Goal: Task Accomplishment & Management: Use online tool/utility

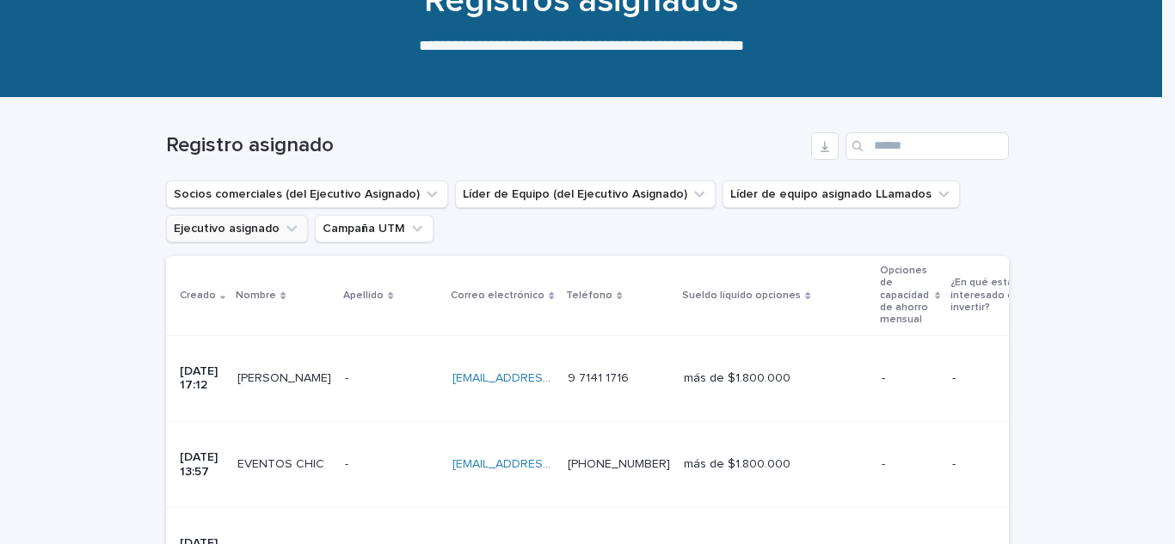
scroll to position [142, 0]
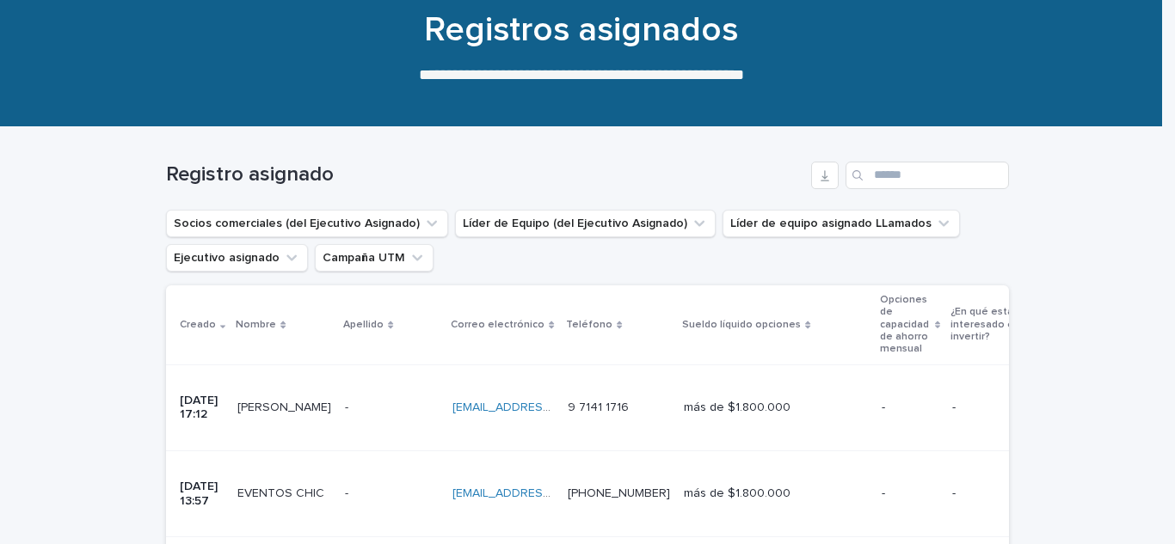
click at [220, 327] on icon at bounding box center [222, 326] width 5 height 3
click at [220, 327] on icon at bounding box center [222, 325] width 5 height 8
click at [220, 327] on icon at bounding box center [222, 325] width 5 height 9
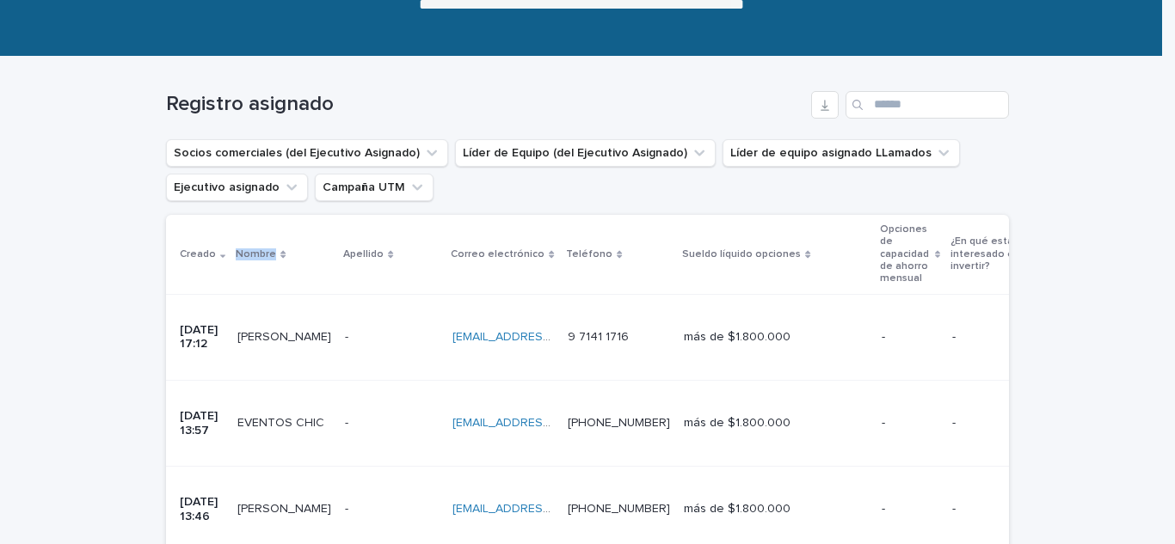
scroll to position [200, 0]
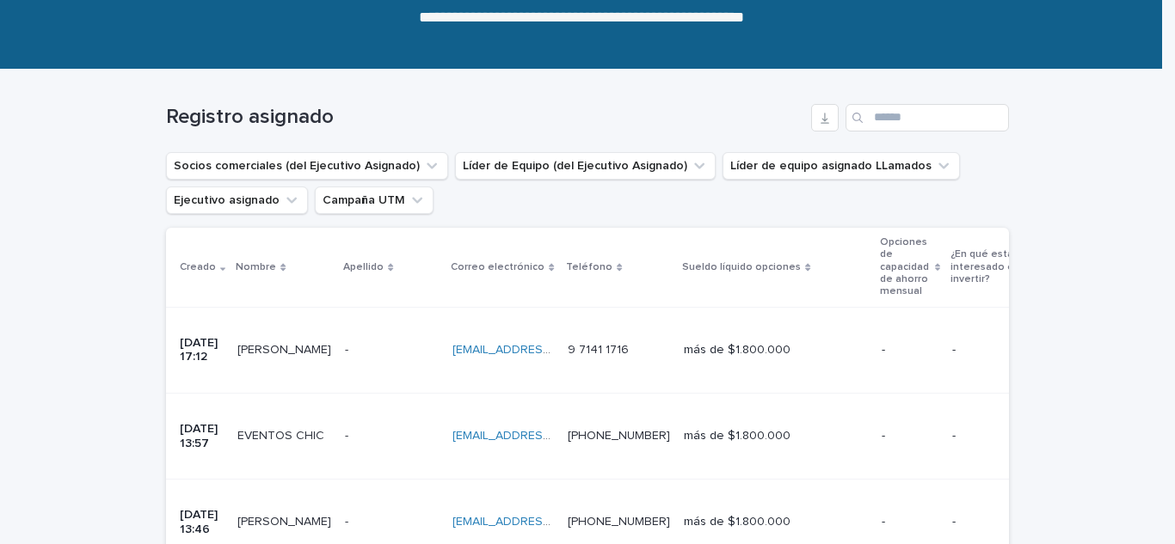
click at [220, 263] on icon at bounding box center [222, 267] width 5 height 9
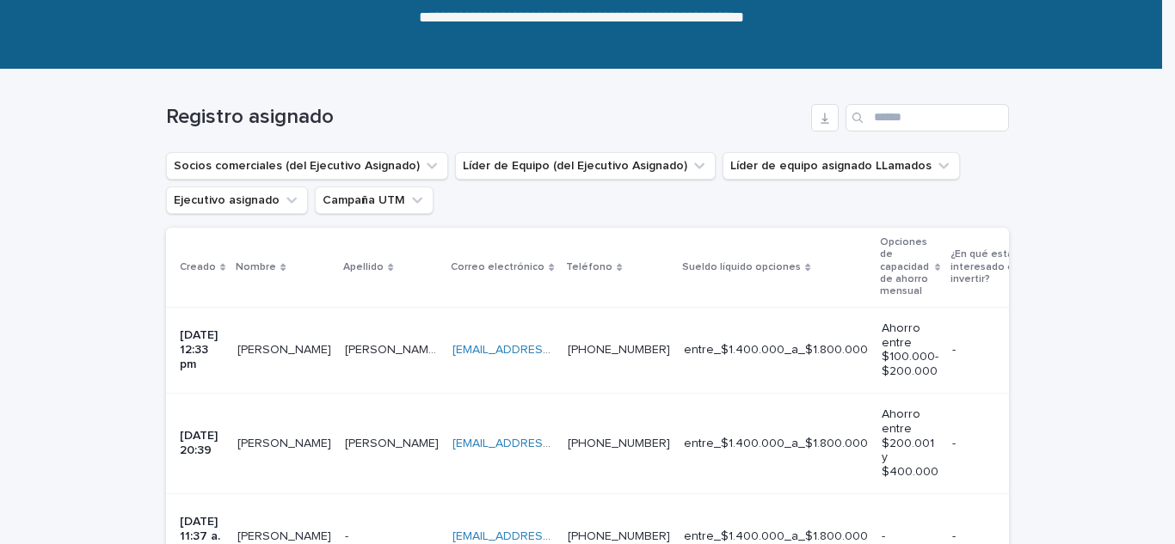
click at [220, 263] on icon at bounding box center [222, 267] width 5 height 9
click at [212, 263] on div "Creado" at bounding box center [203, 267] width 46 height 19
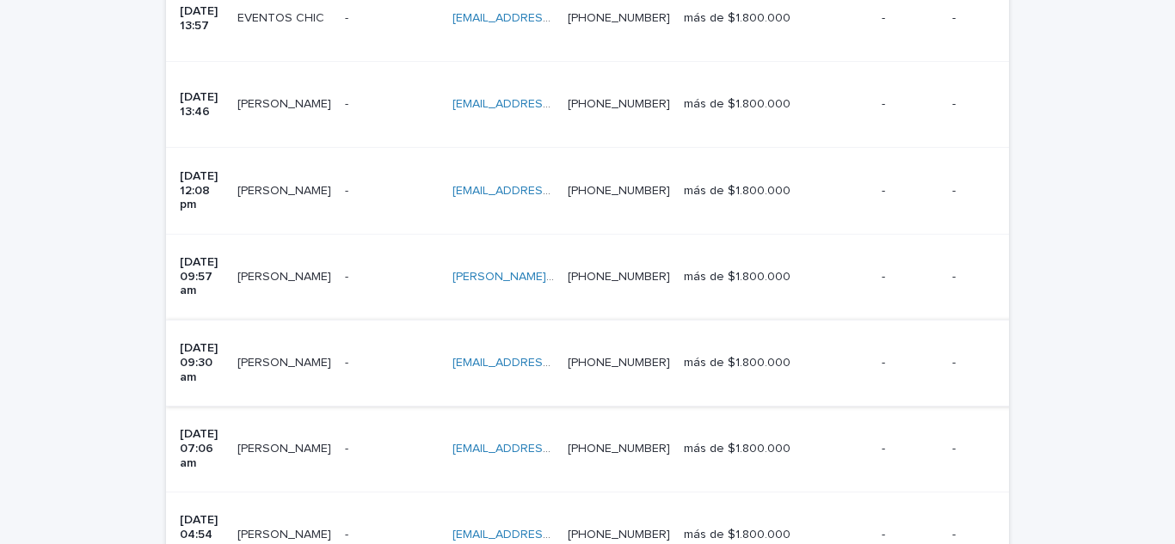
scroll to position [630, 0]
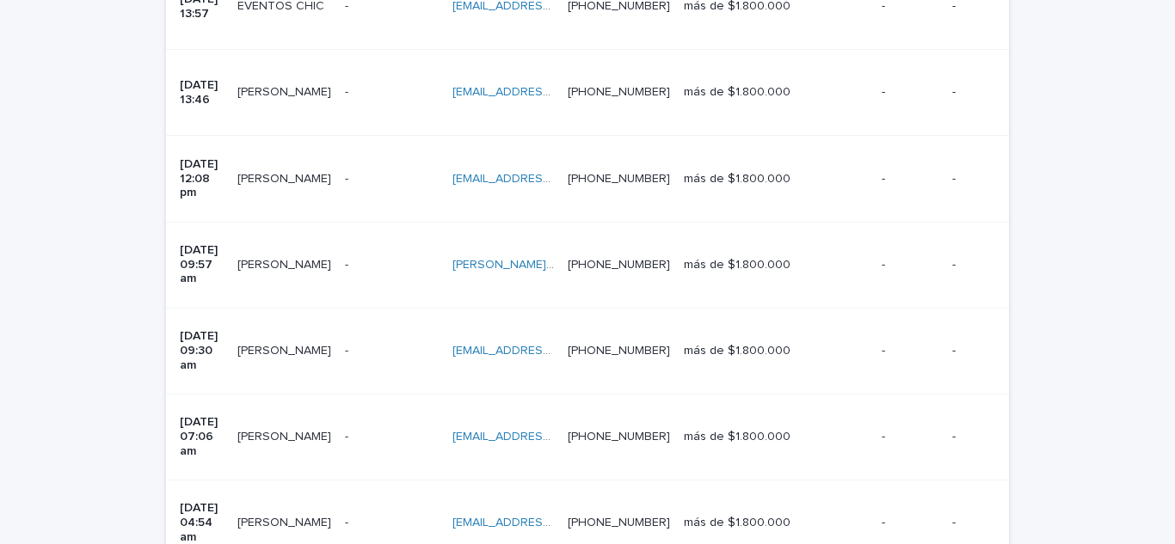
click at [221, 502] on font "[DATE] 04:54 am" at bounding box center [200, 522] width 41 height 41
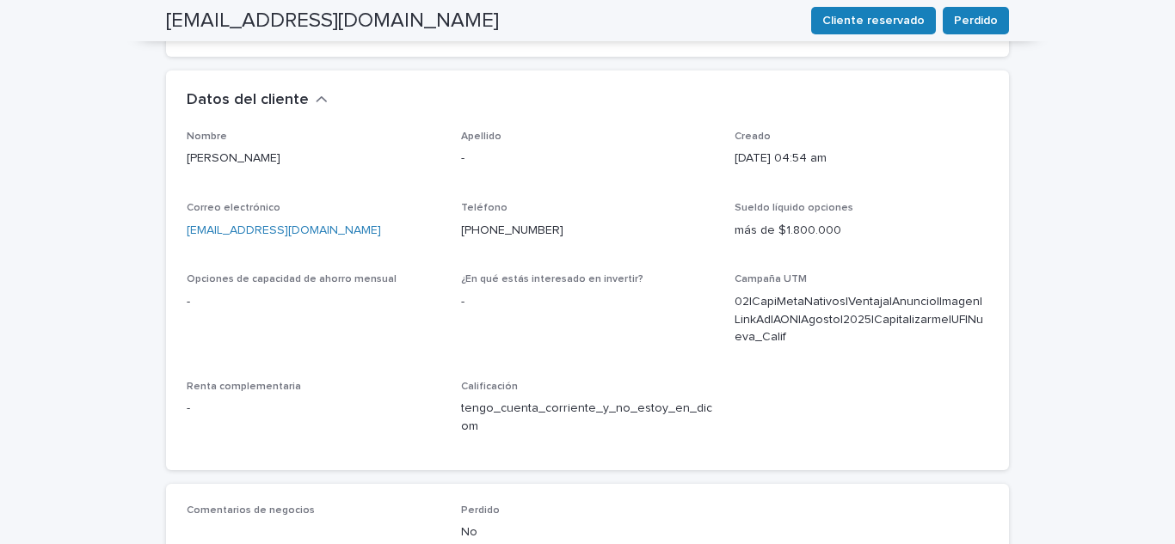
scroll to position [482, 0]
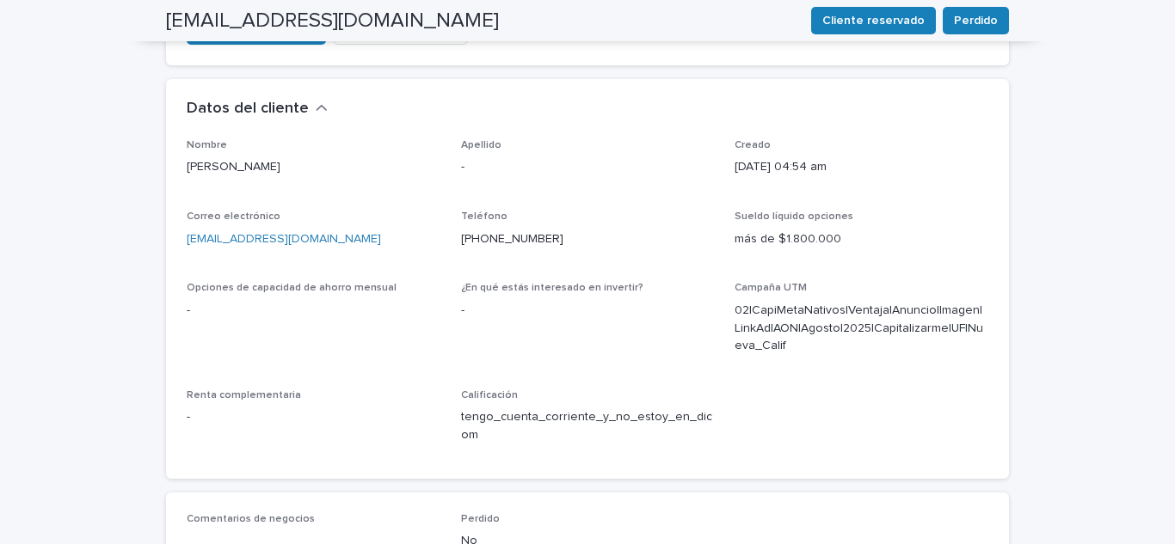
click at [497, 211] on p "Teléfono" at bounding box center [588, 217] width 254 height 12
click at [553, 211] on div "Teléfono [PHONE_NUMBER]" at bounding box center [588, 236] width 254 height 51
click at [502, 233] on font "[PHONE_NUMBER]" at bounding box center [512, 239] width 102 height 12
drag, startPoint x: 561, startPoint y: 188, endPoint x: 476, endPoint y: 182, distance: 84.5
click at [476, 230] on p "[PHONE_NUMBER]" at bounding box center [588, 239] width 254 height 18
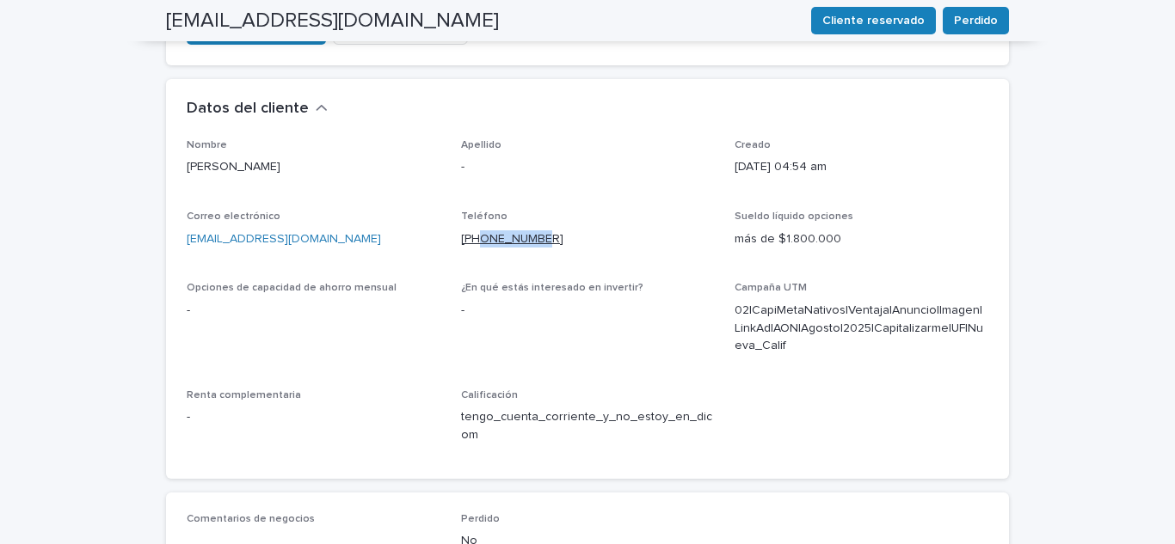
copy font "957306836"
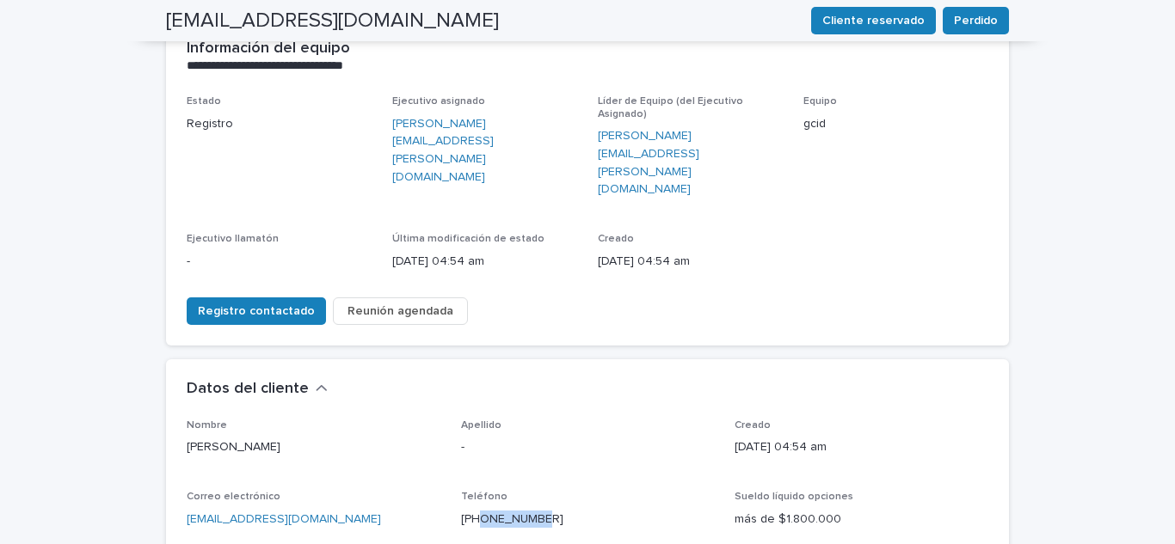
scroll to position [200, 0]
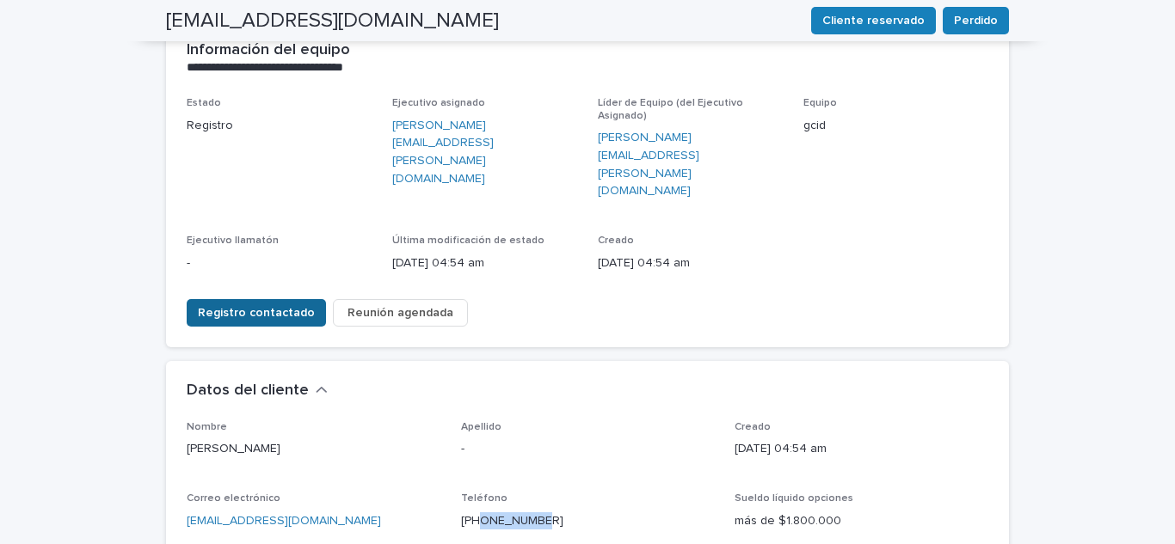
click at [236, 307] on font "Registro contactado" at bounding box center [256, 313] width 117 height 12
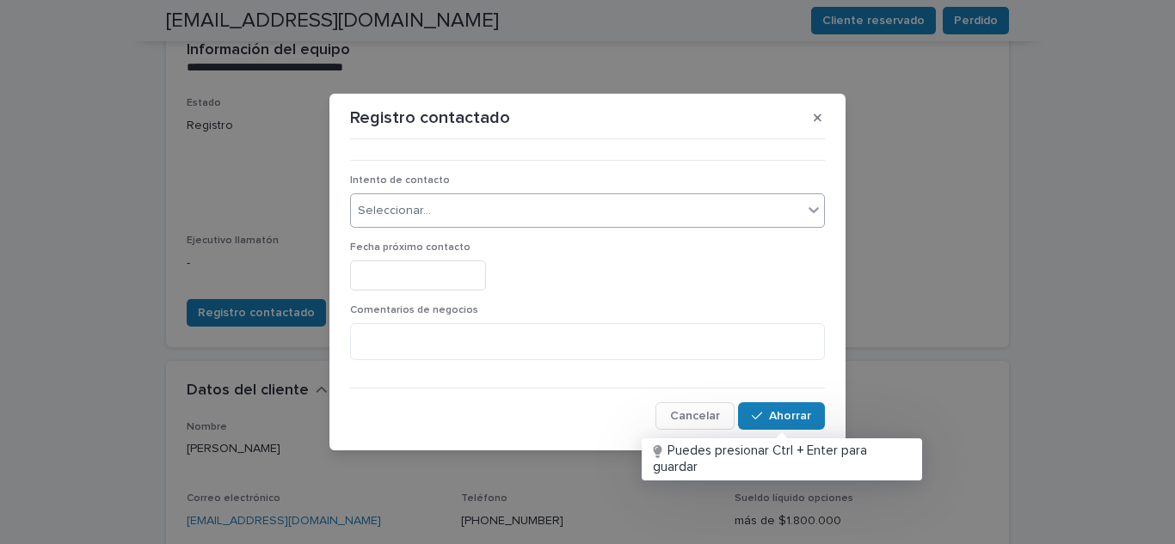
click at [818, 210] on icon at bounding box center [813, 209] width 17 height 17
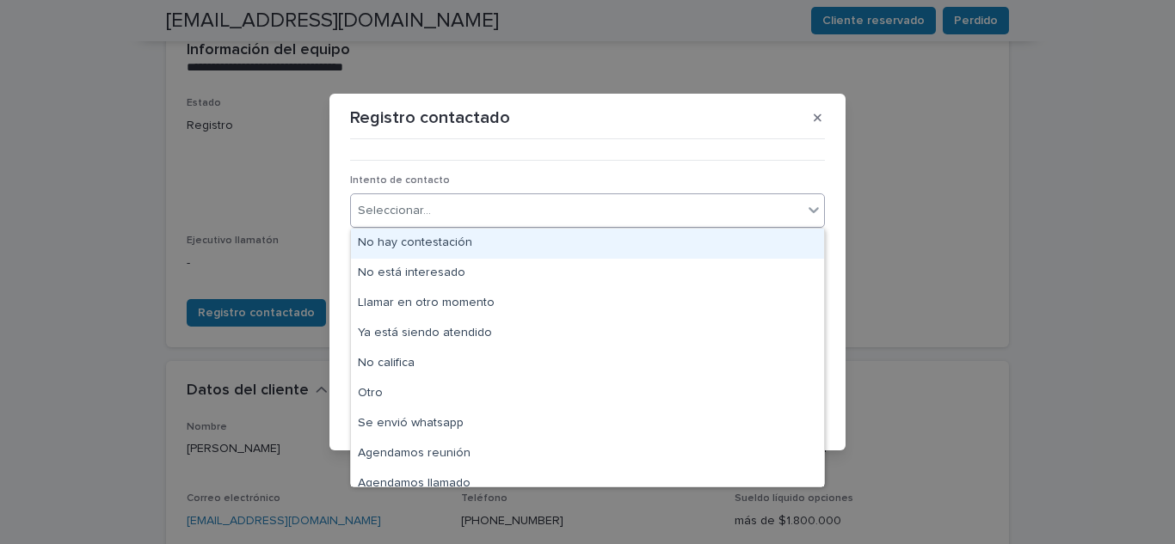
click at [441, 242] on font "No hay contestación" at bounding box center [415, 242] width 114 height 12
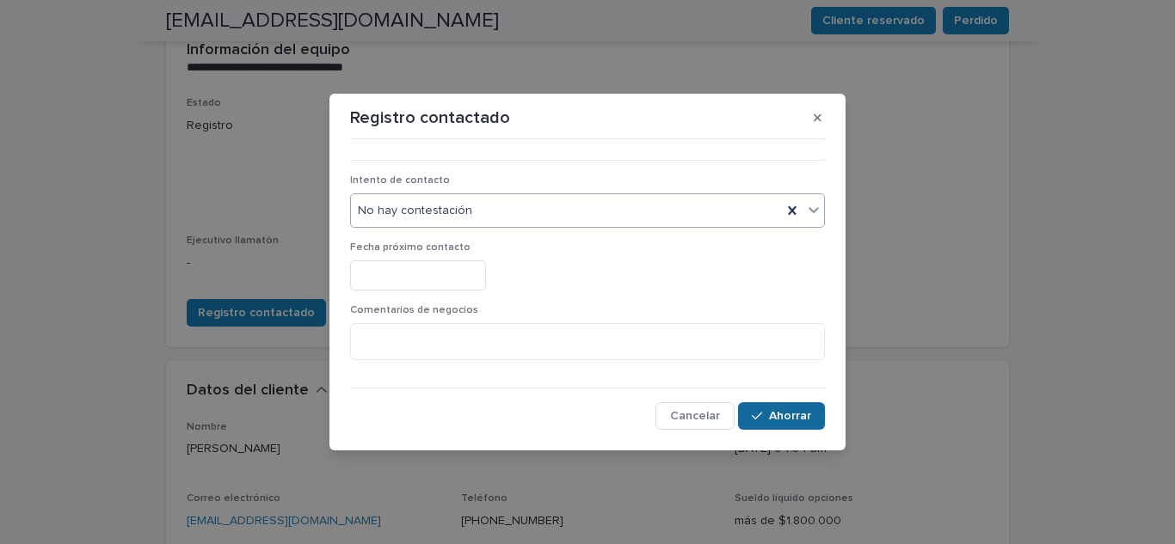
click at [762, 416] on icon "button" at bounding box center [757, 416] width 10 height 12
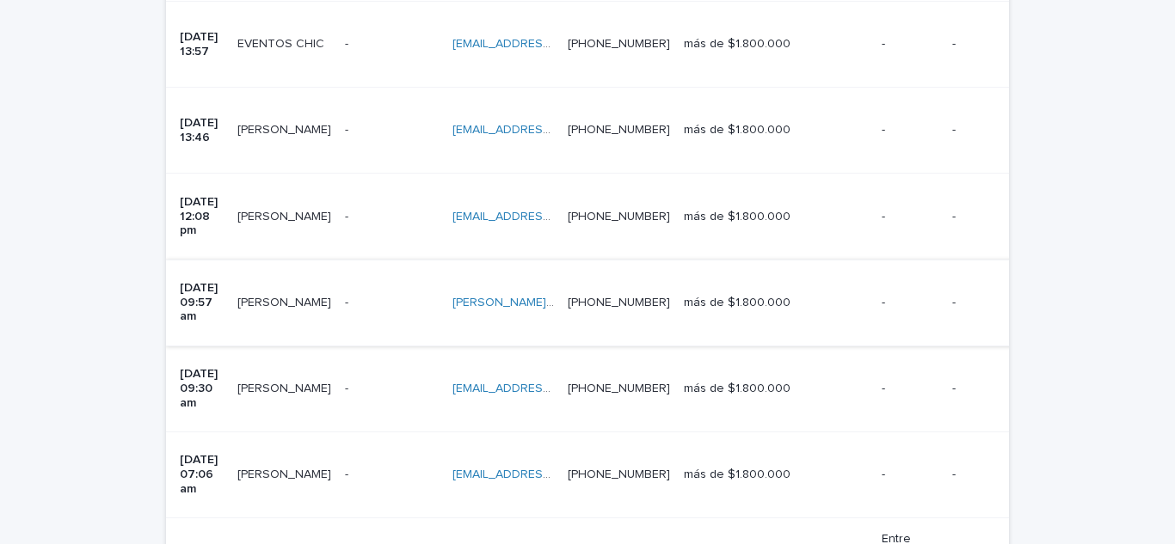
scroll to position [600, 0]
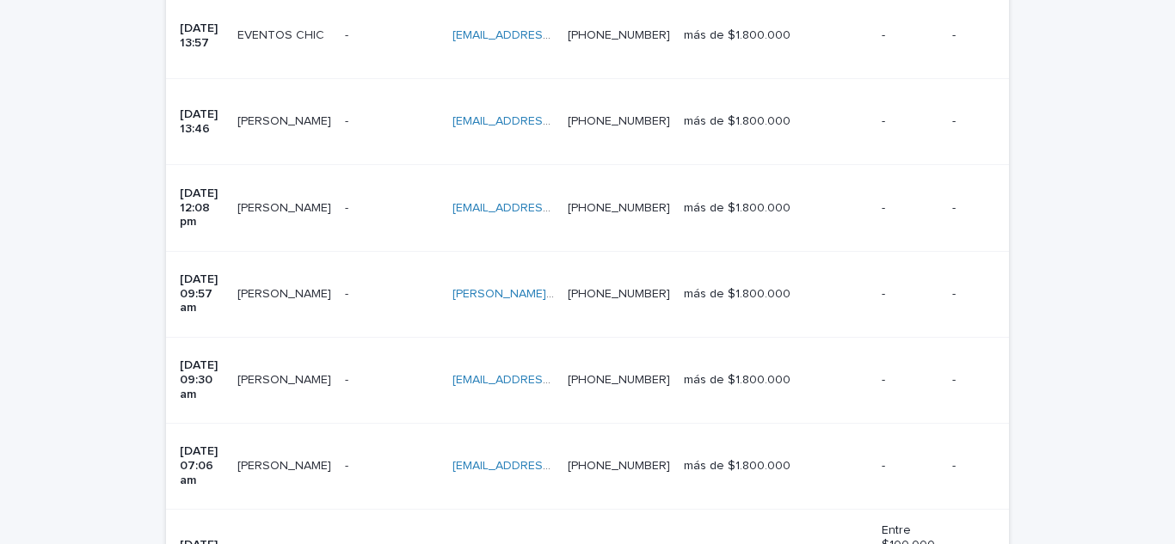
click at [211, 539] on font "[DATE] 17:54" at bounding box center [200, 552] width 41 height 27
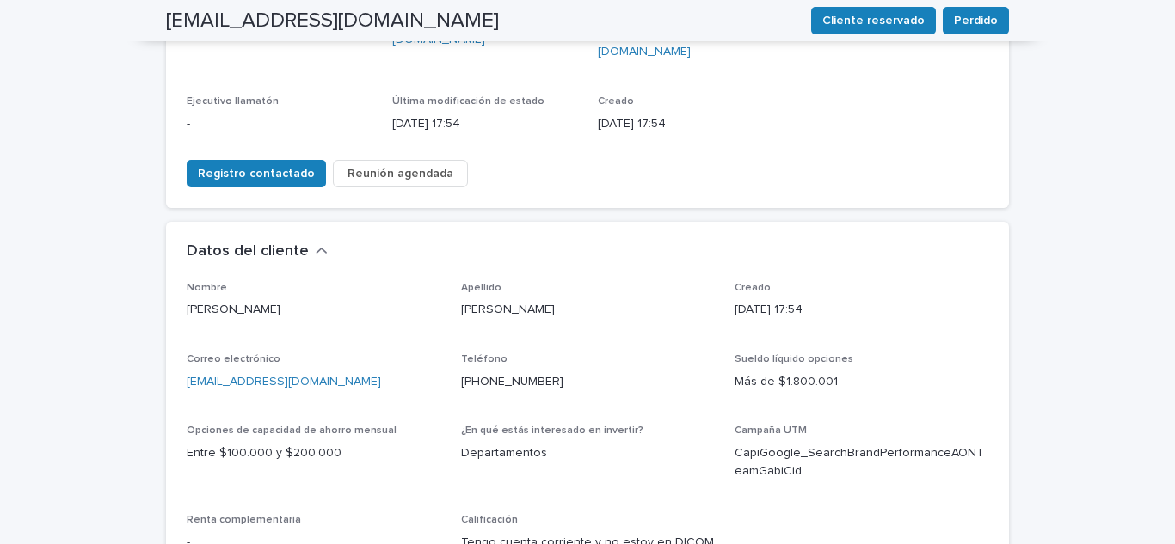
scroll to position [344, 0]
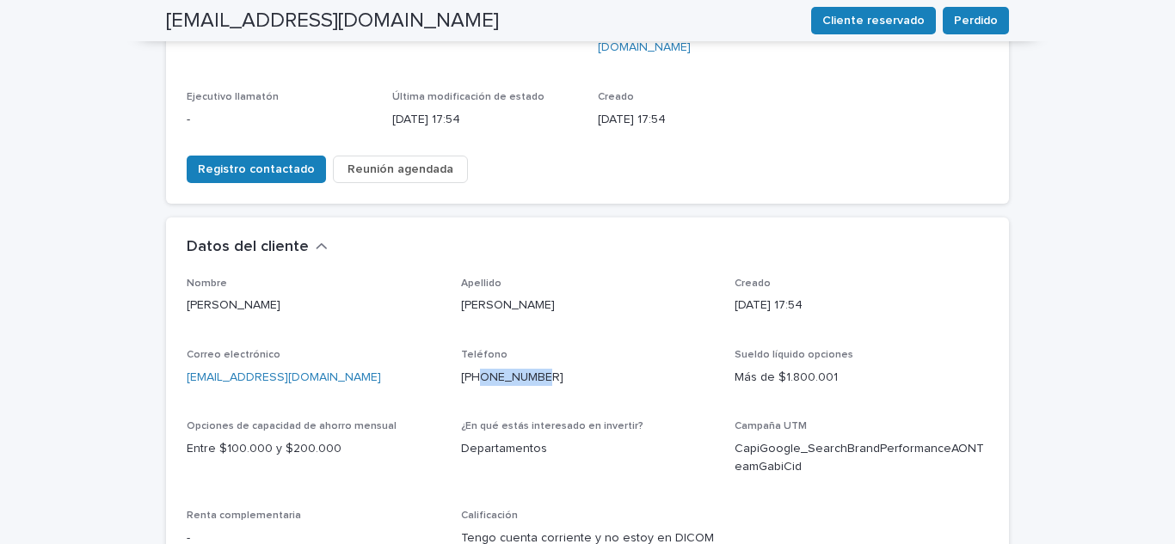
drag, startPoint x: 550, startPoint y: 329, endPoint x: 471, endPoint y: 335, distance: 78.4
click at [471, 349] on div "Teléfono [PHONE_NUMBER]" at bounding box center [588, 374] width 254 height 51
copy font "995336231"
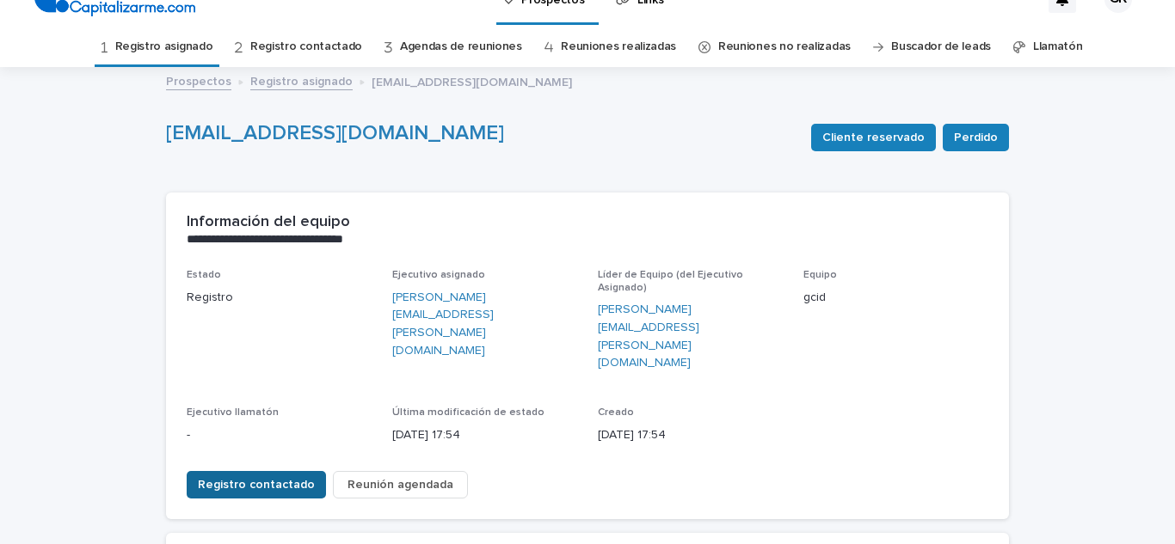
scroll to position [0, 0]
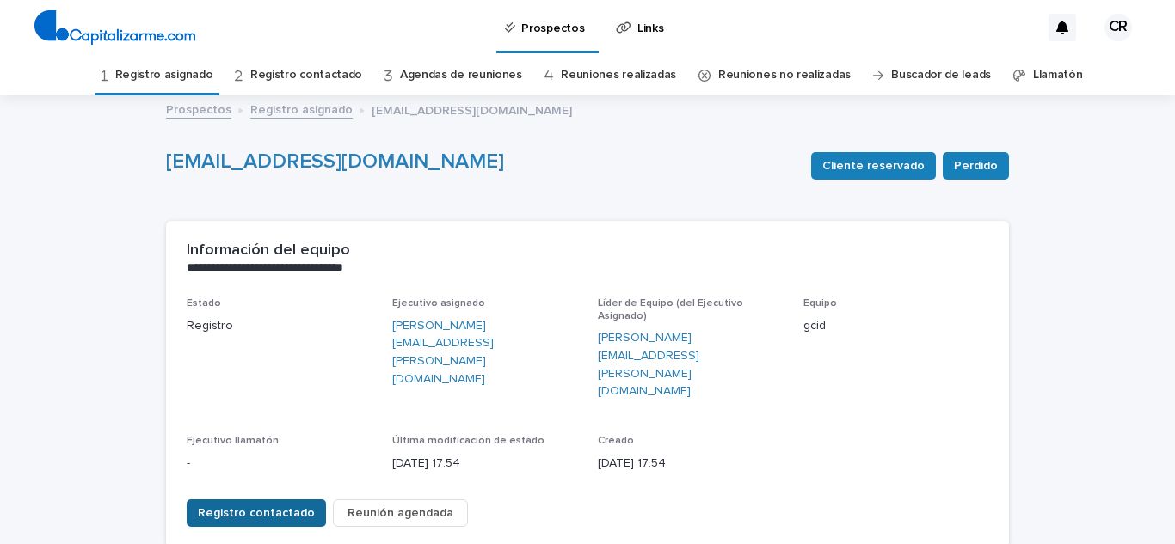
click at [279, 505] on span "Registro contactado" at bounding box center [256, 513] width 117 height 17
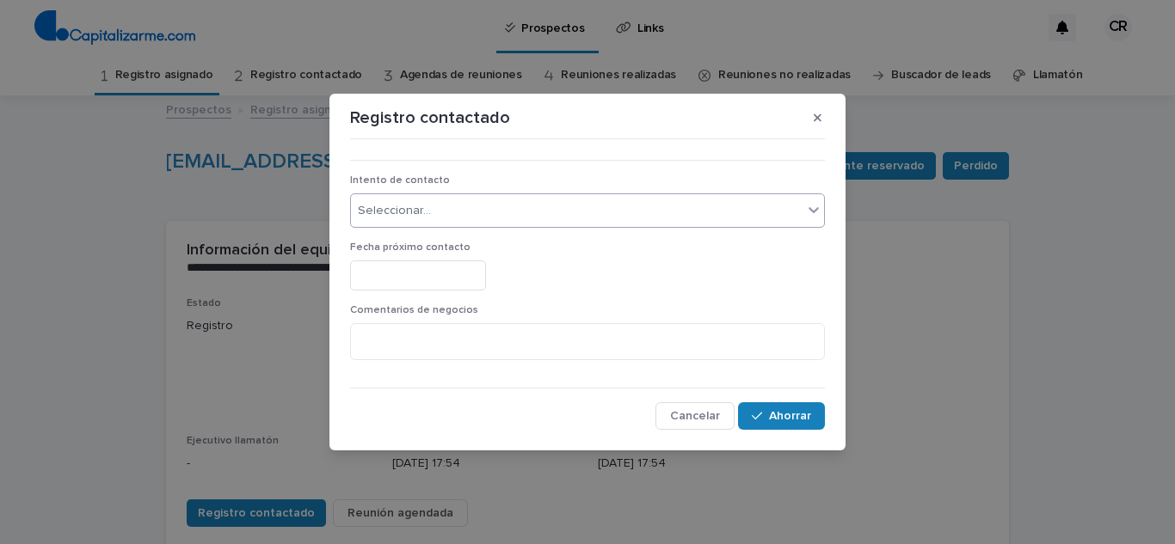
click at [779, 213] on div "Seleccionar..." at bounding box center [576, 211] width 451 height 28
click at [257, 209] on div "Registro contactado ••• Intento de contacto Seleccionar... Fecha próximo contac…" at bounding box center [587, 272] width 1175 height 544
click at [809, 114] on button "button" at bounding box center [817, 118] width 28 height 28
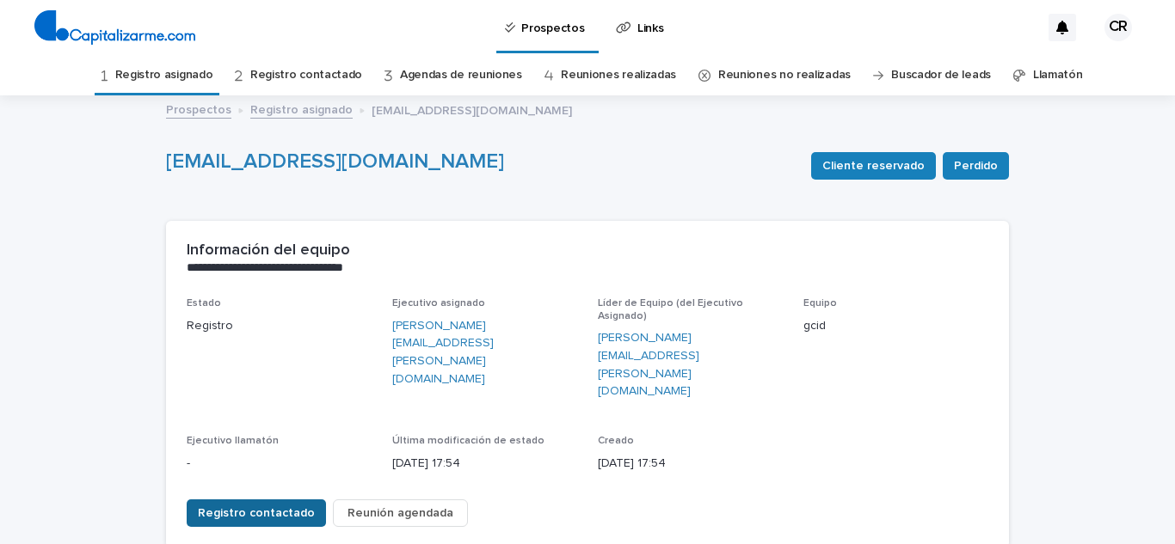
click at [262, 507] on font "Registro contactado" at bounding box center [256, 513] width 117 height 12
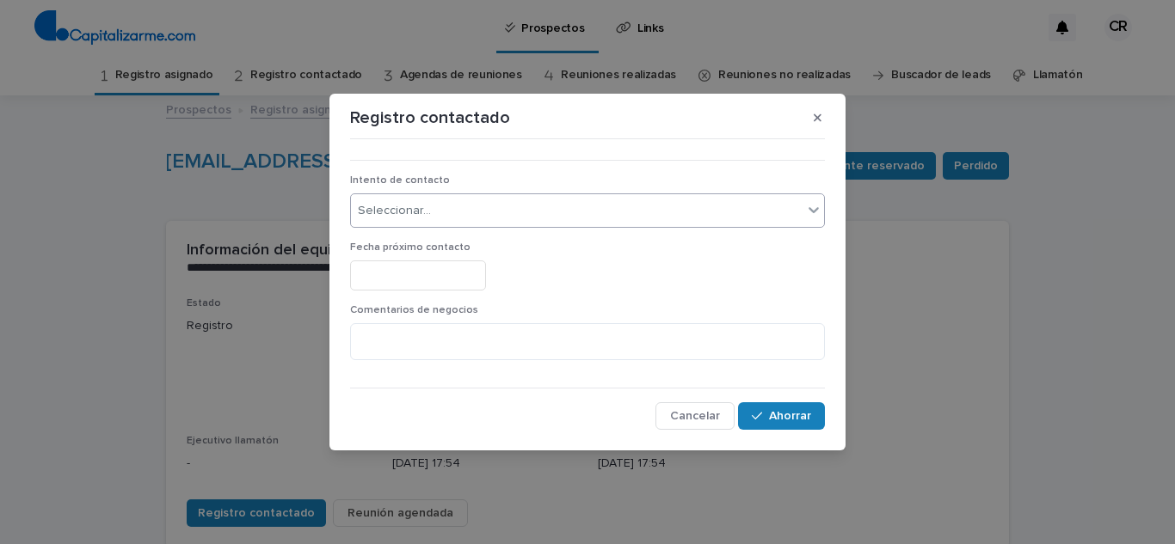
click at [697, 226] on div "Seleccionar..." at bounding box center [587, 210] width 475 height 34
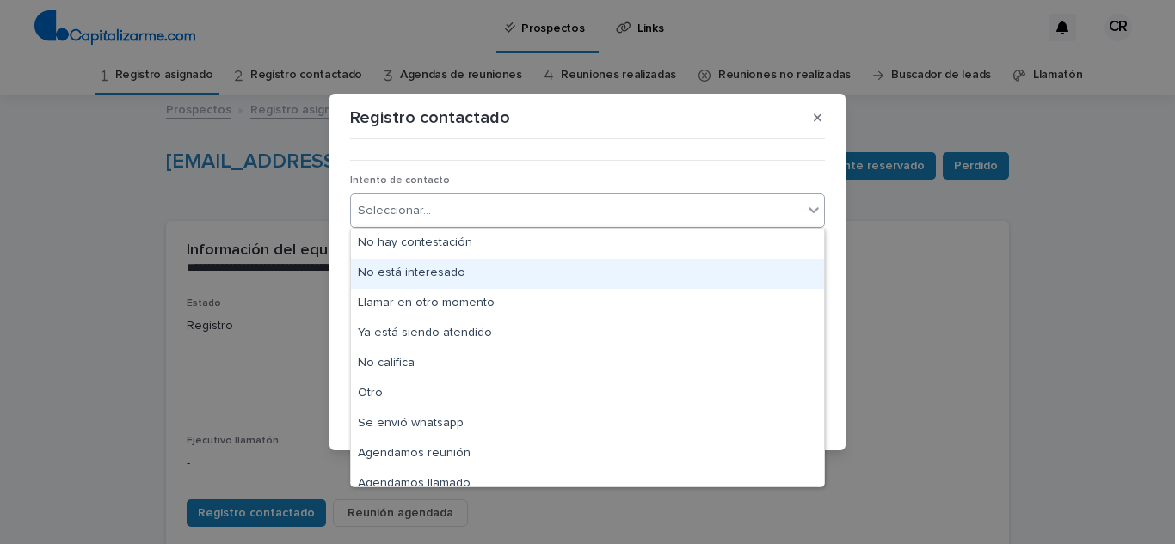
click at [453, 274] on font "No está interesado" at bounding box center [411, 273] width 107 height 12
click at [453, 274] on input "text" at bounding box center [418, 276] width 136 height 30
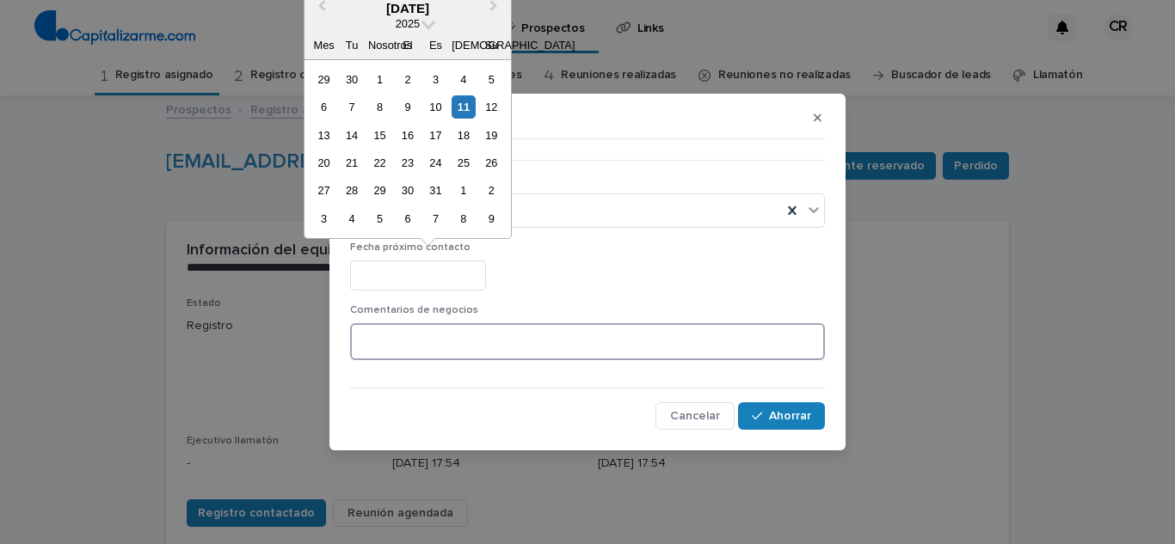
click at [620, 324] on textarea at bounding box center [587, 341] width 475 height 37
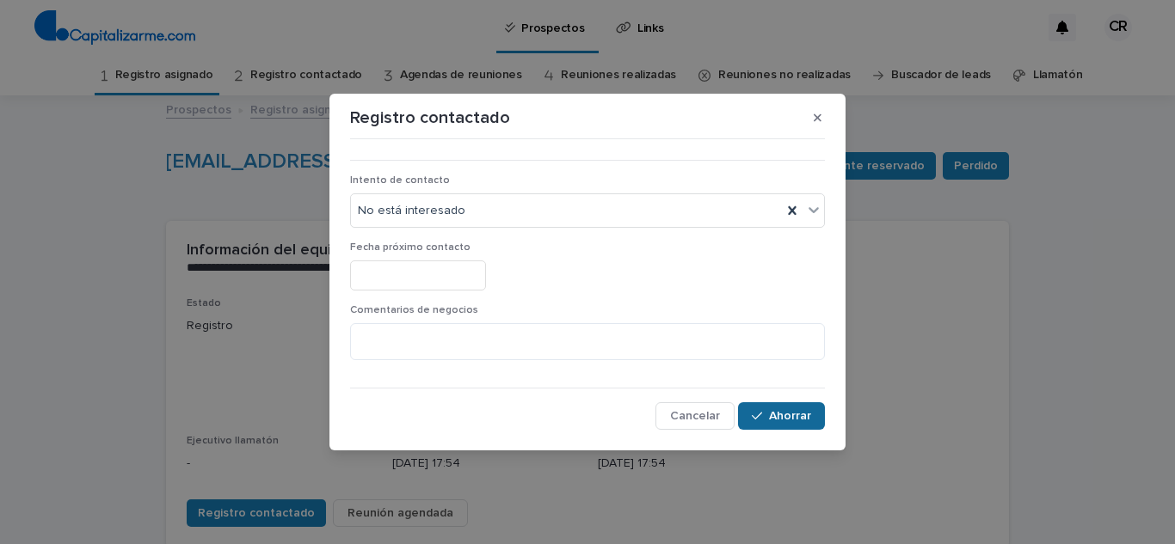
click at [780, 414] on font "Ahorrar" at bounding box center [790, 416] width 42 height 12
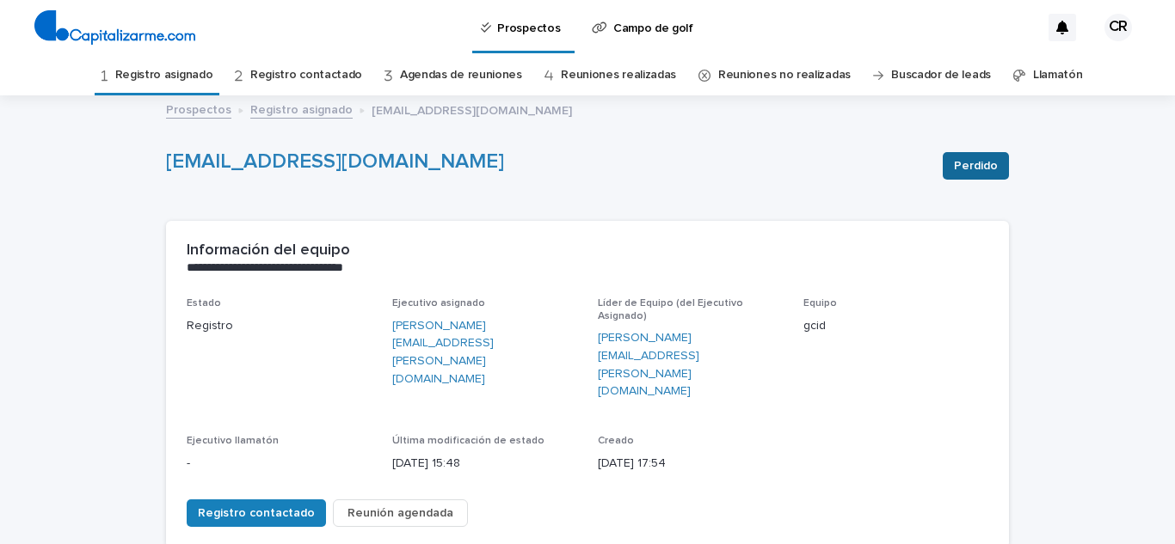
click at [987, 165] on font "Perdido" at bounding box center [976, 166] width 44 height 12
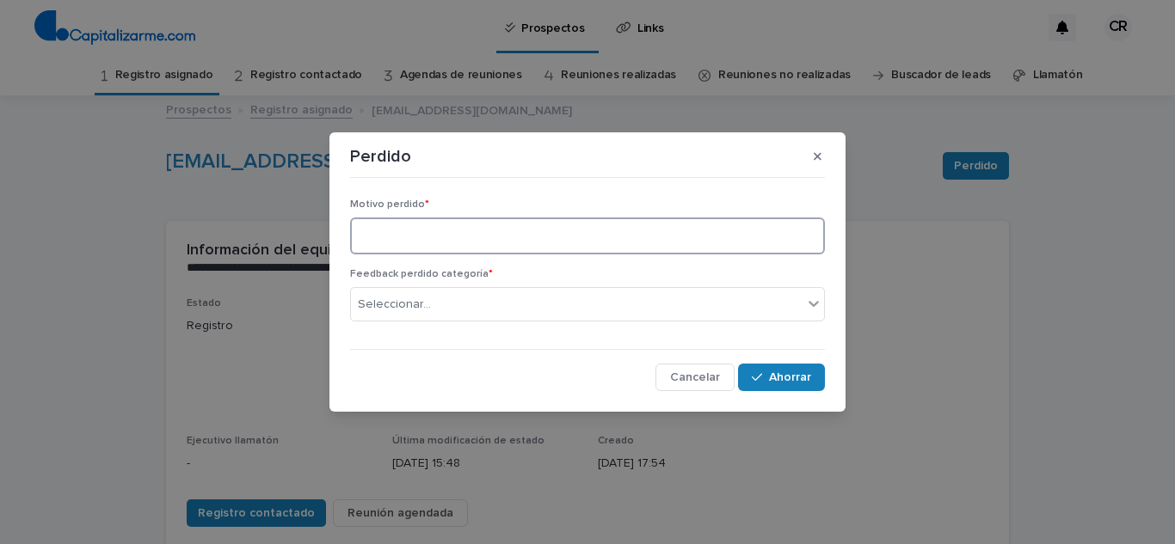
click at [776, 230] on textarea at bounding box center [587, 236] width 475 height 37
type textarea "**********"
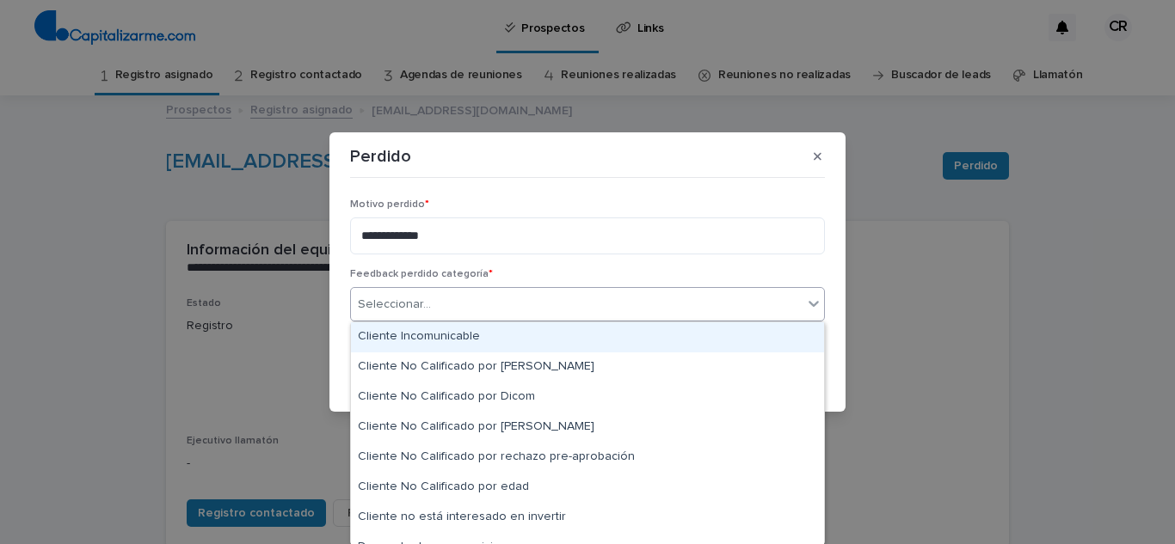
click at [525, 300] on div "Seleccionar..." at bounding box center [576, 305] width 451 height 28
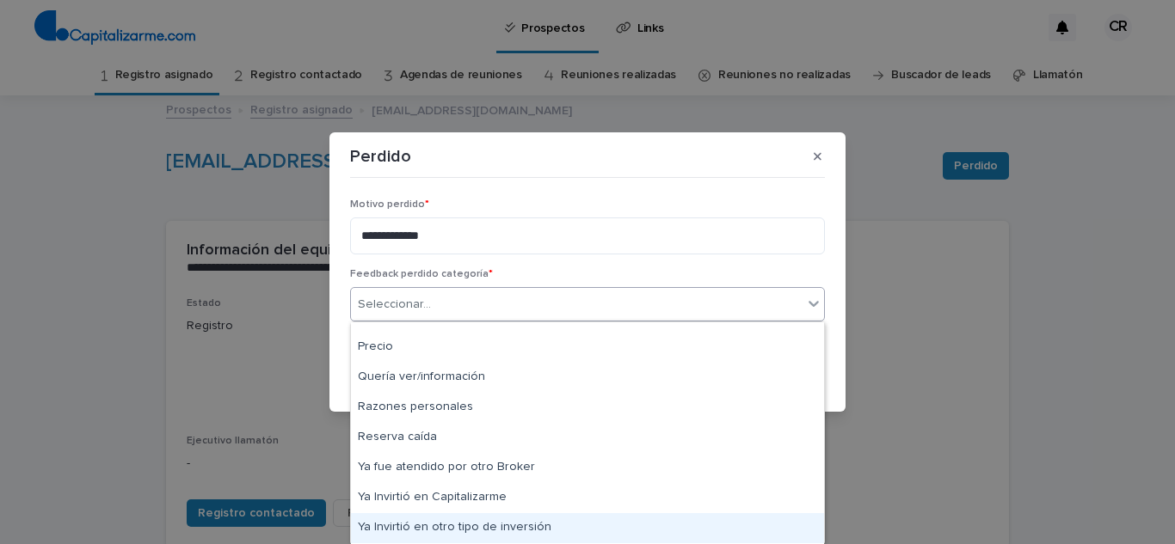
scroll to position [319, 0]
click at [425, 535] on div "Otro" at bounding box center [587, 530] width 473 height 30
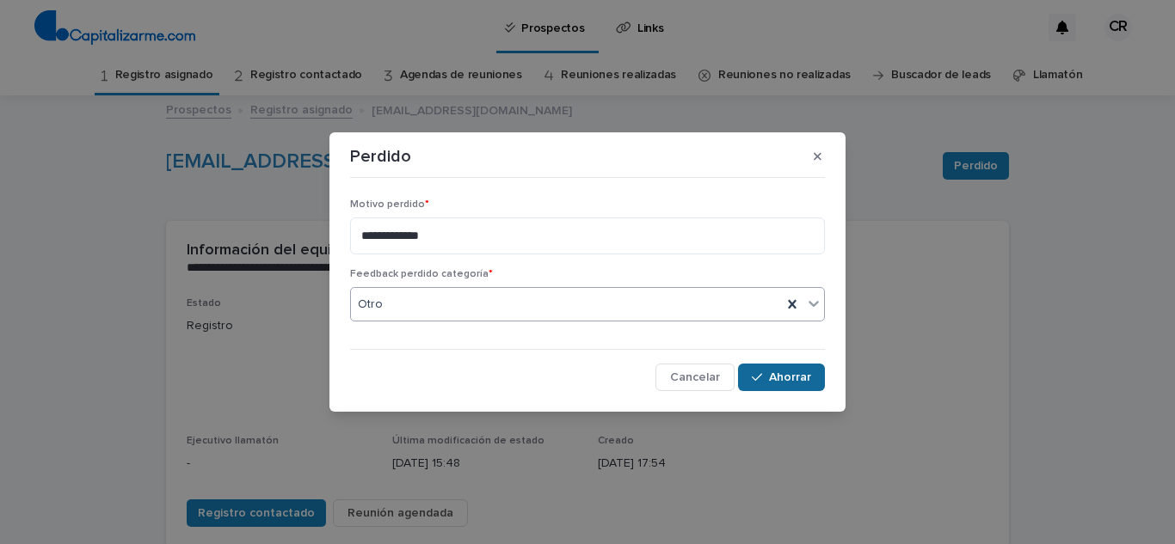
click at [785, 390] on button "Ahorrar" at bounding box center [781, 378] width 87 height 28
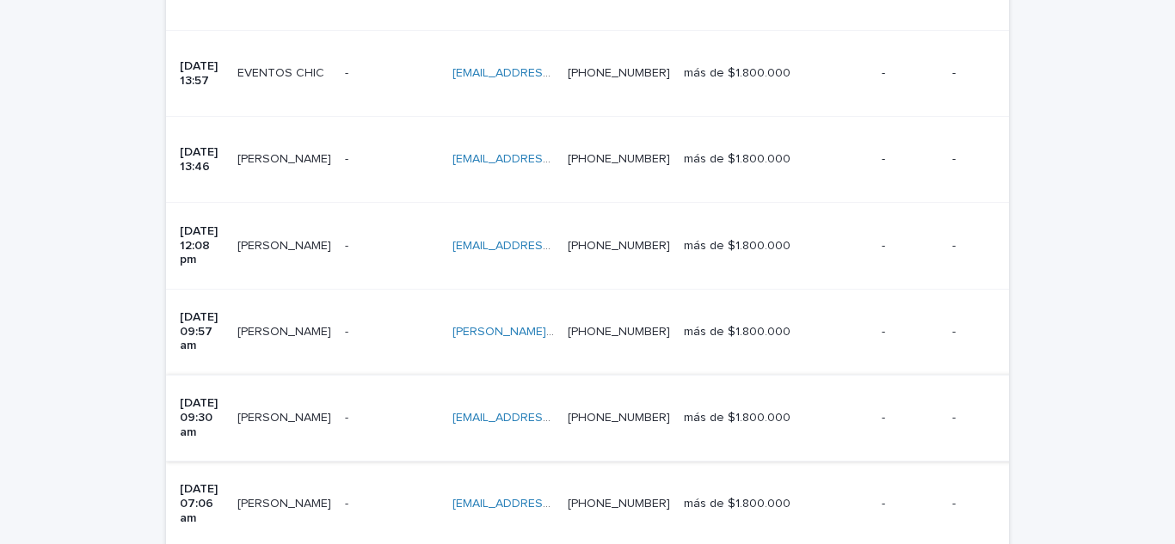
scroll to position [571, 0]
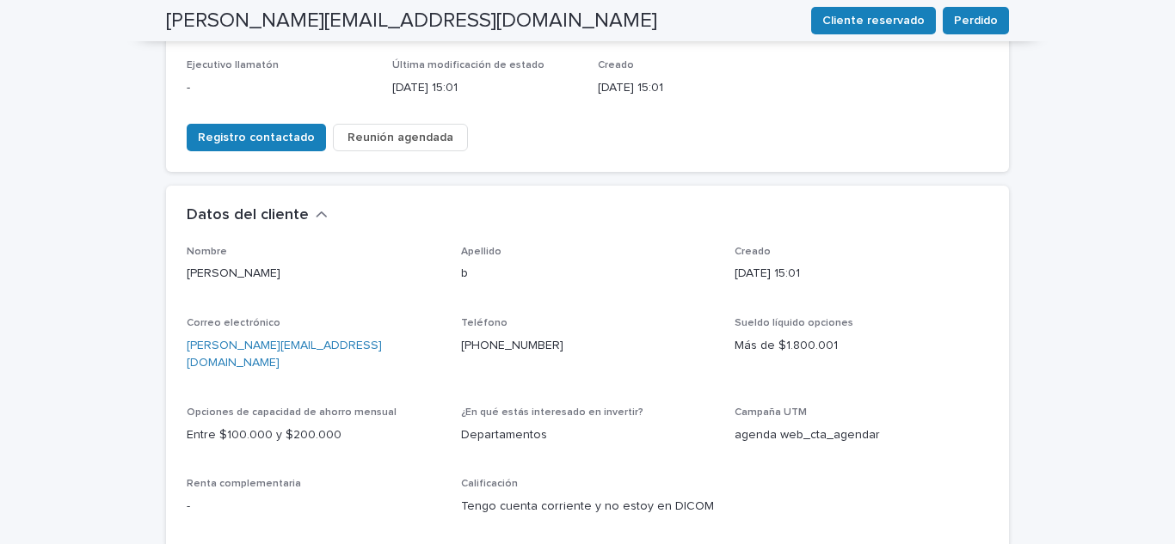
scroll to position [402, 0]
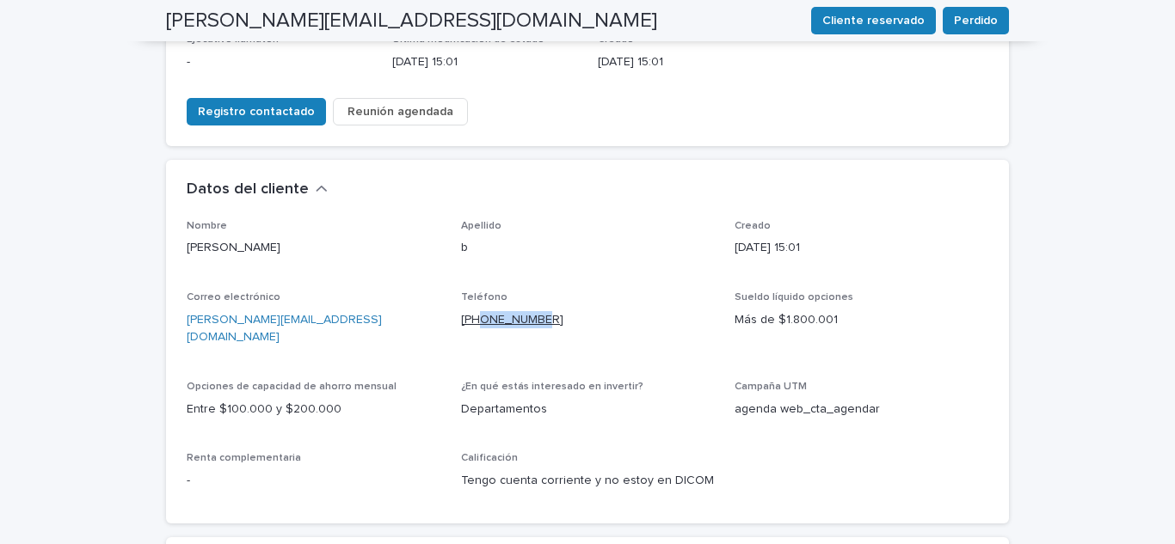
drag, startPoint x: 538, startPoint y: 267, endPoint x: 473, endPoint y: 265, distance: 65.4
click at [473, 311] on p "[PHONE_NUMBER]" at bounding box center [588, 320] width 254 height 18
copy font "976889383"
click at [269, 106] on font "Registro contactado" at bounding box center [256, 112] width 117 height 12
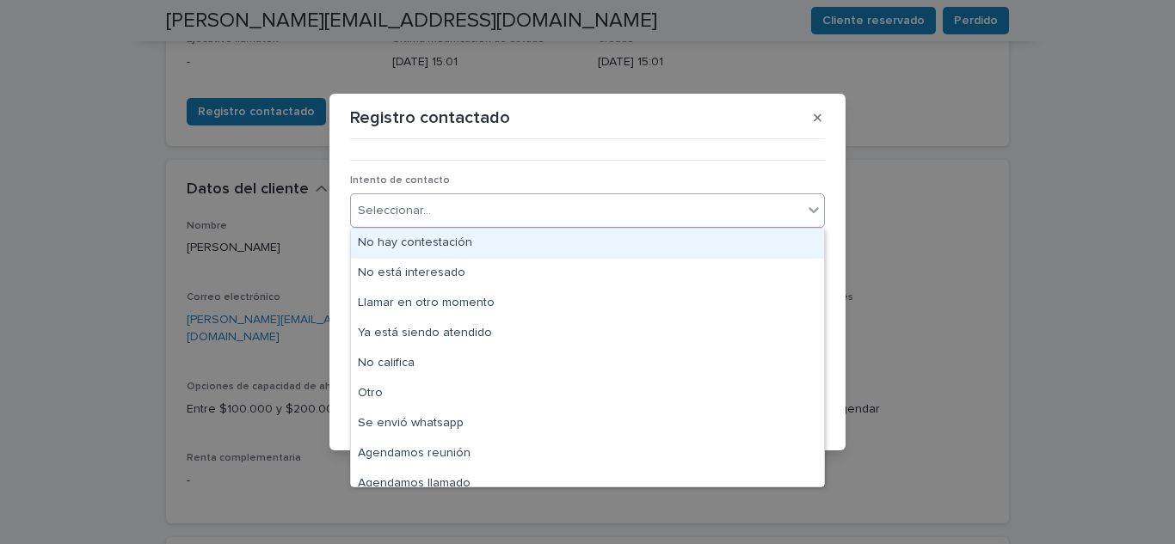
click at [608, 198] on div "Seleccionar..." at bounding box center [576, 211] width 451 height 28
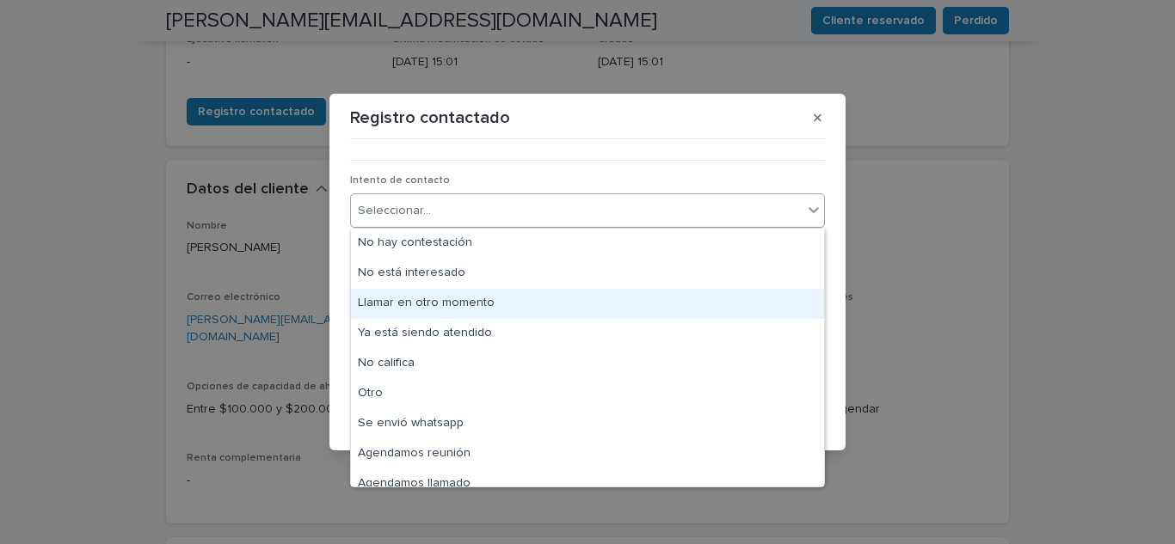
scroll to position [13, 0]
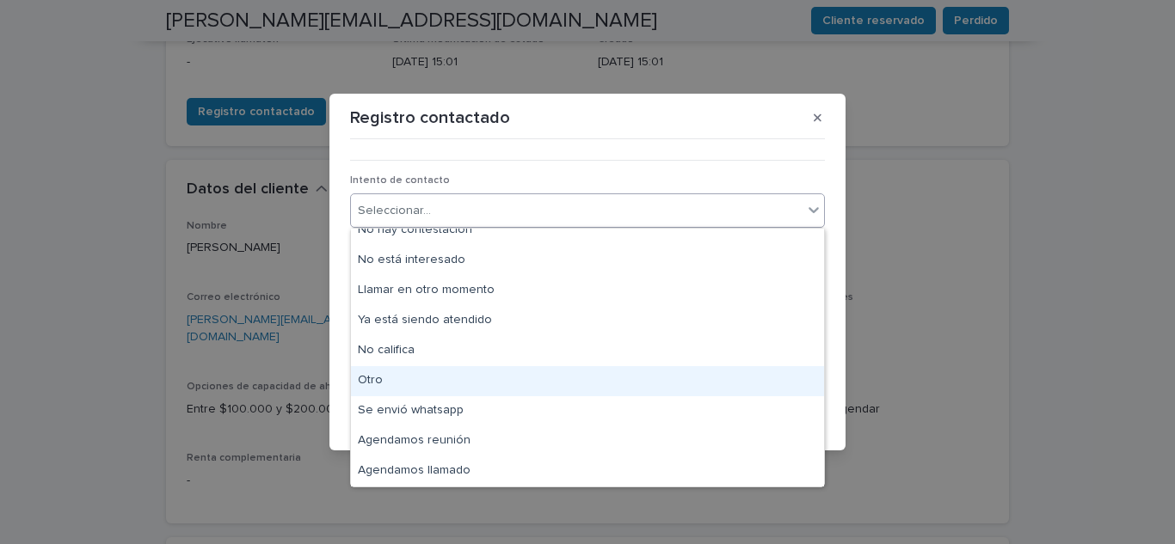
click at [418, 389] on div "Otro" at bounding box center [587, 381] width 473 height 30
click at [418, 389] on div at bounding box center [587, 388] width 475 height 1
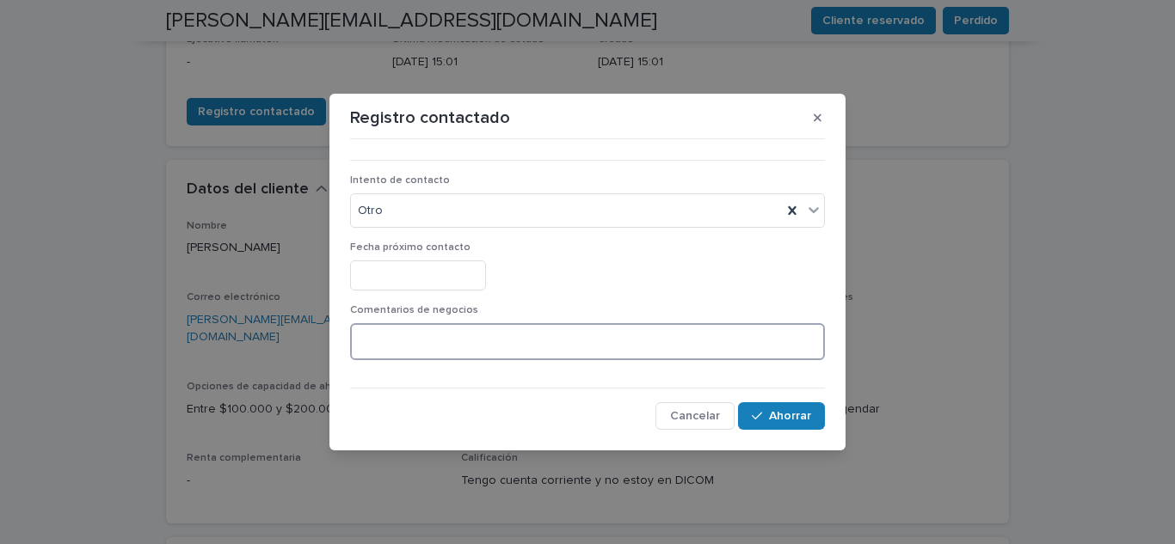
click at [464, 347] on textarea at bounding box center [587, 341] width 475 height 37
type textarea "**********"
click at [801, 418] on font "Ahorrar" at bounding box center [790, 416] width 42 height 12
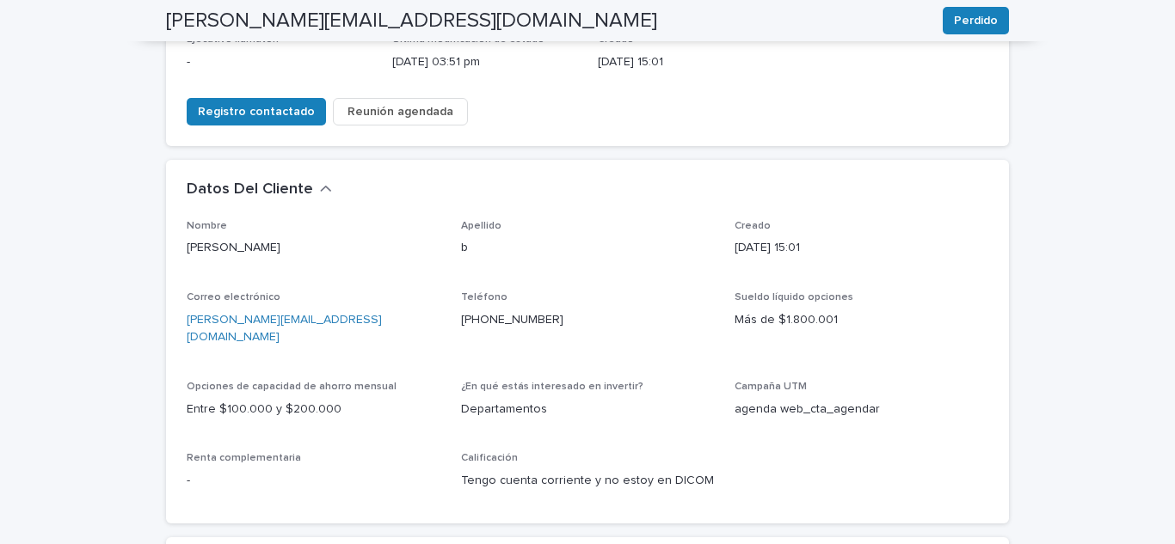
scroll to position [390, 0]
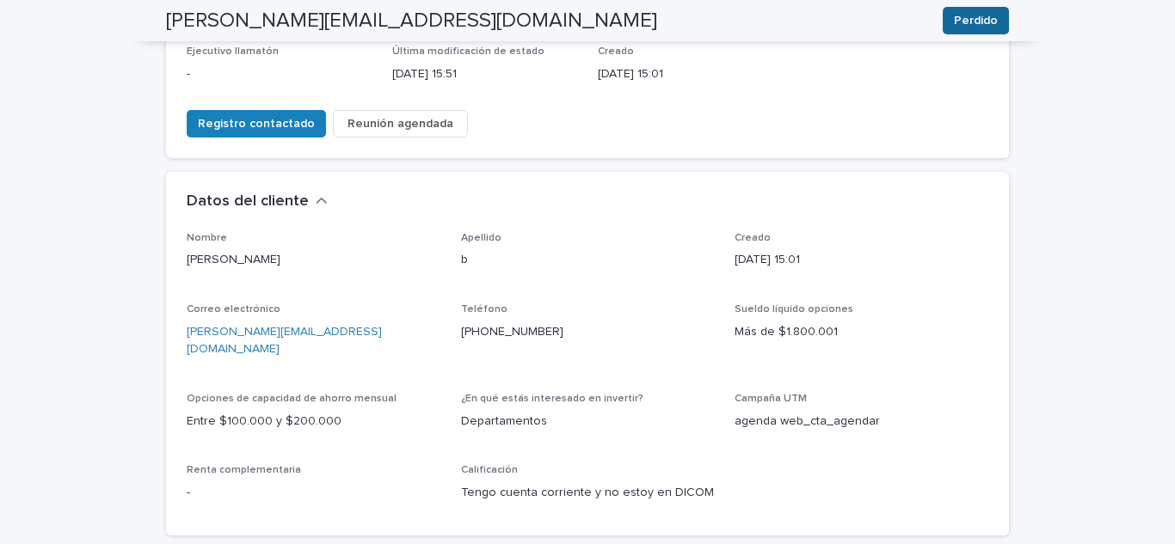
click at [993, 18] on button "Perdido" at bounding box center [976, 21] width 66 height 28
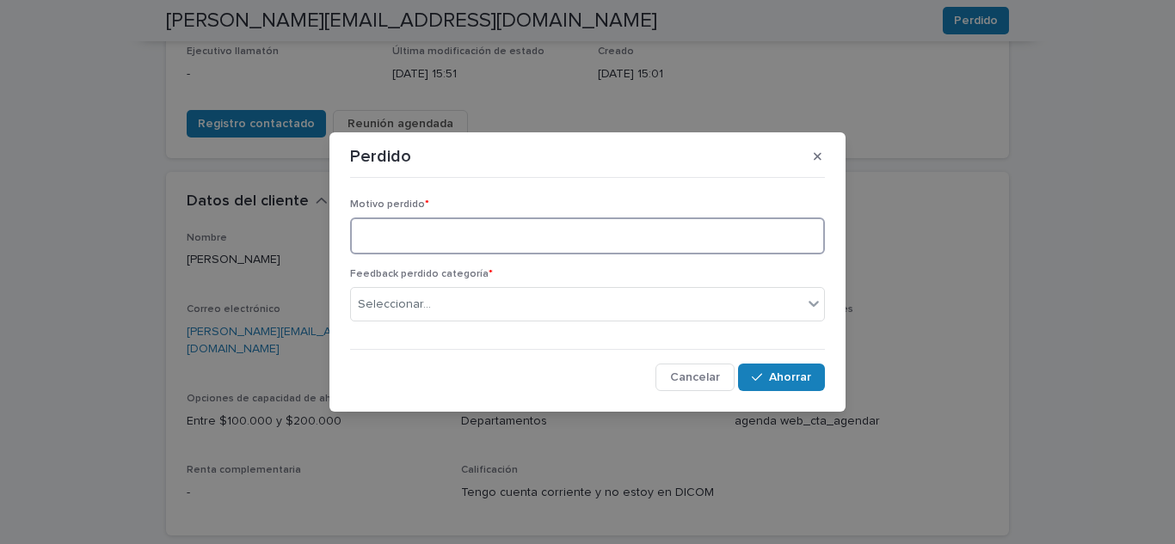
click at [567, 236] on textarea at bounding box center [587, 236] width 475 height 37
type textarea "**********"
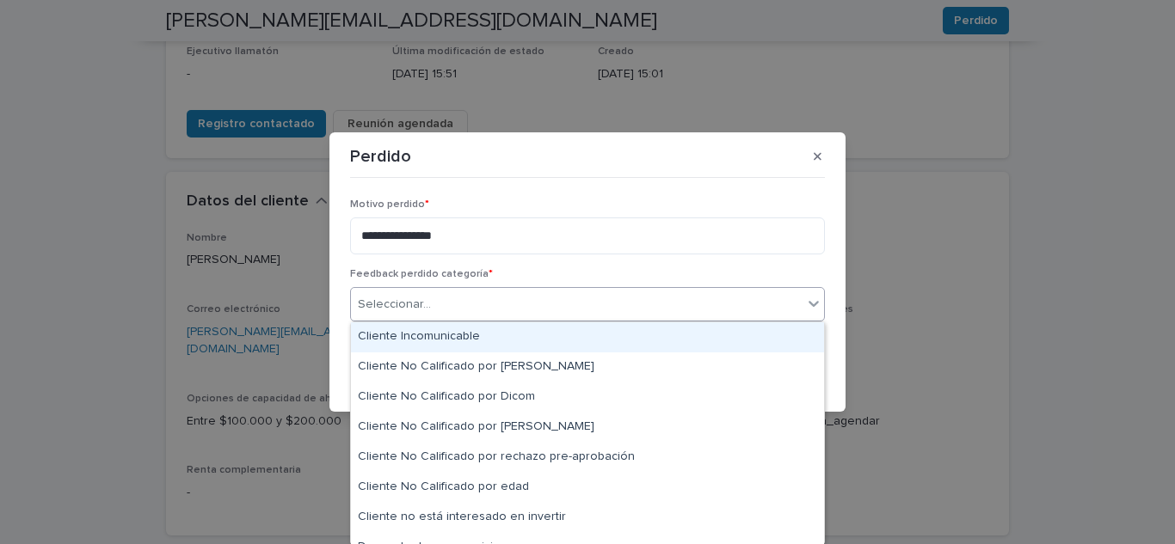
click at [466, 297] on div "Seleccionar..." at bounding box center [576, 305] width 451 height 28
click at [462, 343] on div "Cliente incomunicable" at bounding box center [587, 337] width 473 height 30
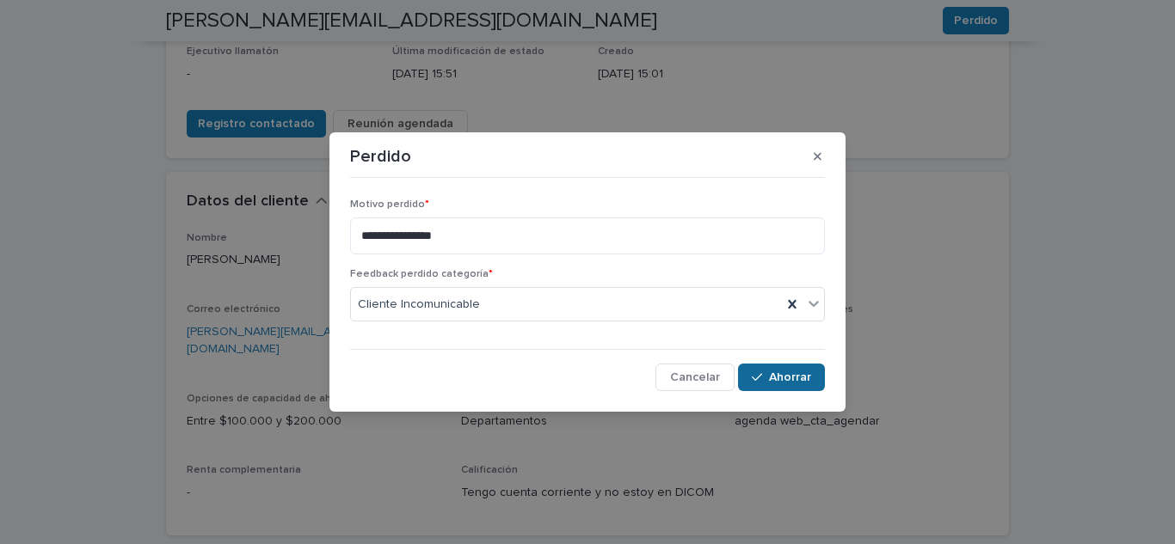
click at [783, 378] on font "Ahorrar" at bounding box center [790, 378] width 42 height 12
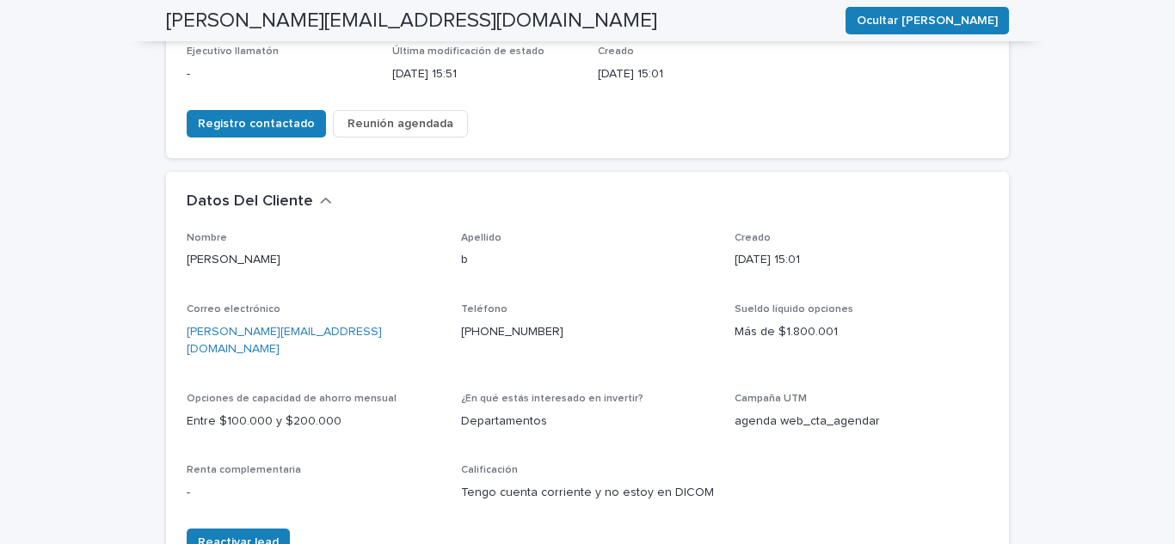
scroll to position [410, 0]
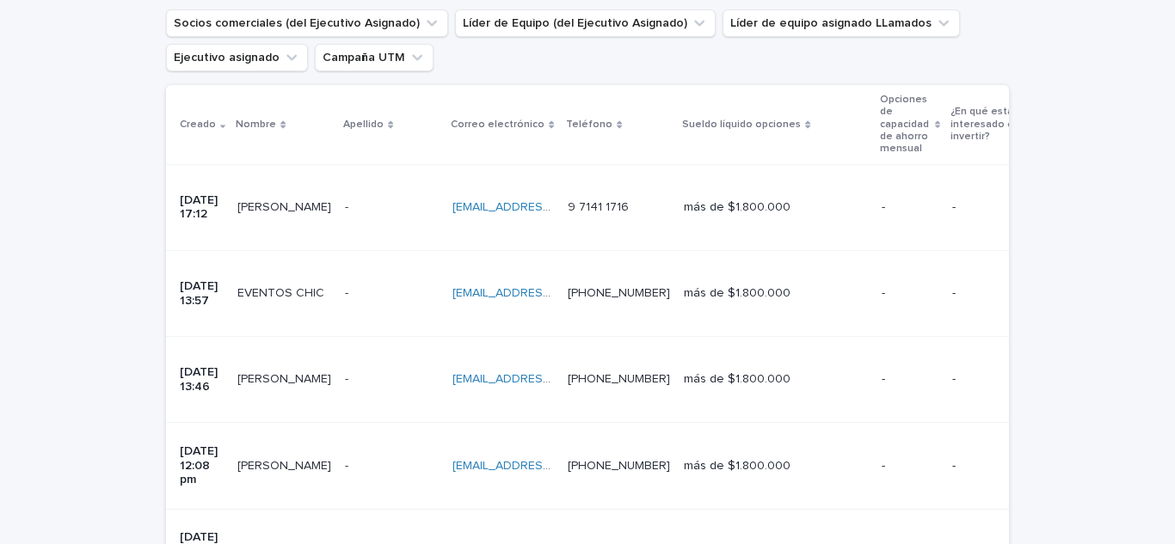
scroll to position [341, 0]
click at [203, 194] on p "[DATE] 17:12" at bounding box center [202, 208] width 44 height 29
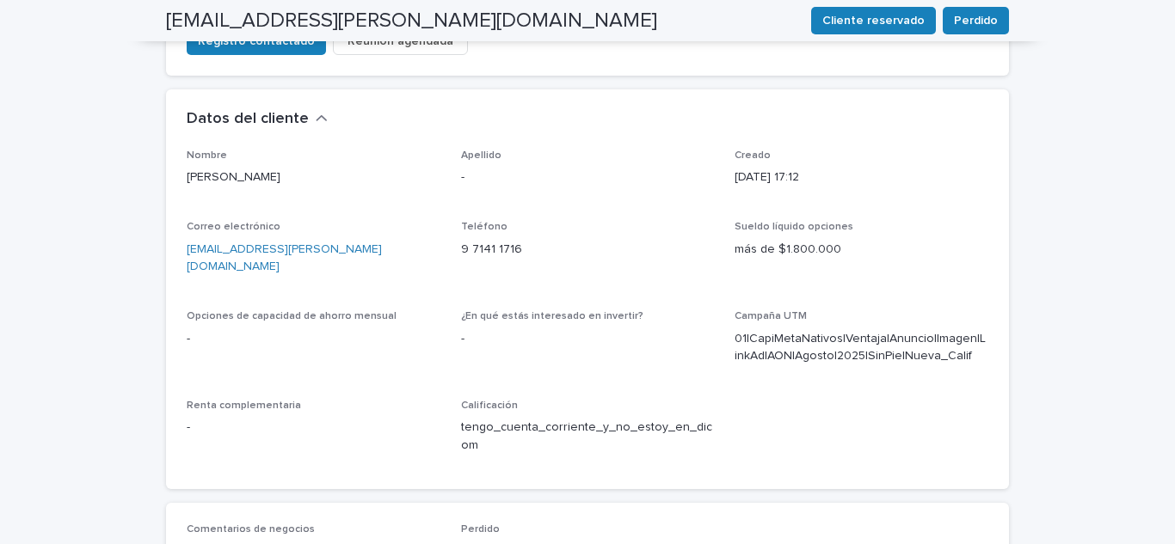
scroll to position [458, 0]
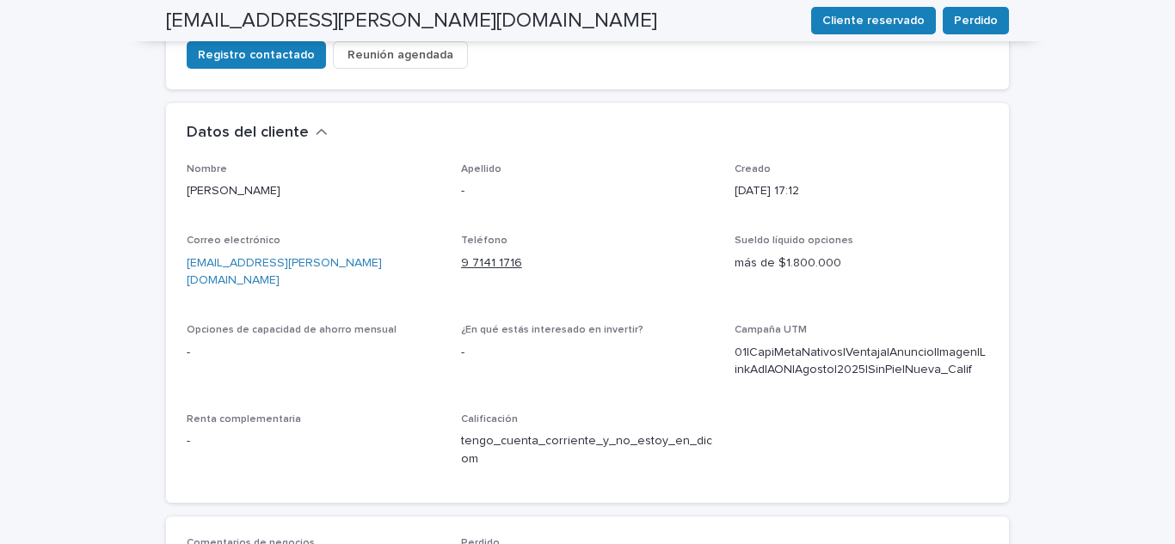
click at [484, 257] on font "9 7141 1716" at bounding box center [491, 263] width 61 height 12
drag, startPoint x: 518, startPoint y: 212, endPoint x: 448, endPoint y: 212, distance: 69.7
click at [448, 212] on div "Nombre [PERSON_NAME] Apellido - Creado [DATE] 17:12 Correo electrónico [EMAIL_A…" at bounding box center [588, 322] width 802 height 319
copy font "9 7141 1716"
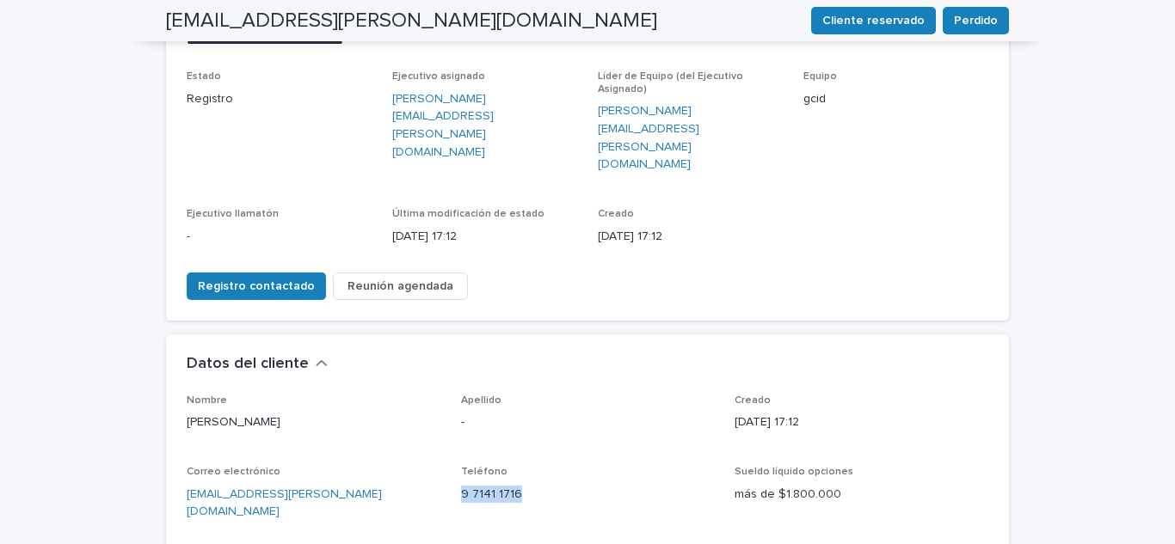
scroll to position [200, 0]
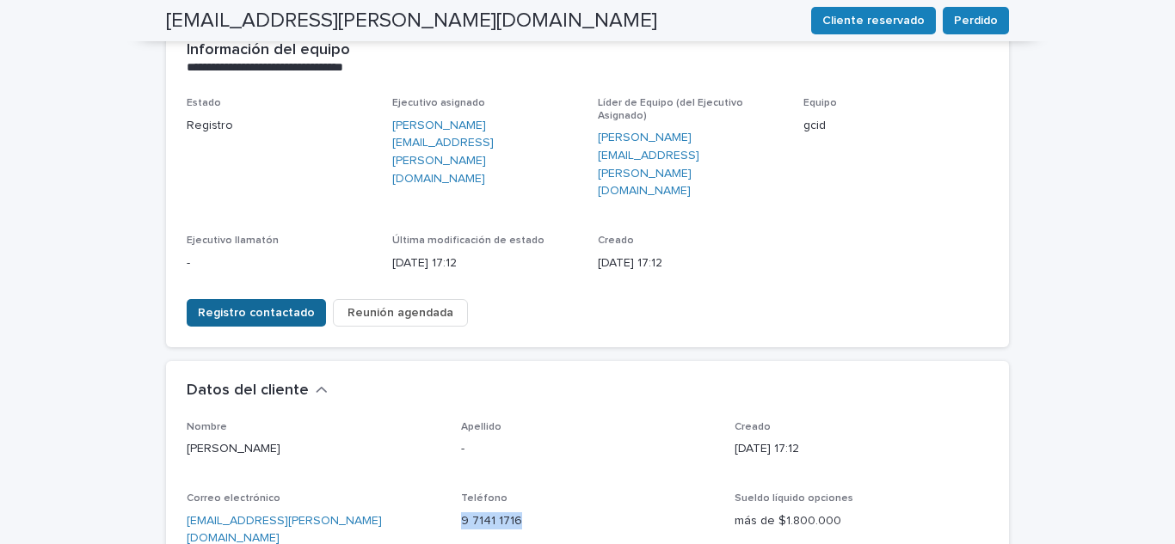
click at [278, 304] on span "Registro contactado" at bounding box center [256, 312] width 117 height 17
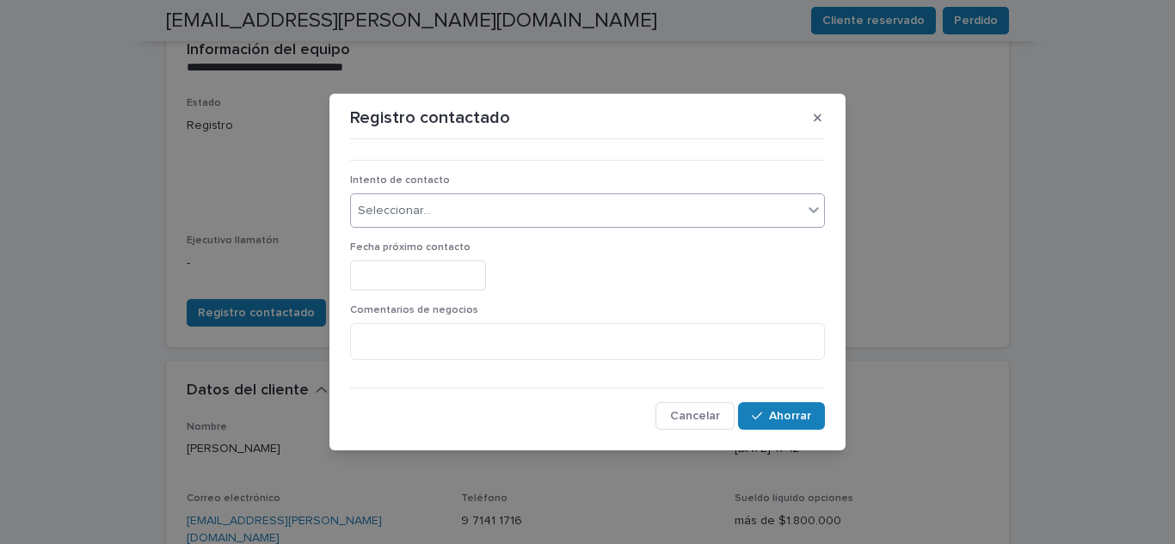
click at [656, 209] on div "Seleccionar..." at bounding box center [576, 211] width 451 height 28
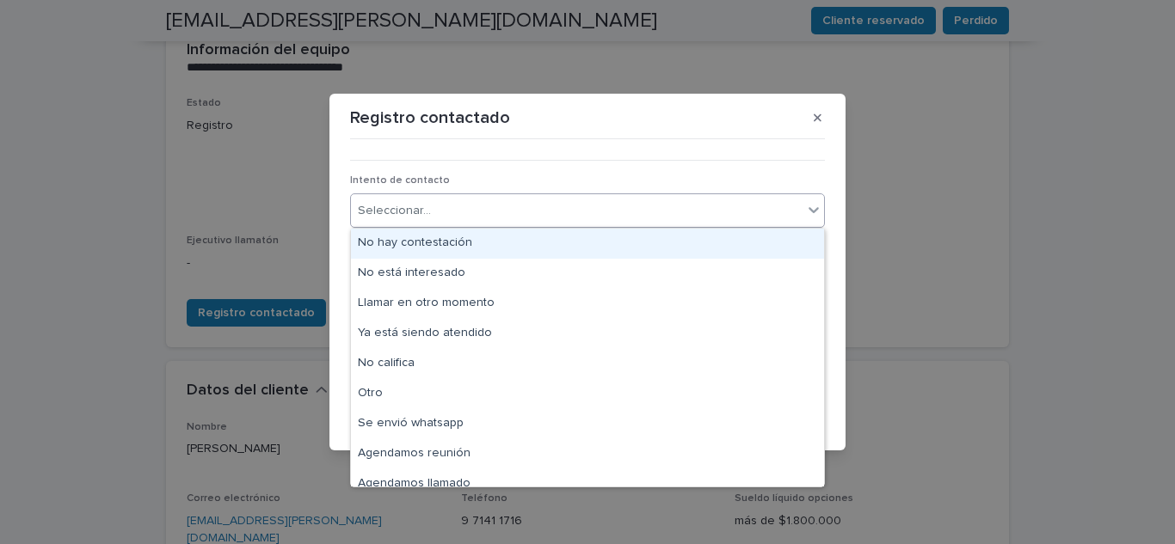
click at [451, 241] on font "No hay contestación" at bounding box center [415, 242] width 114 height 12
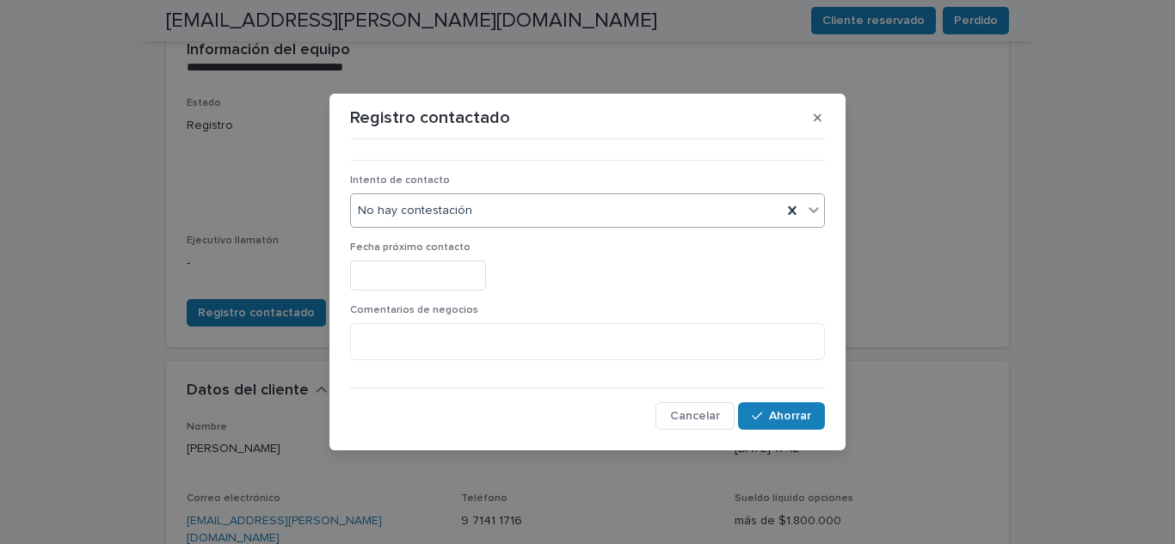
click at [456, 271] on input "text" at bounding box center [418, 276] width 136 height 30
click at [616, 266] on div at bounding box center [587, 276] width 475 height 30
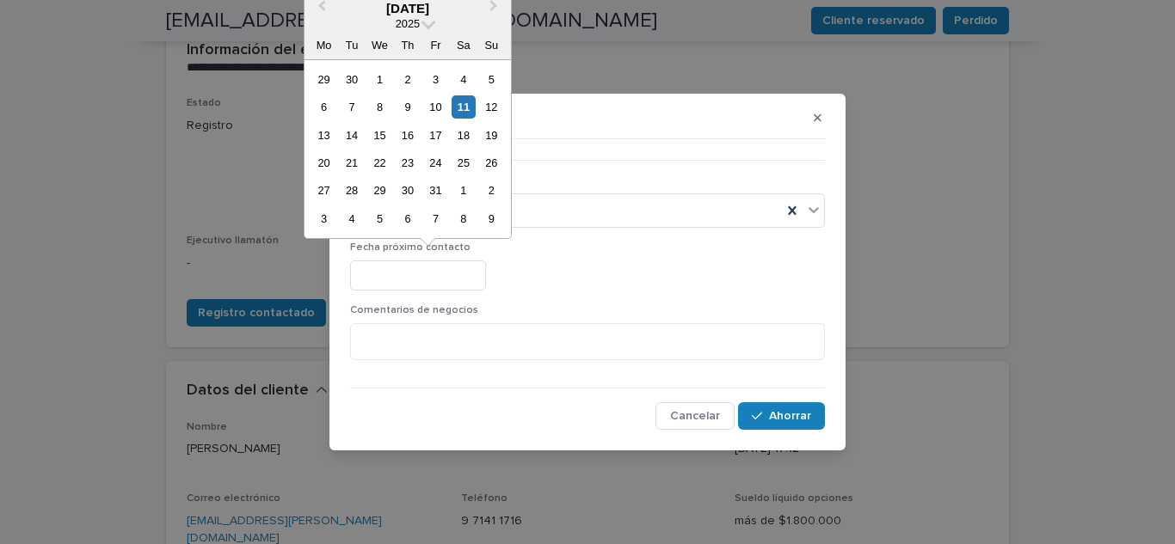
click at [486, 270] on input "text" at bounding box center [418, 276] width 136 height 30
click at [505, 110] on div "6 7 8 9 10 11 12" at bounding box center [407, 107] width 195 height 28
click at [495, 112] on font "12" at bounding box center [491, 107] width 12 height 13
type input "**********"
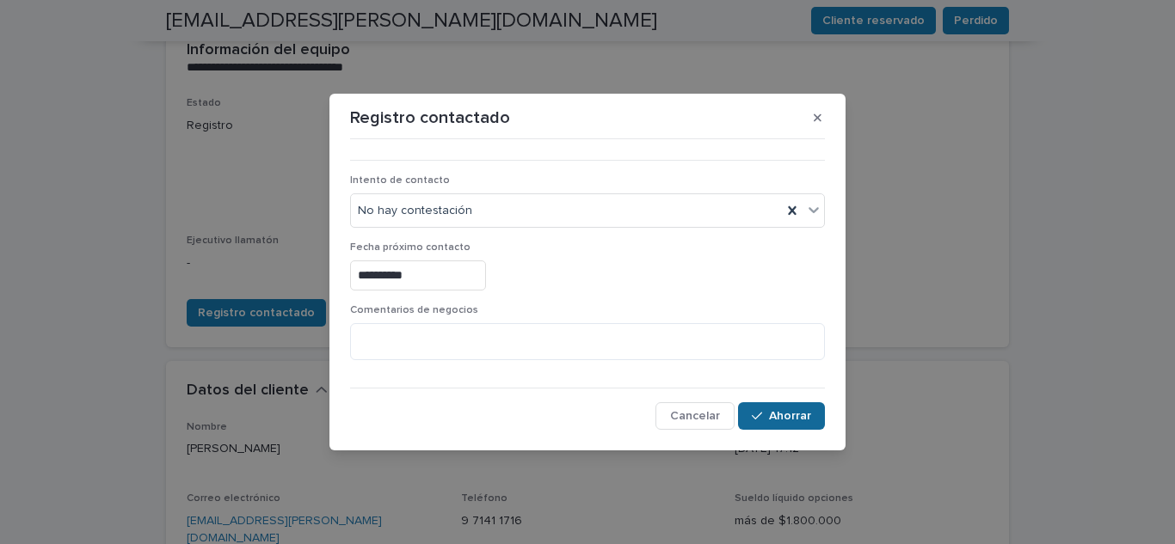
click at [780, 421] on font "Ahorrar" at bounding box center [790, 416] width 42 height 12
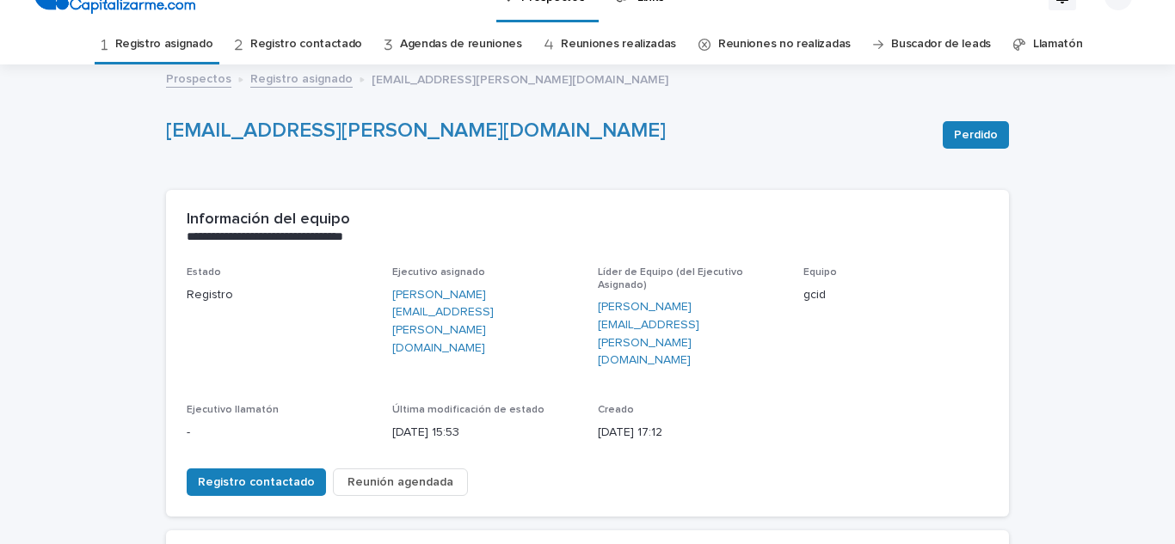
scroll to position [0, 0]
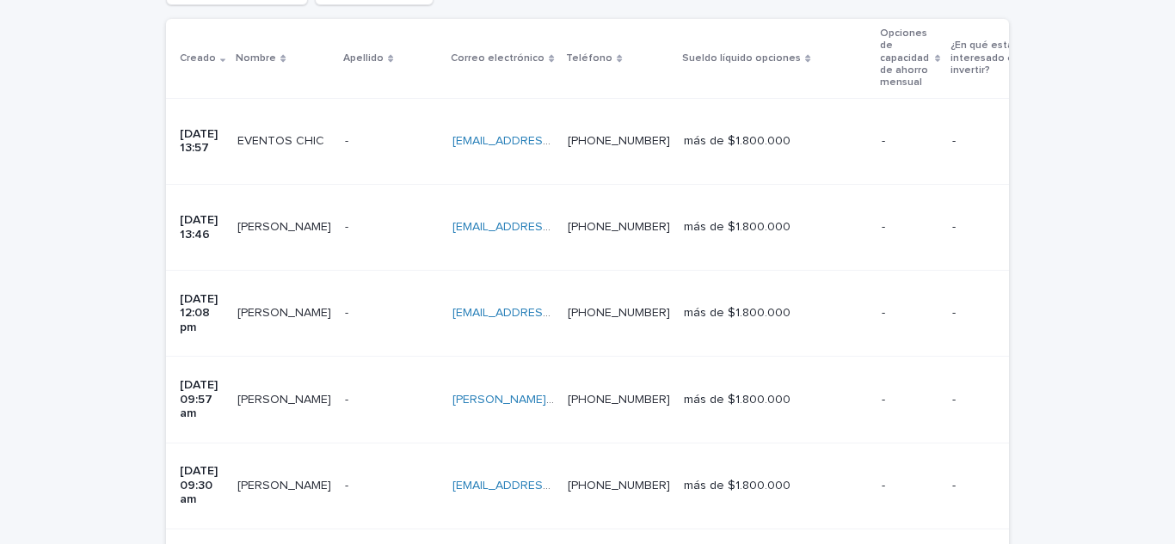
scroll to position [427, 0]
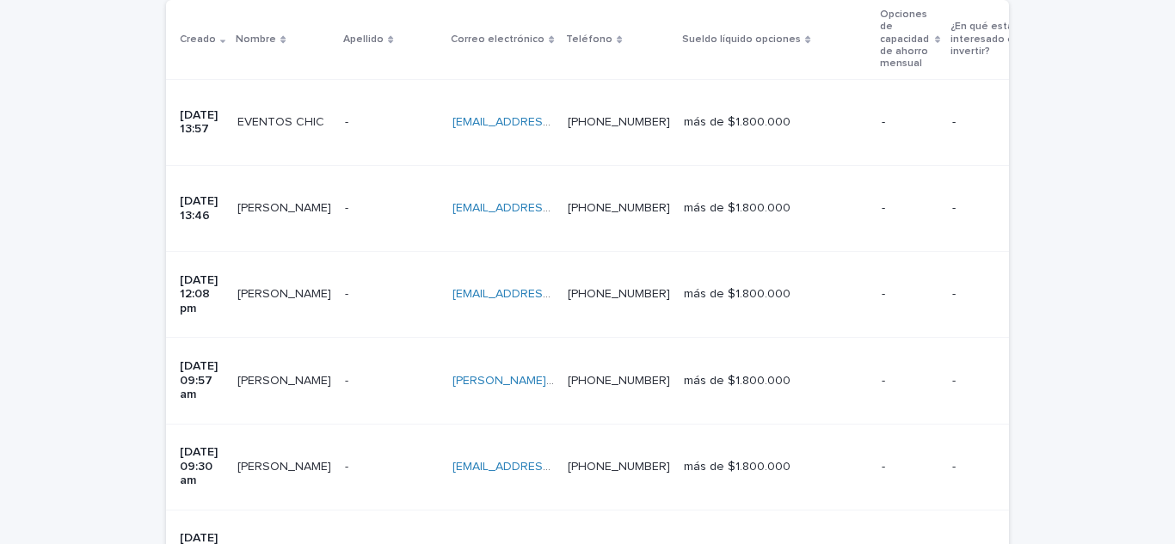
click at [279, 112] on p "EVENTOS CHIC" at bounding box center [282, 121] width 90 height 18
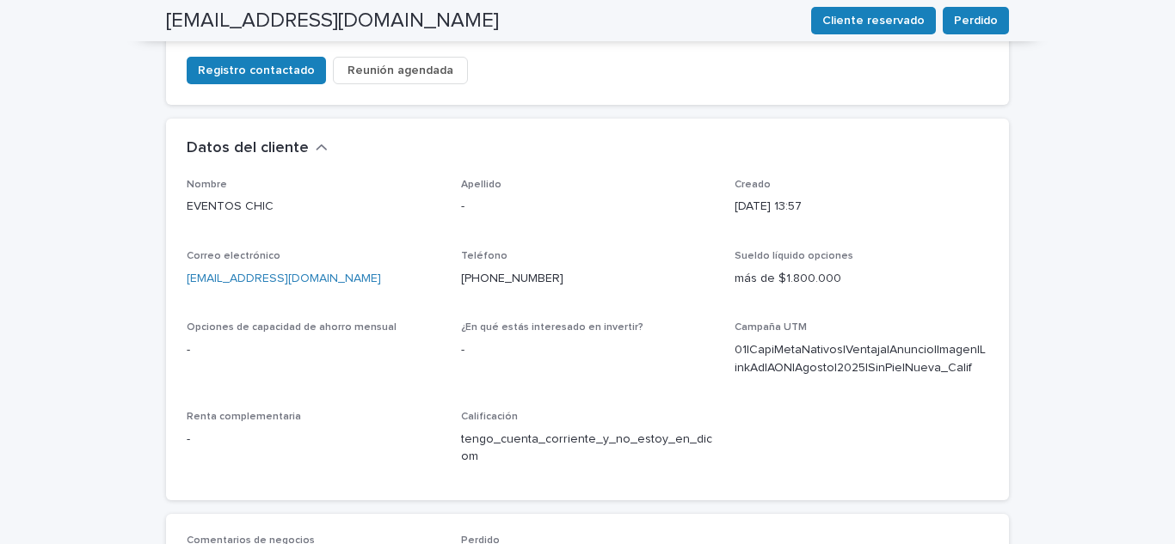
scroll to position [458, 0]
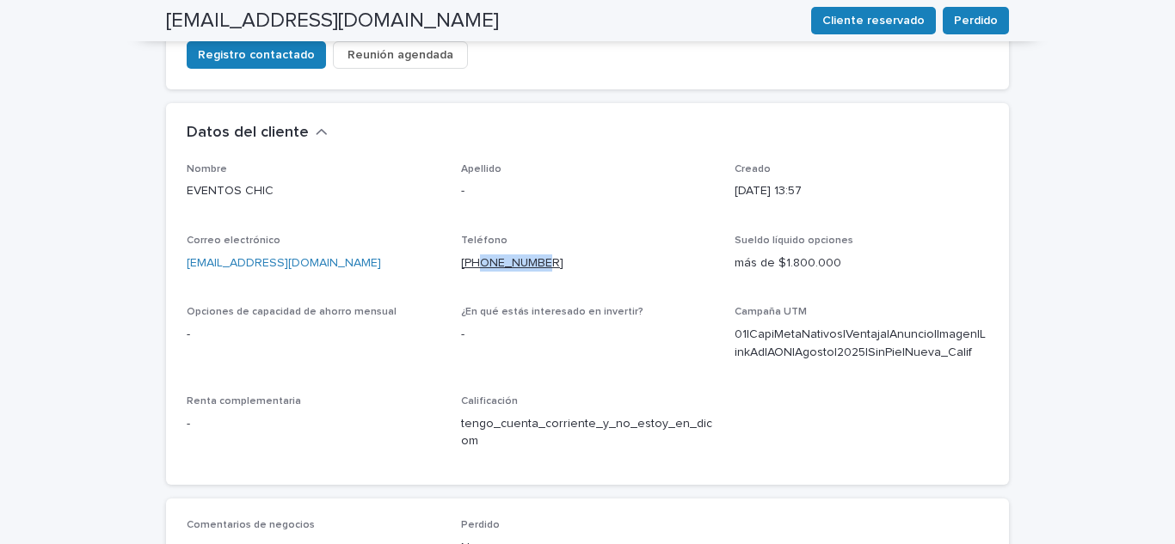
drag, startPoint x: 549, startPoint y: 209, endPoint x: 477, endPoint y: 209, distance: 71.4
click at [477, 255] on p "[PHONE_NUMBER]" at bounding box center [588, 264] width 254 height 18
copy font "948448504"
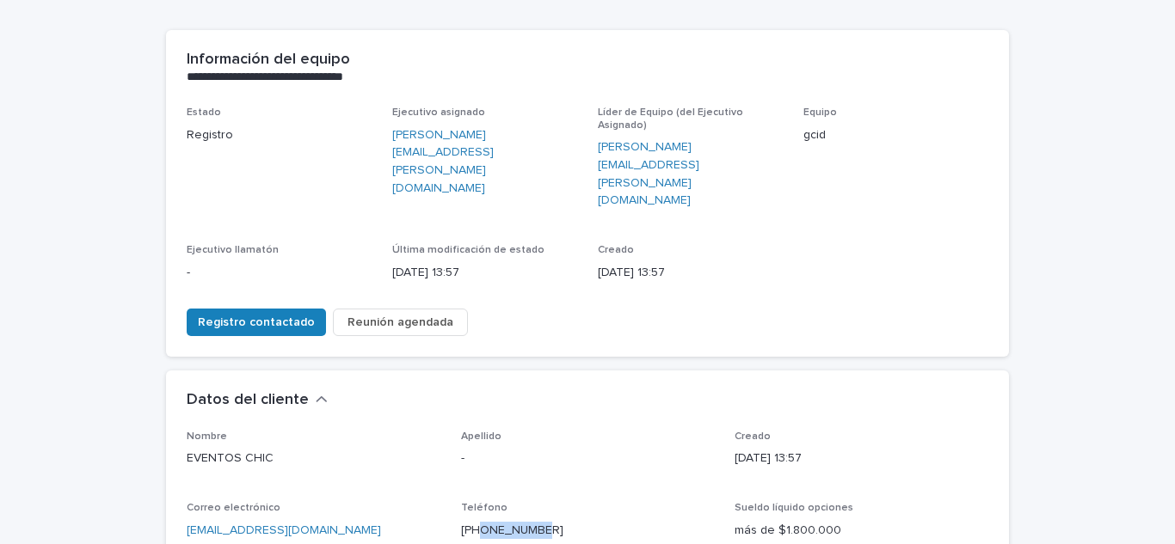
scroll to position [200, 0]
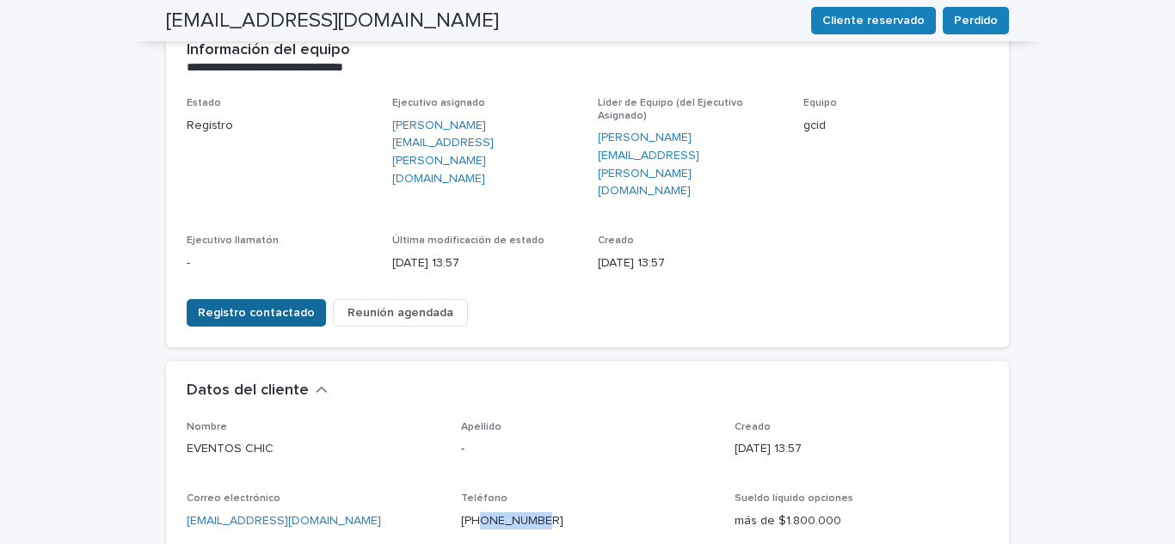
click at [286, 307] on font "Registro contactado" at bounding box center [256, 313] width 117 height 12
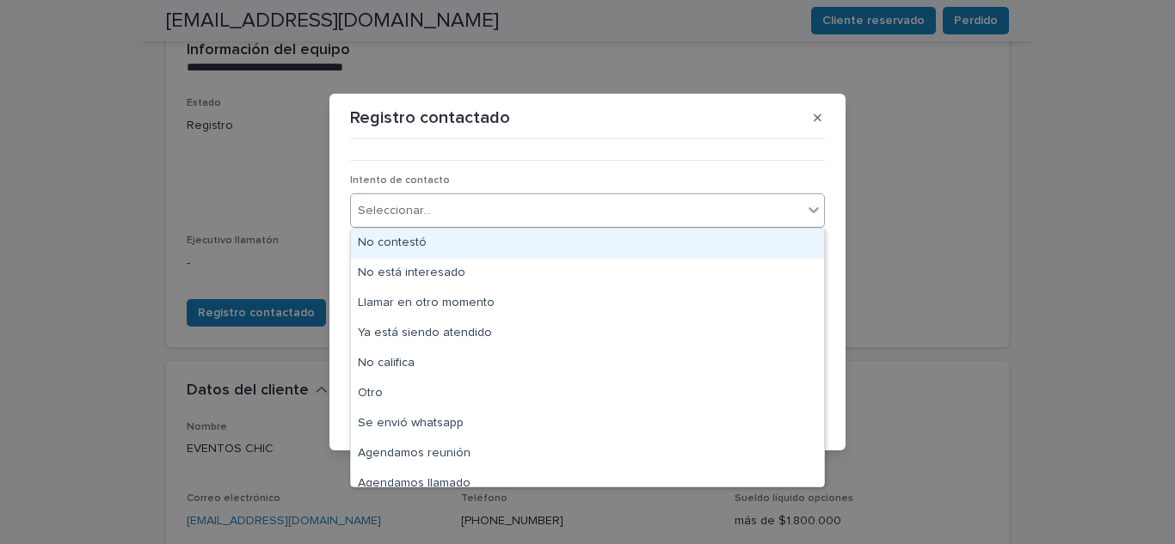
click at [637, 219] on div "Seleccionar..." at bounding box center [576, 211] width 451 height 28
click at [470, 251] on div "No hay contestación" at bounding box center [587, 244] width 473 height 30
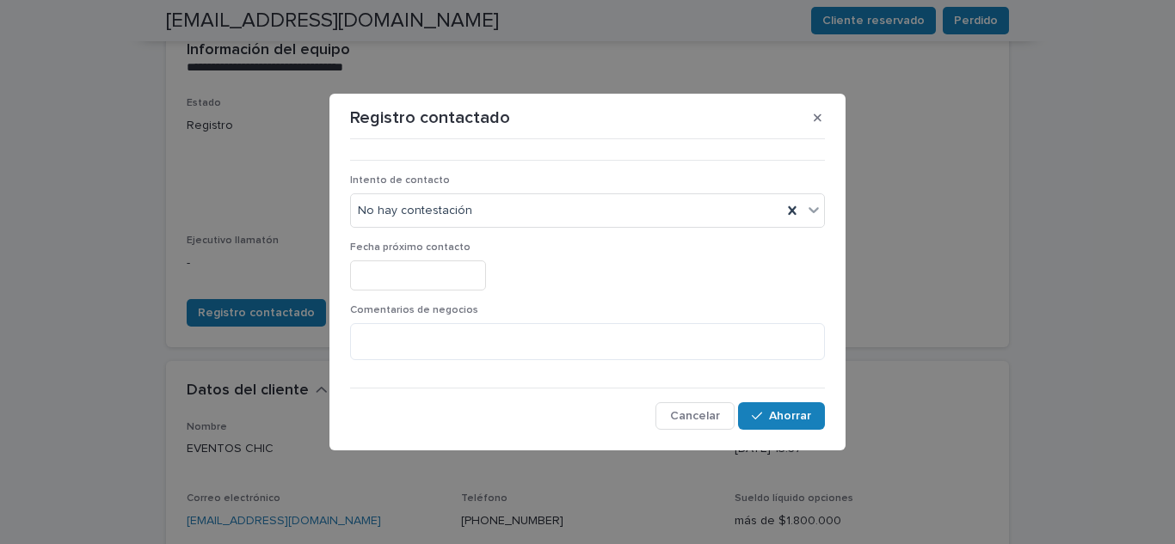
click at [418, 259] on div "Fecha próximo contacto" at bounding box center [587, 273] width 475 height 63
click at [427, 280] on input "text" at bounding box center [418, 276] width 136 height 30
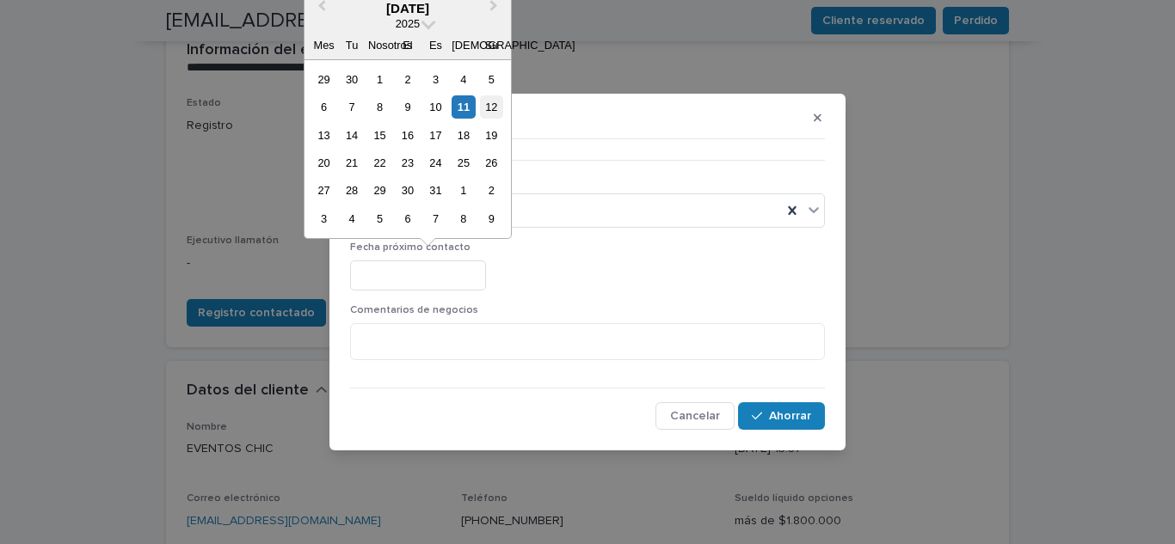
click at [487, 116] on div "12" at bounding box center [491, 106] width 23 height 23
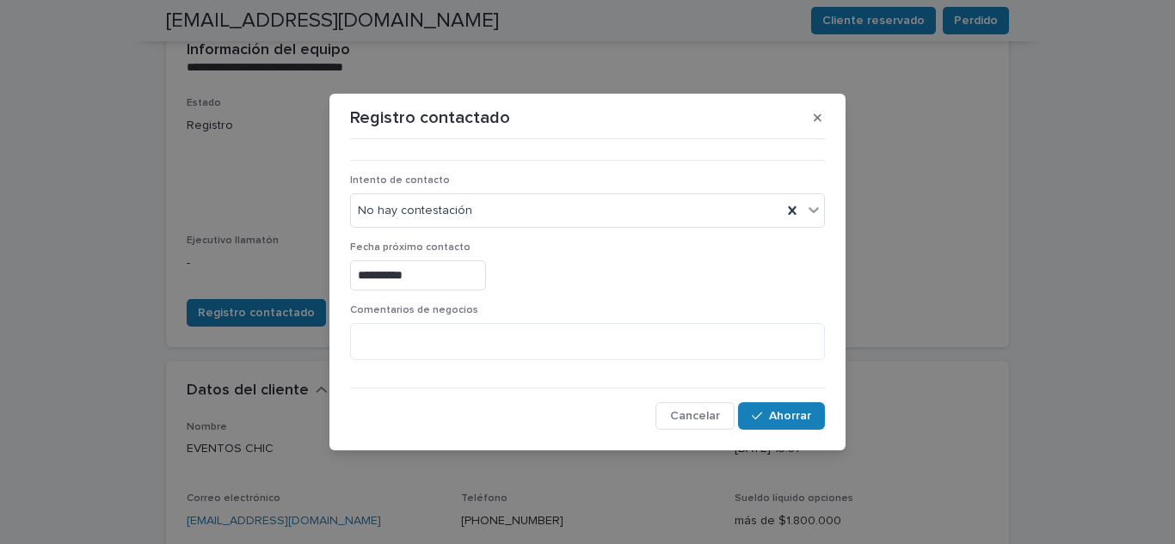
type input "**********"
click at [788, 419] on font "Ahorrar" at bounding box center [790, 416] width 42 height 12
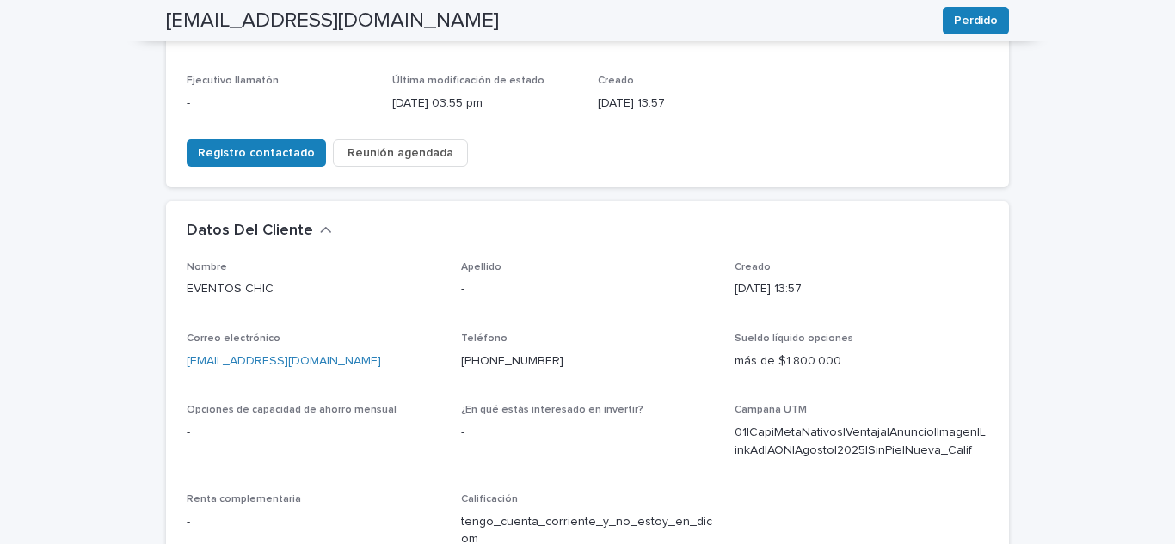
scroll to position [372, 0]
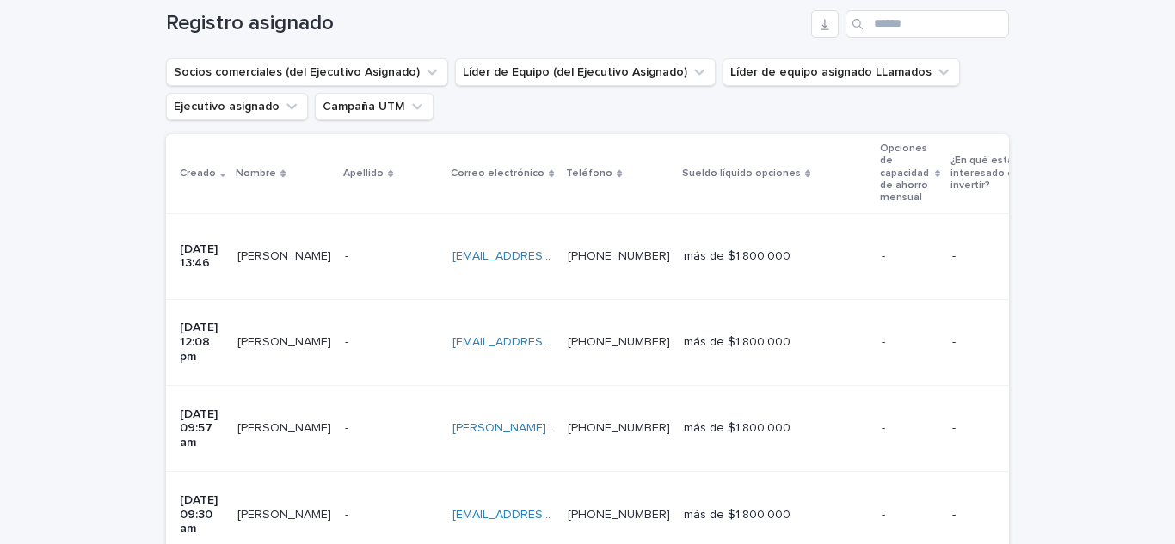
scroll to position [256, 0]
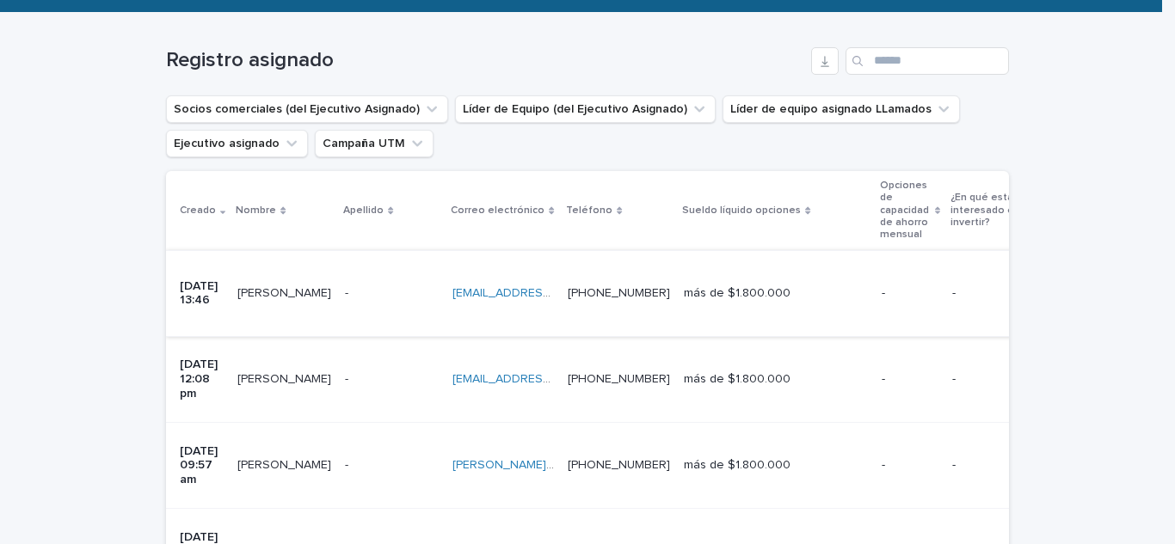
click at [519, 287] on font "[EMAIL_ADDRESS][DOMAIN_NAME]" at bounding box center [549, 293] width 194 height 12
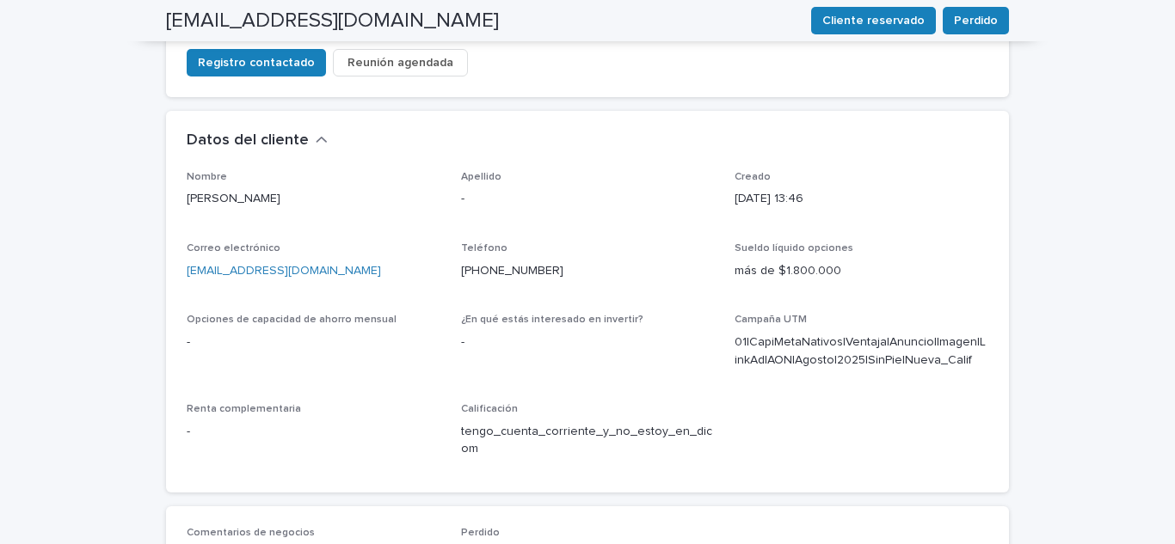
scroll to position [458, 0]
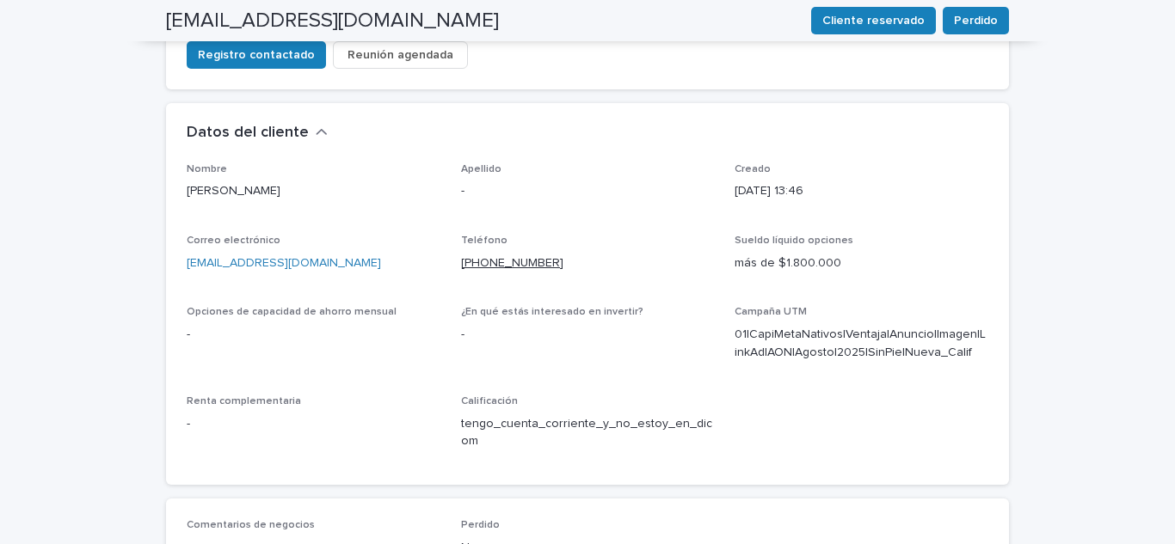
click at [483, 257] on font "[PHONE_NUMBER]" at bounding box center [512, 263] width 102 height 12
drag, startPoint x: 534, startPoint y: 207, endPoint x: 472, endPoint y: 219, distance: 63.1
click at [472, 235] on div "Teléfono [PHONE_NUMBER]" at bounding box center [588, 260] width 254 height 51
copy font "975808771"
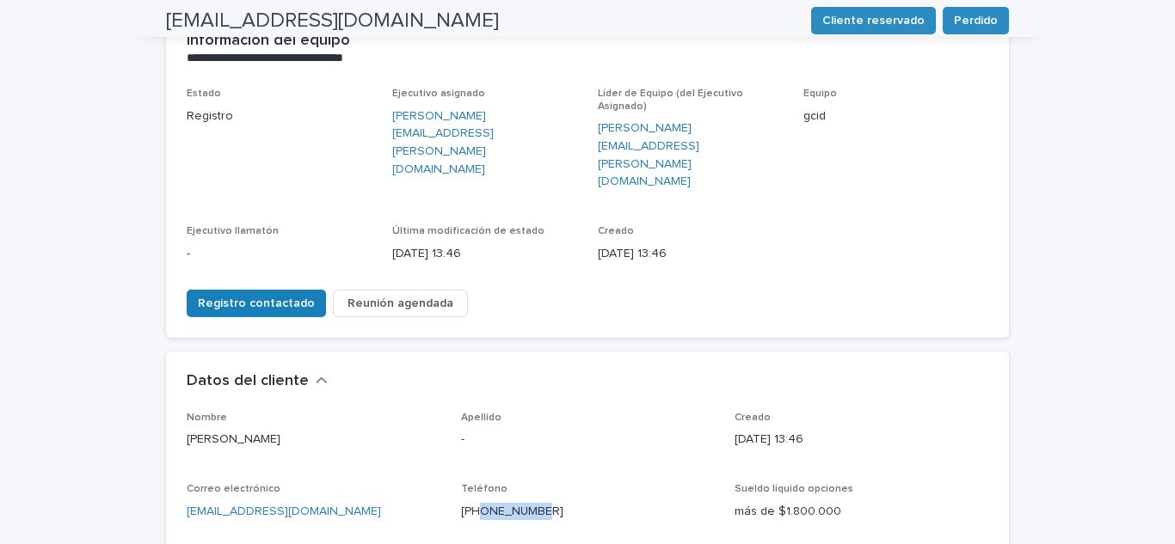
scroll to position [172, 0]
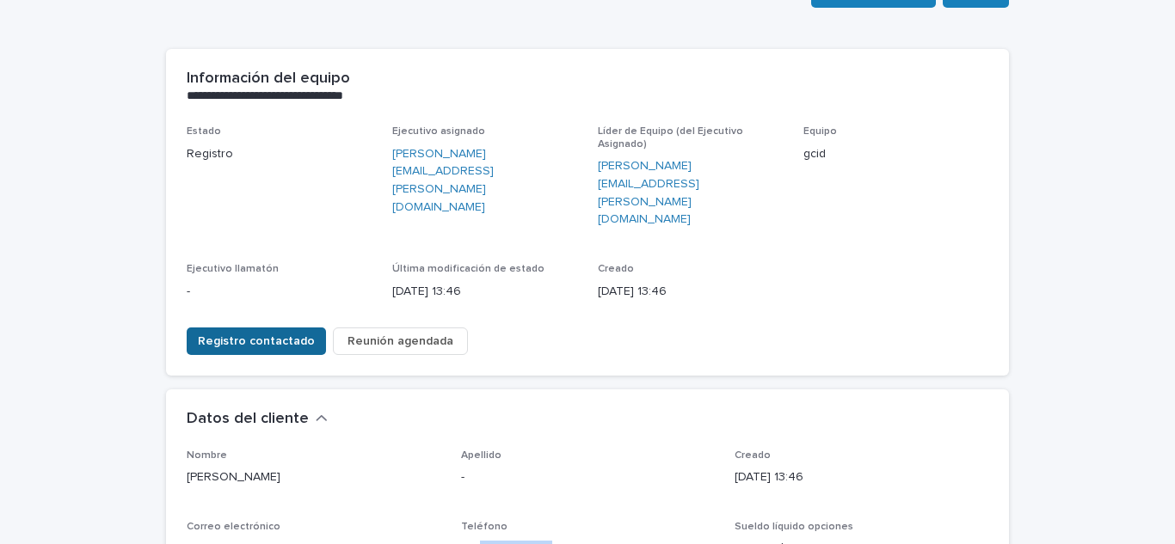
click at [283, 335] on font "Registro contactado" at bounding box center [256, 341] width 117 height 12
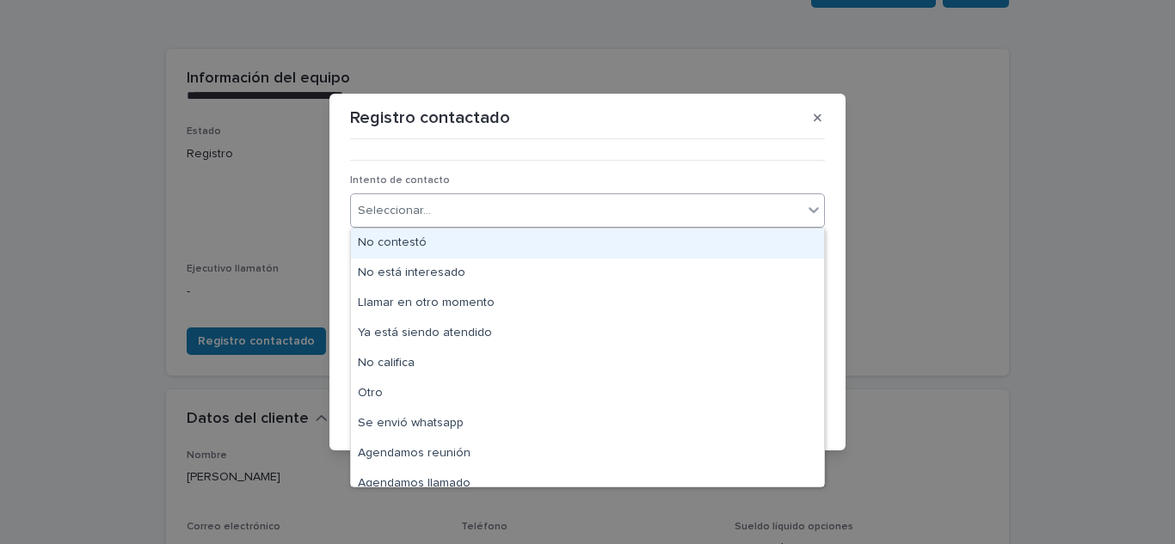
click at [721, 197] on div "Seleccionar..." at bounding box center [576, 211] width 451 height 28
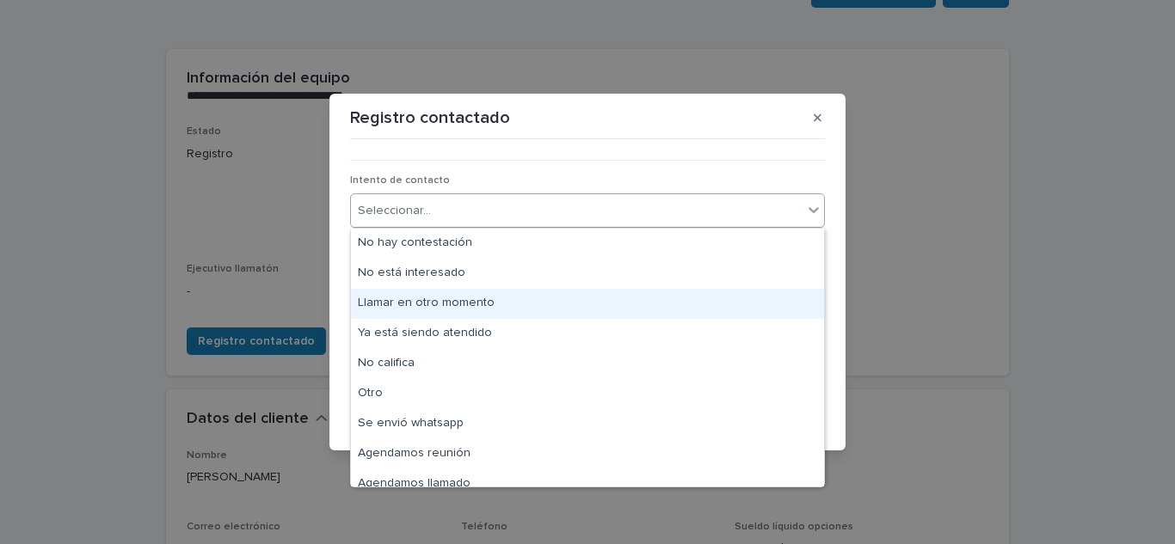
scroll to position [13, 0]
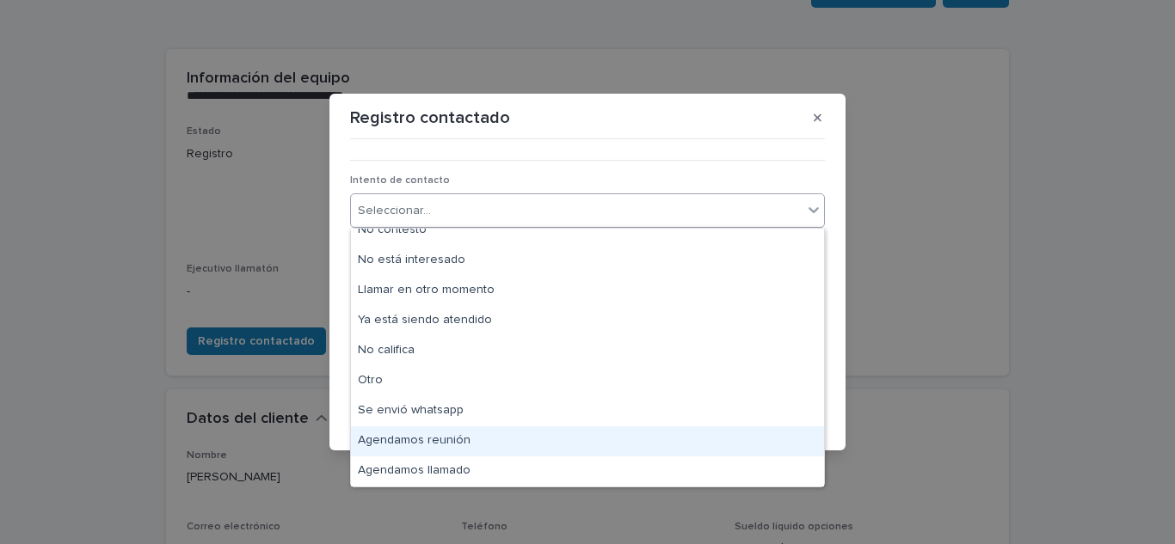
click at [447, 445] on div "Agendamos reunión" at bounding box center [587, 442] width 473 height 30
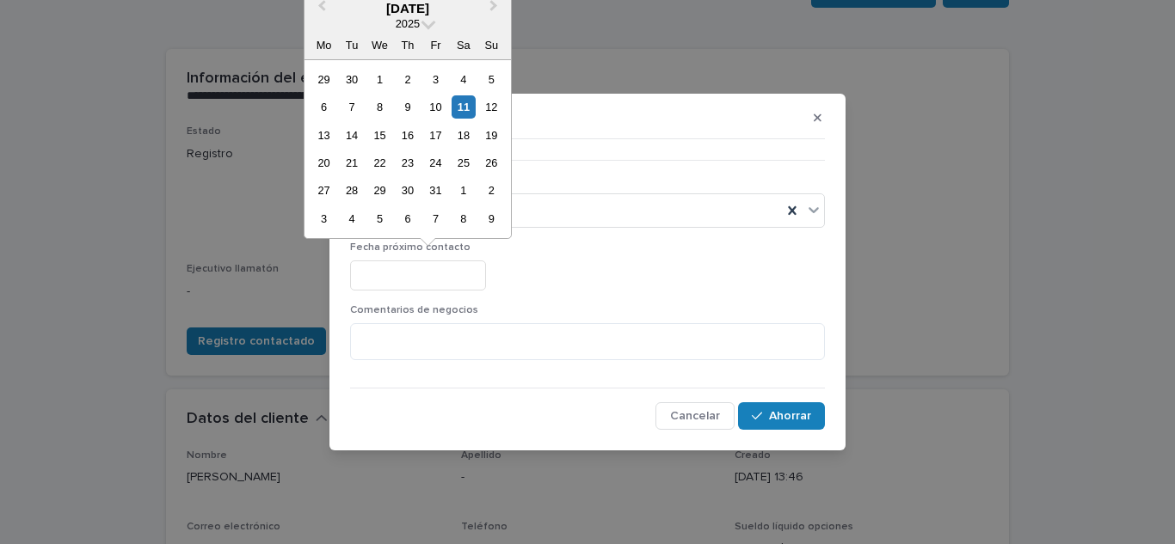
click at [486, 276] on input "text" at bounding box center [418, 276] width 136 height 30
click at [490, 114] on font "12" at bounding box center [491, 107] width 12 height 13
type input "**********"
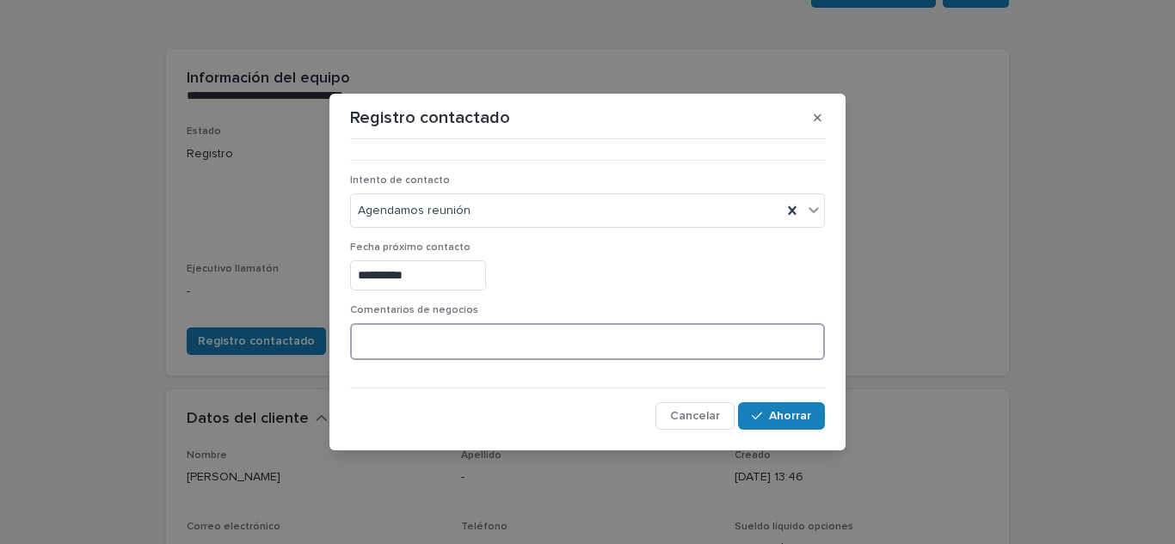
click at [452, 334] on textarea at bounding box center [587, 341] width 475 height 37
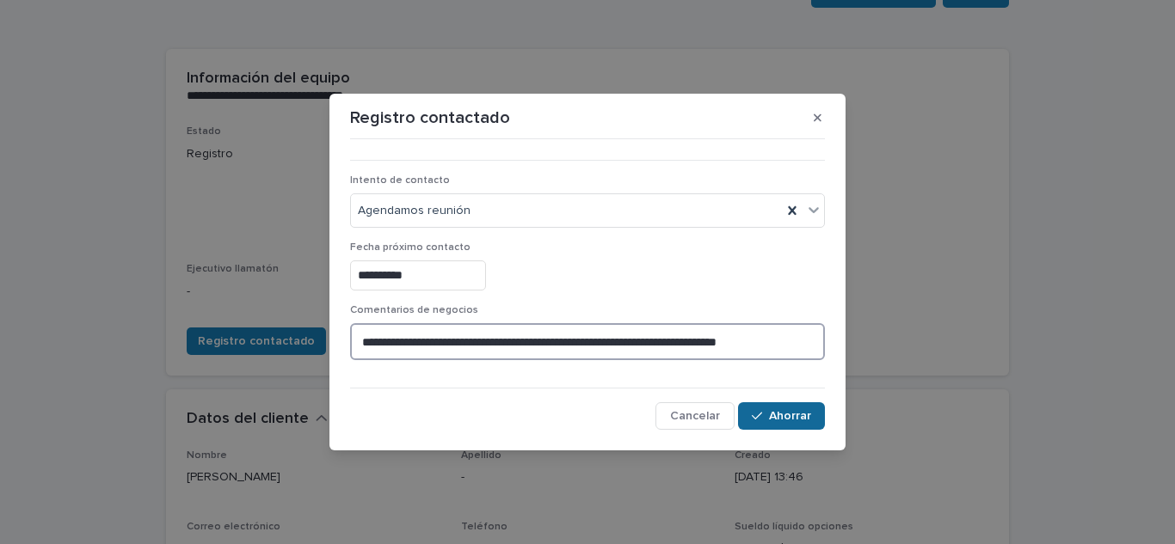
type textarea "**********"
click at [798, 408] on button "Ahorrar" at bounding box center [781, 416] width 87 height 28
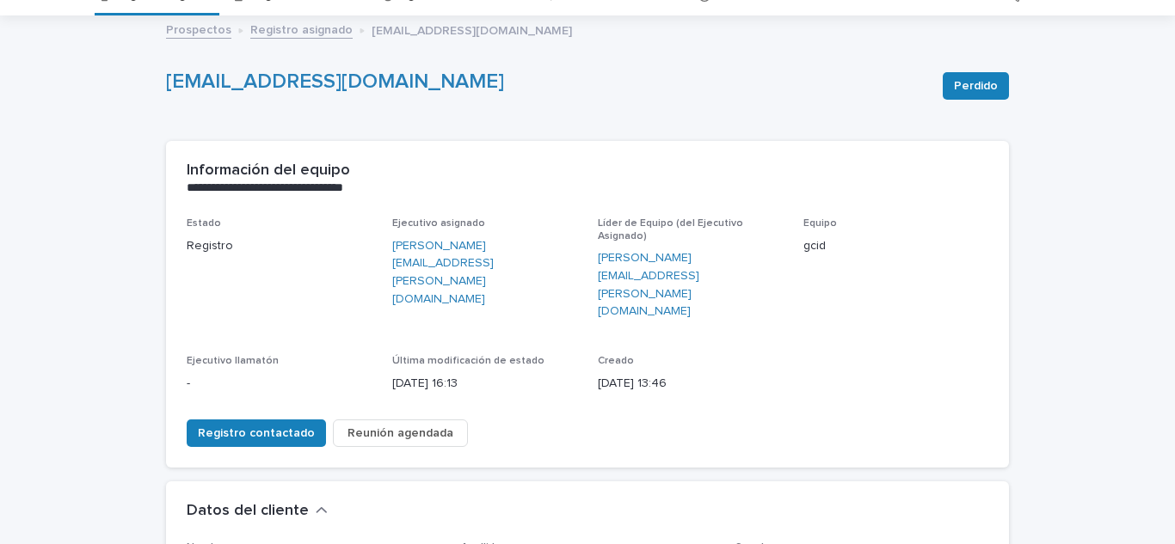
scroll to position [54, 0]
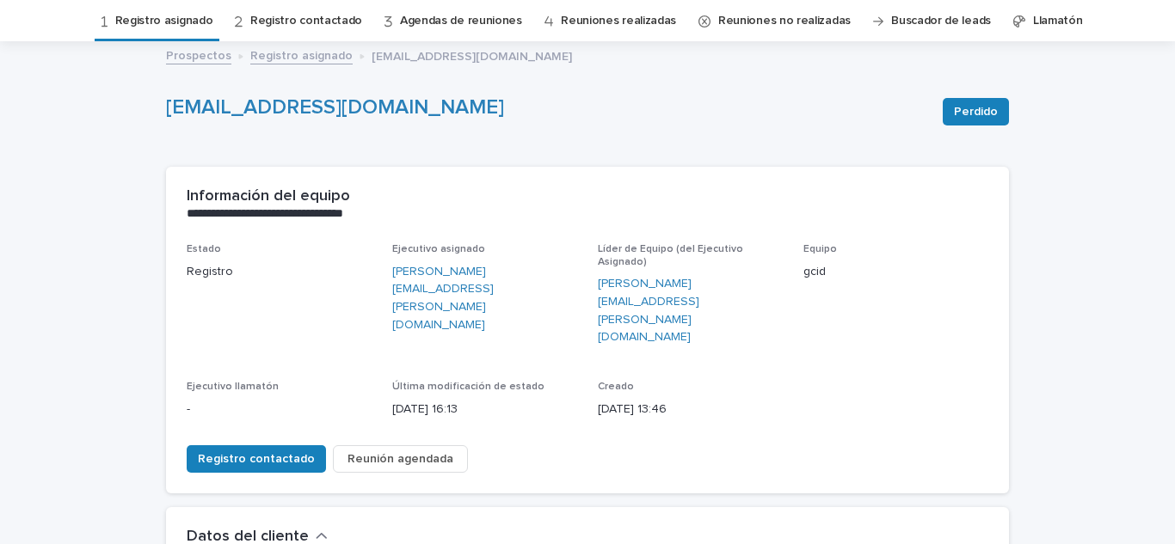
click at [412, 453] on font "Reunión agendada" at bounding box center [400, 459] width 106 height 12
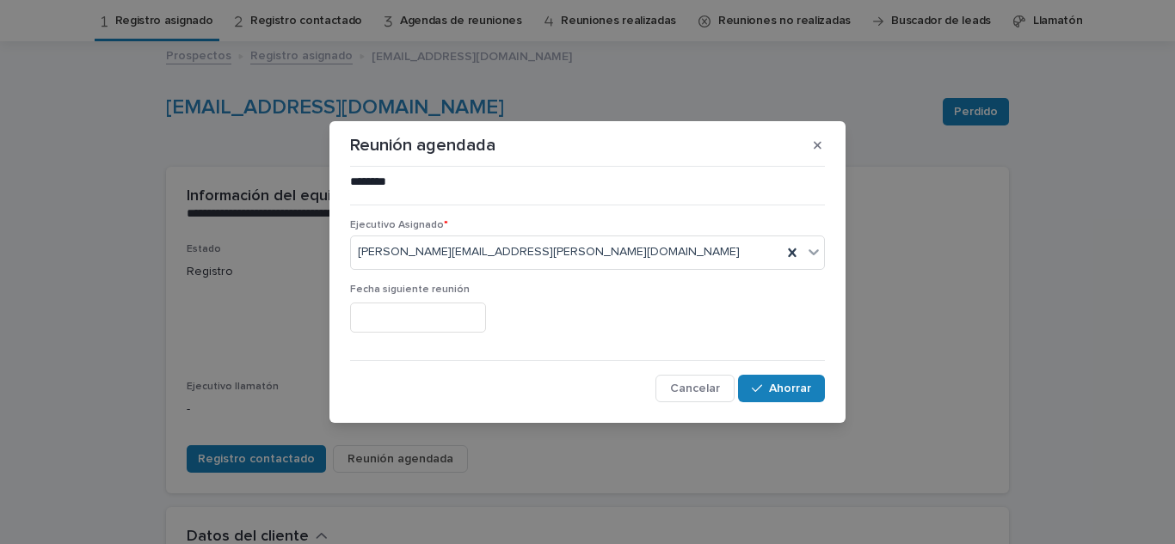
click at [448, 327] on input "text" at bounding box center [418, 318] width 136 height 30
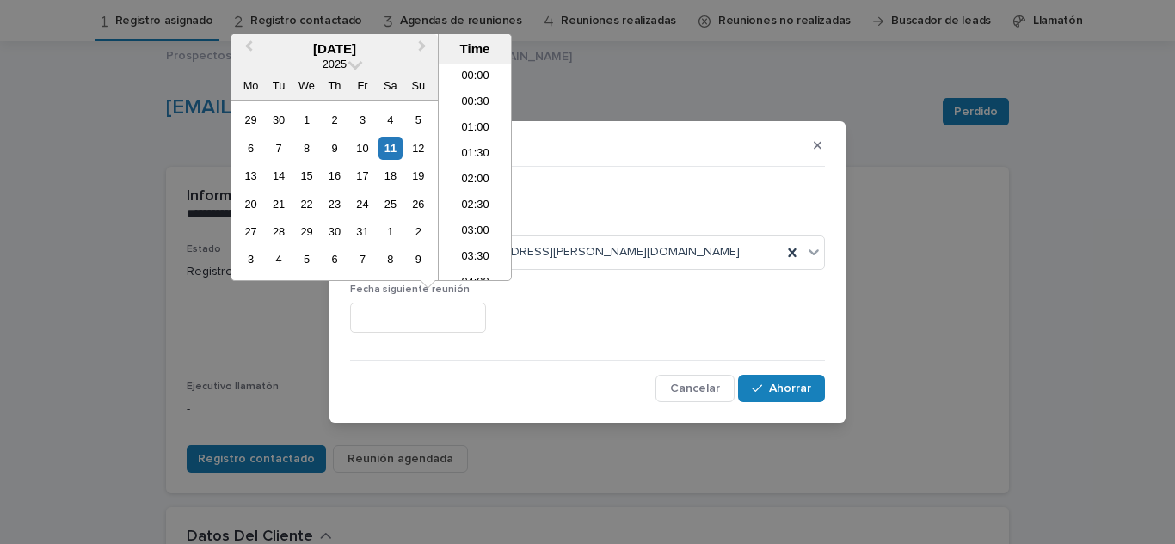
scroll to position [731, 0]
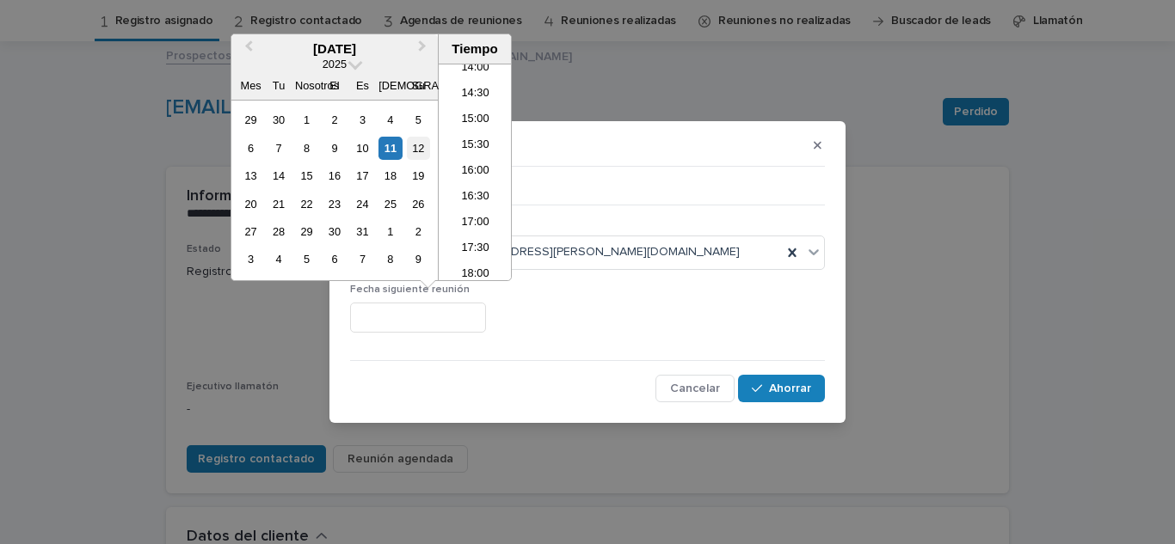
click at [417, 150] on font "12" at bounding box center [418, 148] width 12 height 13
type input "**********"
click at [795, 383] on font "Ahorrar" at bounding box center [790, 389] width 42 height 12
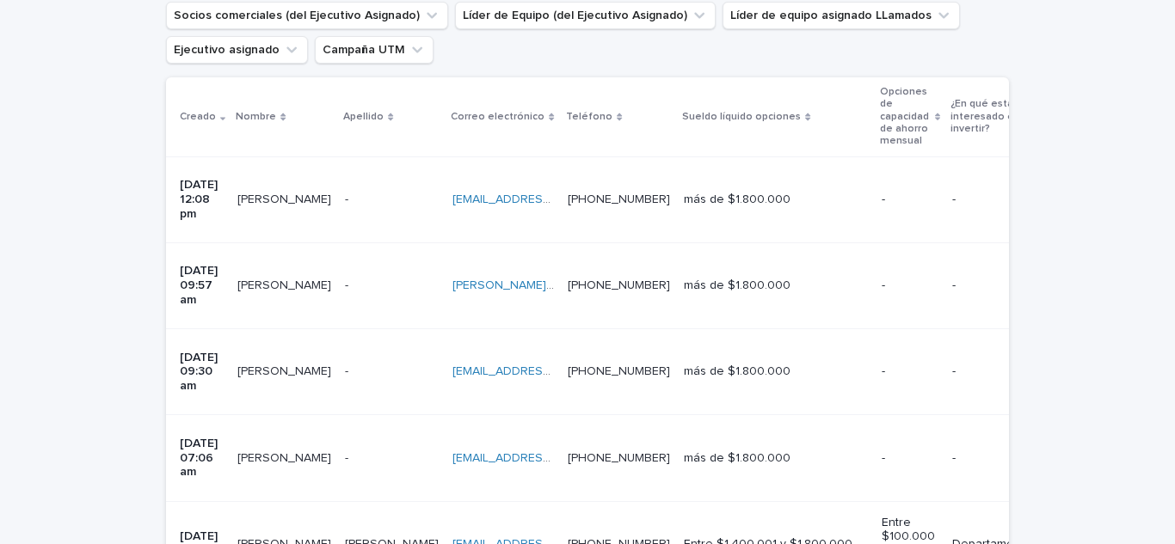
scroll to position [356, 0]
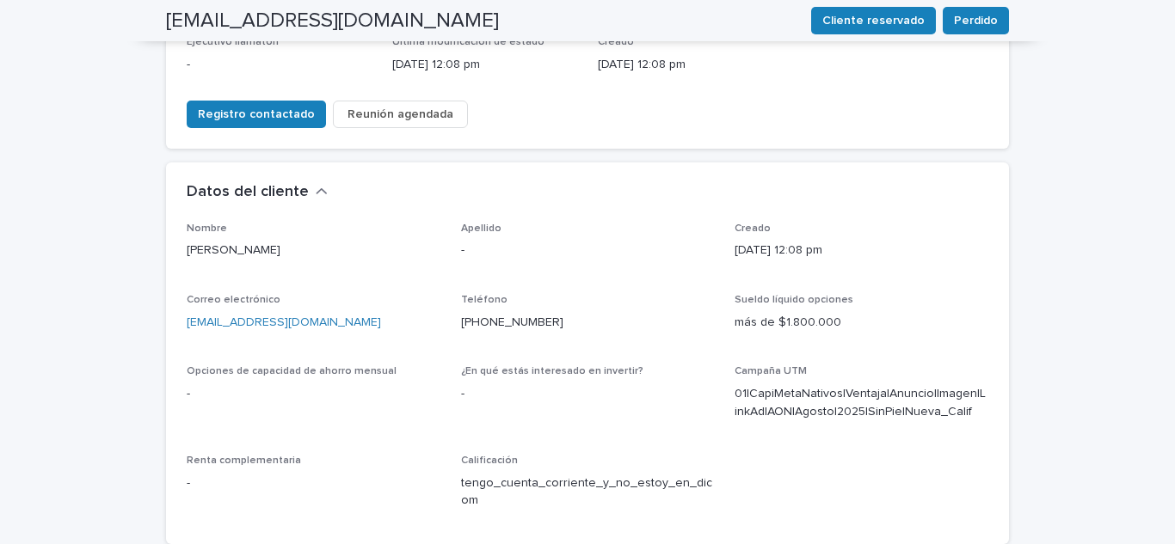
scroll to position [402, 0]
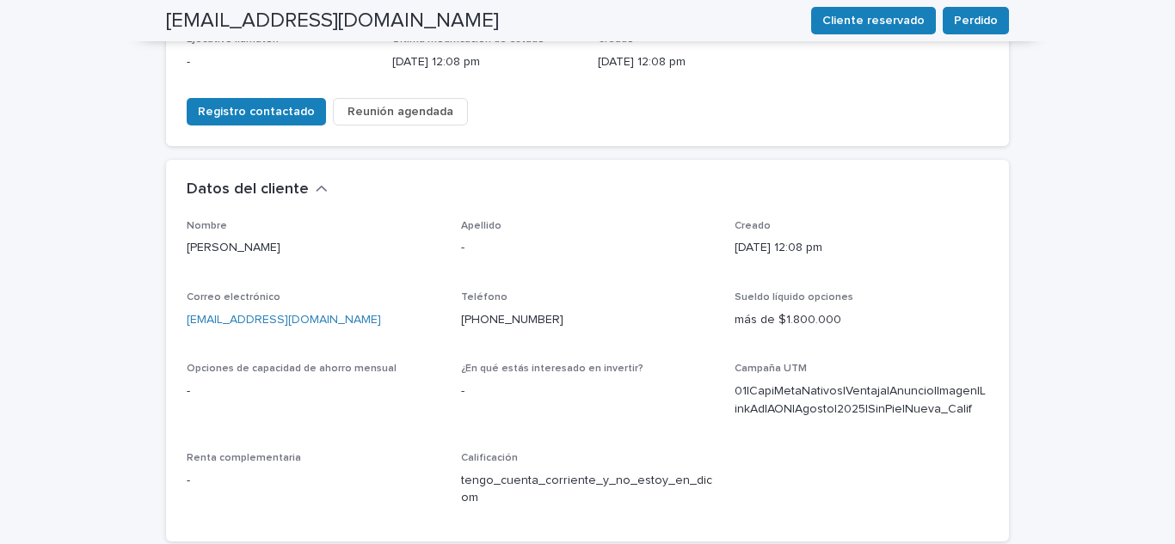
click at [561, 311] on p "[PHONE_NUMBER]" at bounding box center [588, 320] width 254 height 18
drag, startPoint x: 553, startPoint y: 264, endPoint x: 475, endPoint y: 261, distance: 78.3
click at [475, 311] on p "[PHONE_NUMBER]" at bounding box center [588, 320] width 254 height 18
copy font "937274514"
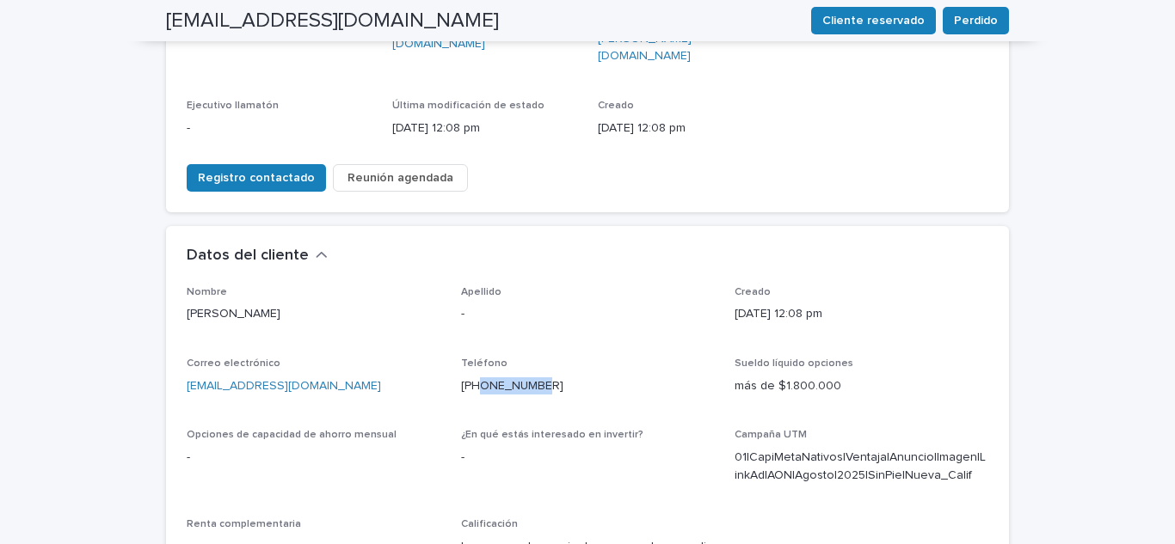
scroll to position [316, 0]
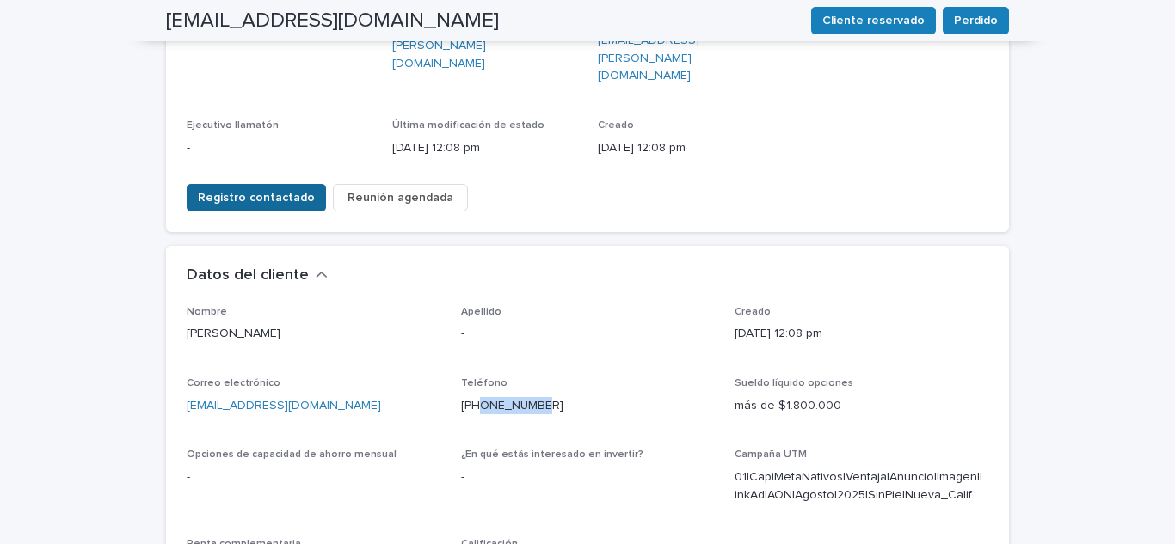
click at [273, 192] on font "Registro contactado" at bounding box center [256, 198] width 117 height 12
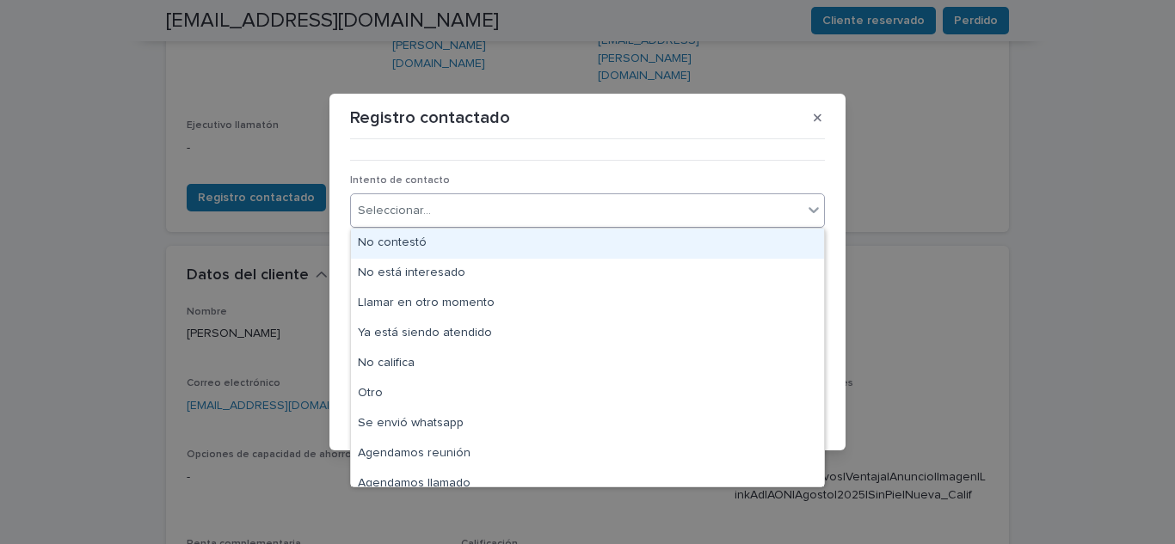
click at [510, 215] on div "Seleccionar..." at bounding box center [576, 211] width 451 height 28
click at [459, 253] on div "No hay contestación" at bounding box center [587, 244] width 473 height 30
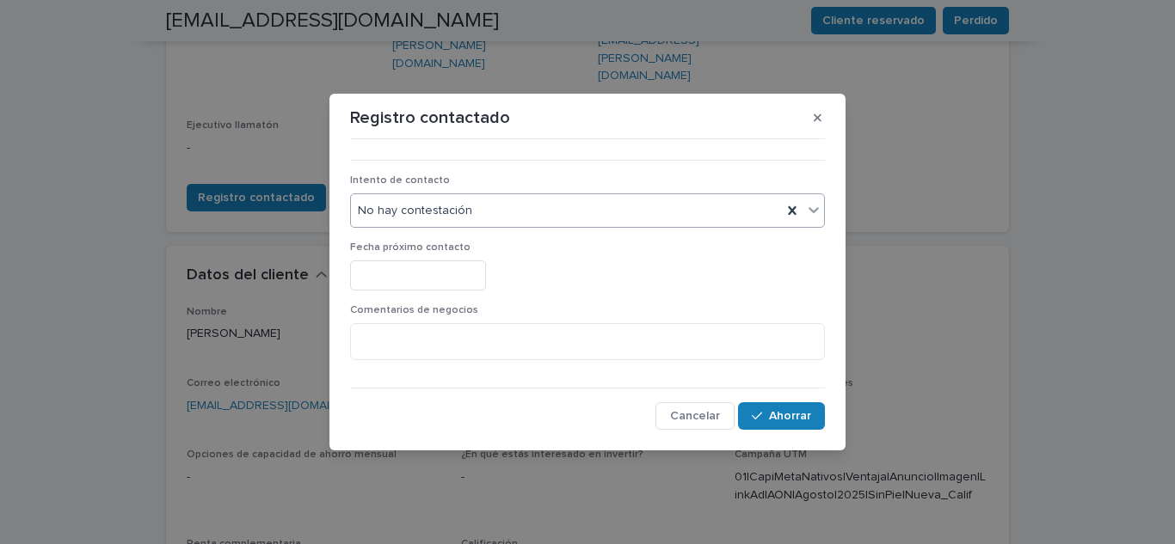
click at [467, 279] on input "text" at bounding box center [418, 276] width 136 height 30
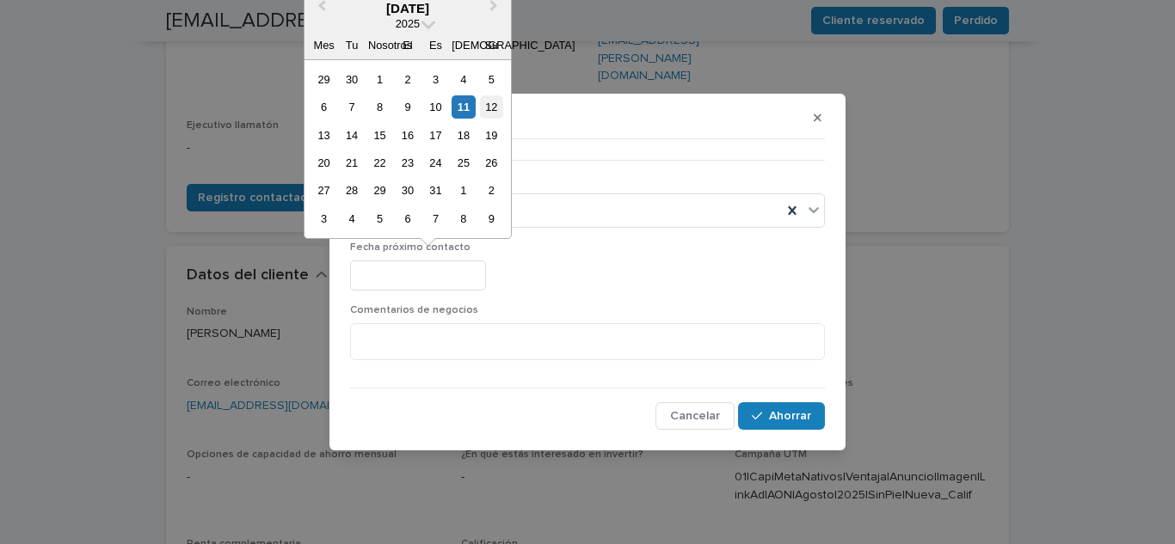
click at [498, 102] on div "12" at bounding box center [491, 106] width 23 height 23
type input "**********"
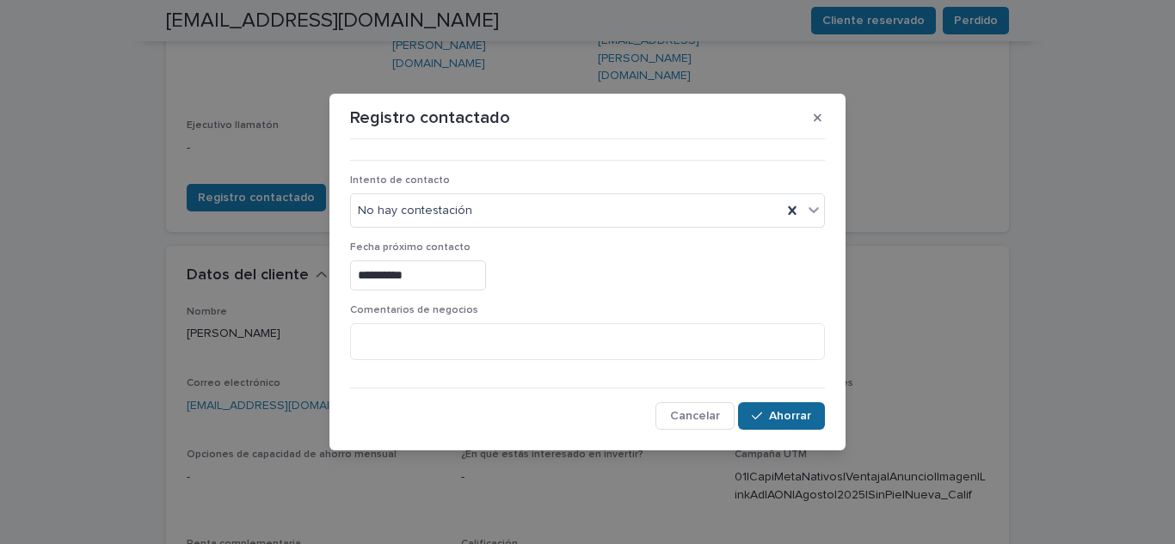
click at [803, 415] on font "Ahorrar" at bounding box center [790, 416] width 42 height 12
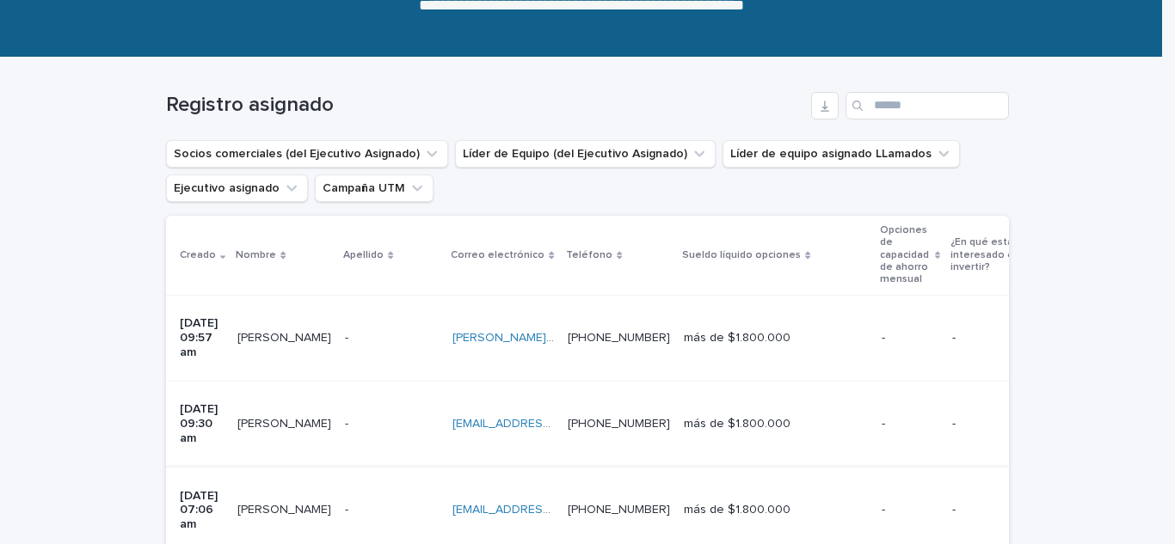
scroll to position [227, 0]
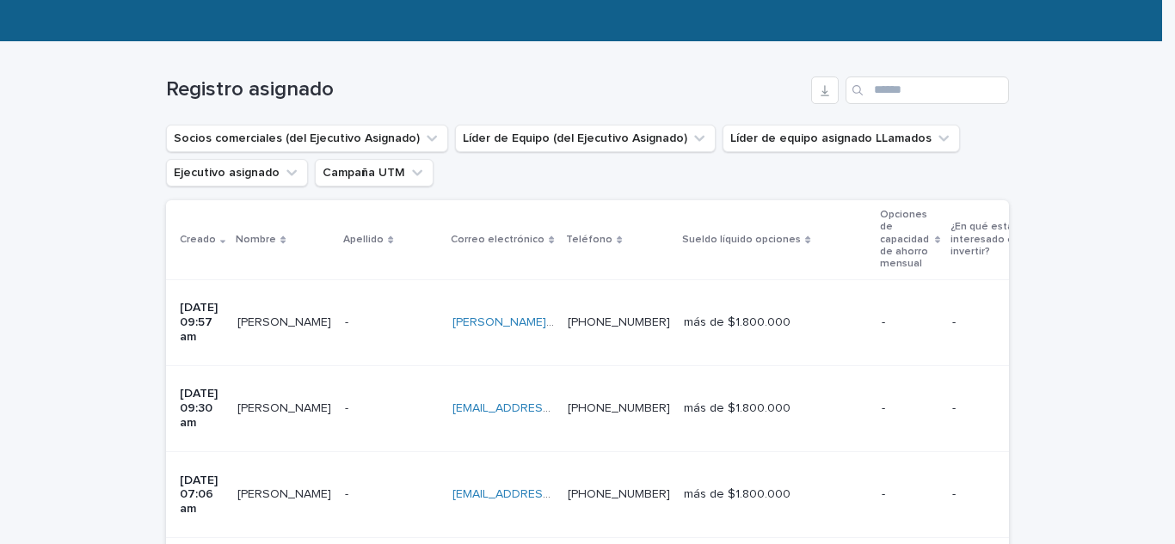
click at [415, 314] on td "- -" at bounding box center [391, 322] width 107 height 86
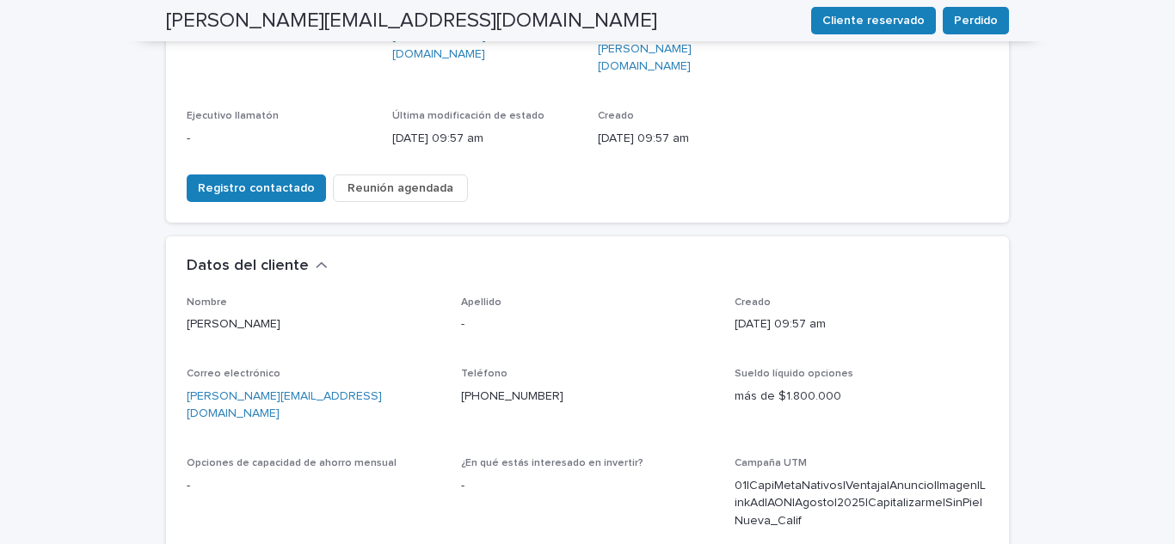
scroll to position [344, 0]
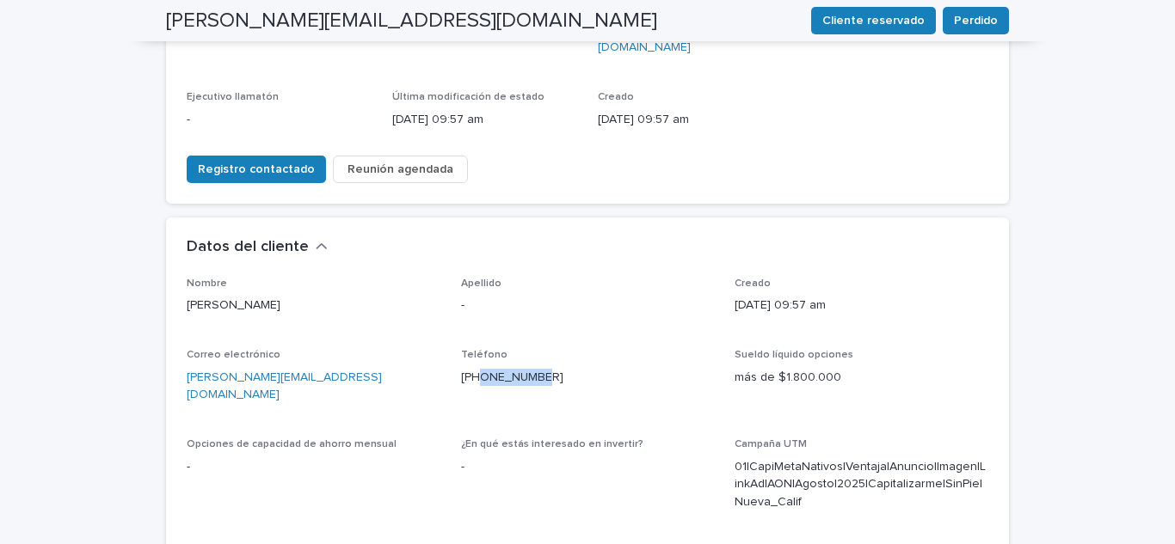
drag, startPoint x: 543, startPoint y: 322, endPoint x: 472, endPoint y: 332, distance: 71.2
click at [472, 369] on p "[PHONE_NUMBER]" at bounding box center [588, 378] width 254 height 18
copy font "963987585"
click at [244, 163] on font "Registro contactado" at bounding box center [256, 169] width 117 height 12
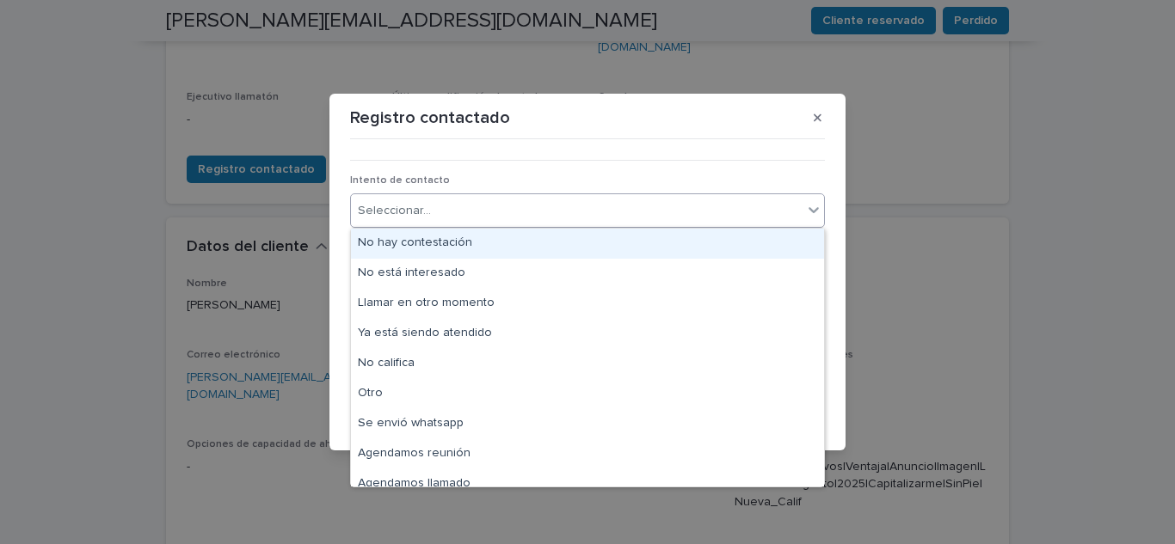
click at [537, 224] on div "Seleccionar..." at bounding box center [576, 211] width 451 height 28
click at [482, 243] on div "No hay contestación" at bounding box center [587, 244] width 473 height 30
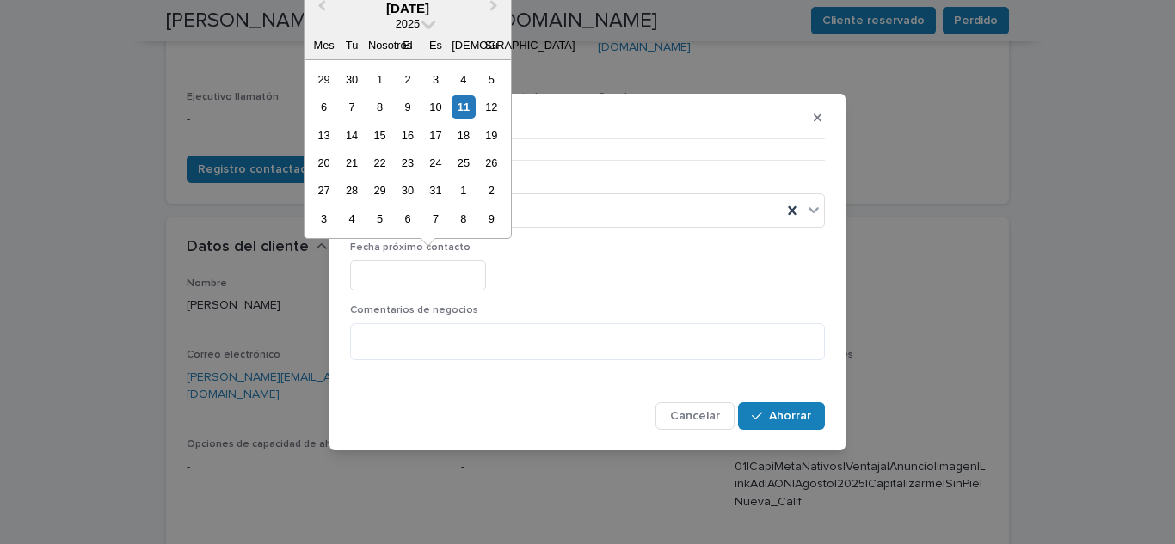
click at [450, 262] on input "text" at bounding box center [418, 276] width 136 height 30
click at [500, 111] on div "12" at bounding box center [491, 106] width 23 height 23
type input "**********"
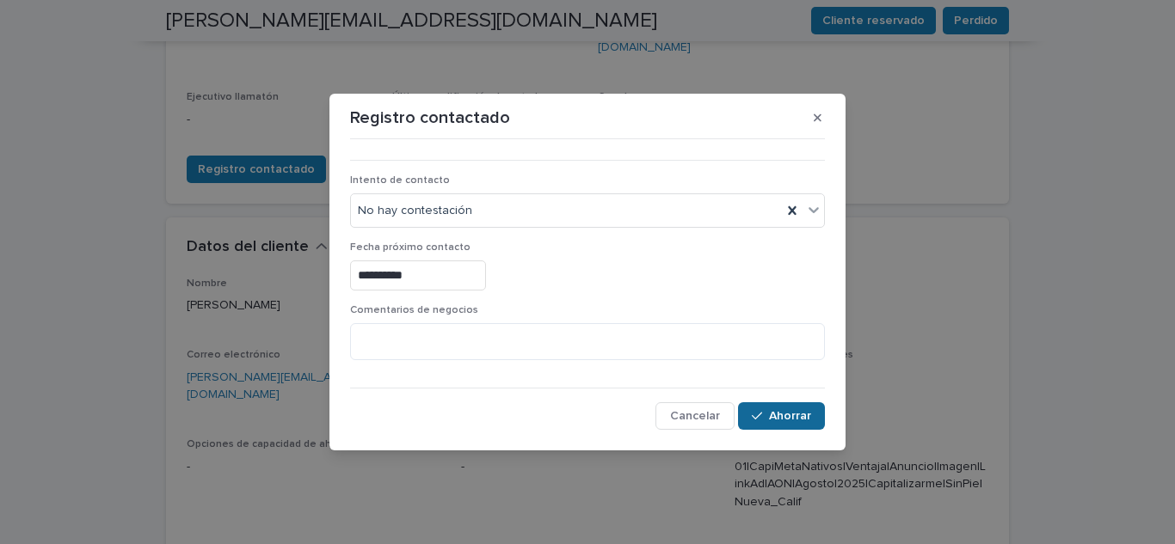
click at [802, 416] on font "Ahorrar" at bounding box center [790, 416] width 42 height 12
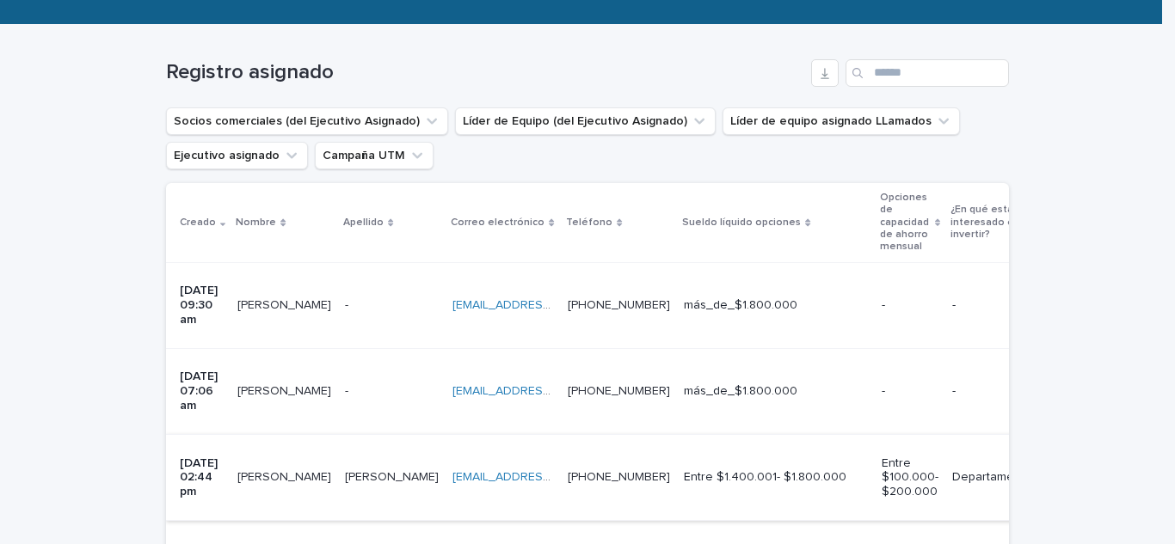
scroll to position [313, 0]
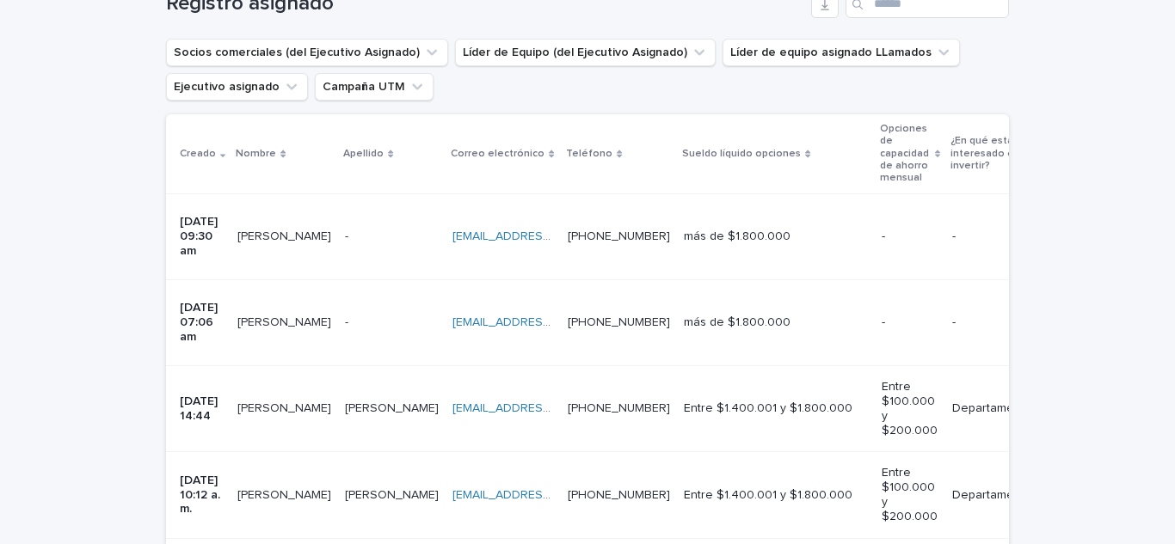
click at [372, 230] on p at bounding box center [392, 237] width 94 height 15
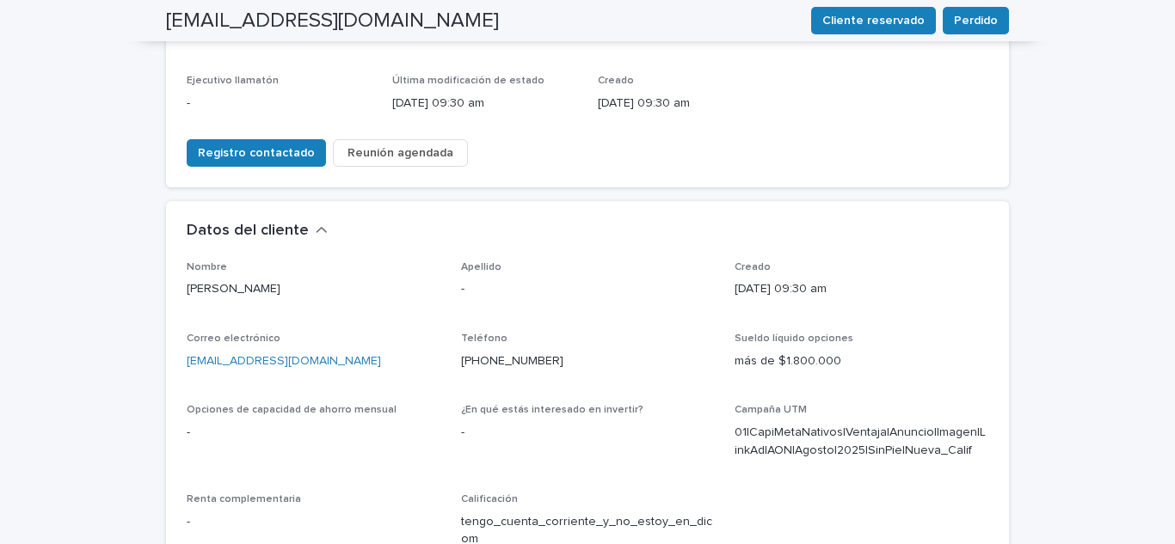
scroll to position [372, 0]
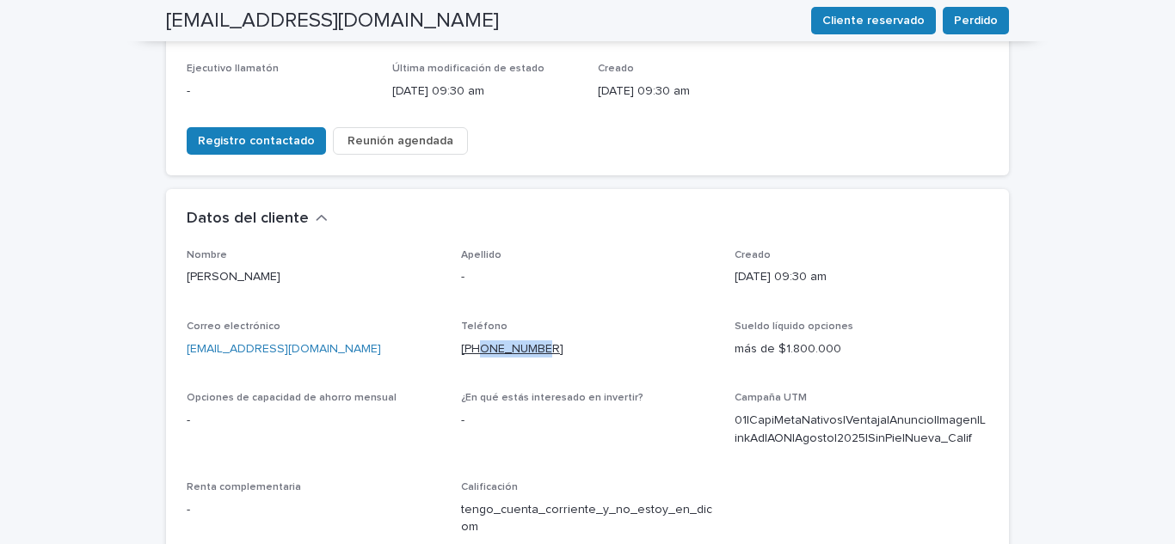
drag, startPoint x: 555, startPoint y: 300, endPoint x: 477, endPoint y: 295, distance: 77.6
click at [477, 341] on p "[PHONE_NUMBER]" at bounding box center [588, 350] width 254 height 18
copy font "994559232"
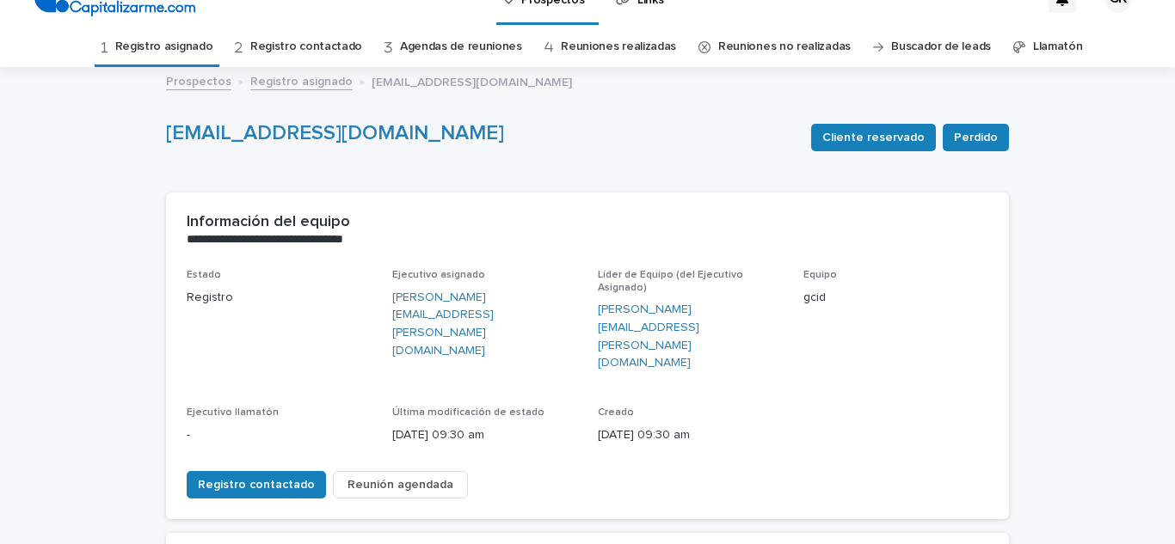
scroll to position [0, 0]
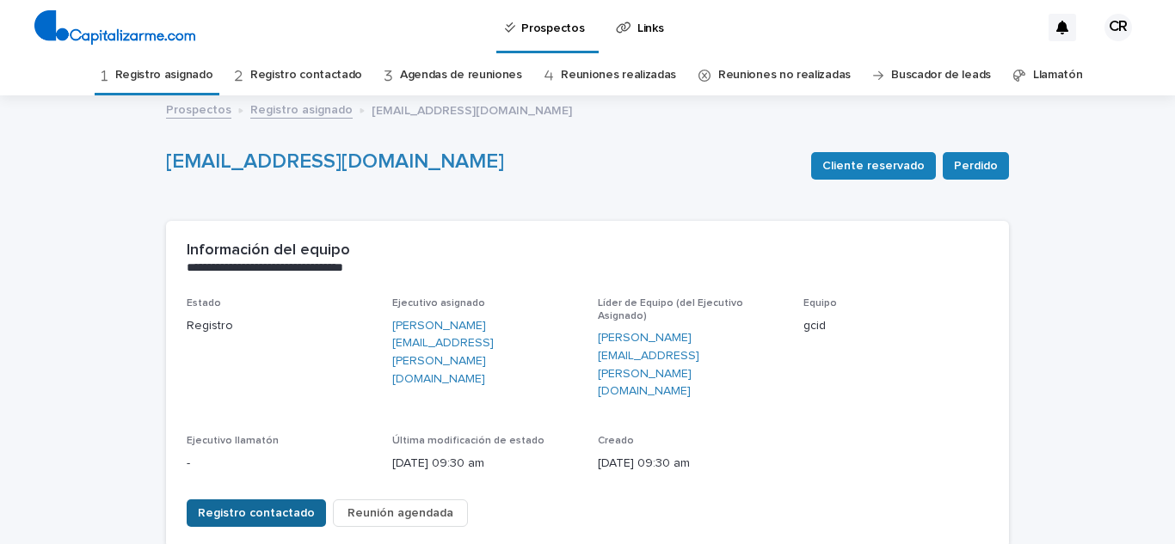
click at [284, 507] on font "Registro contactado" at bounding box center [256, 513] width 117 height 12
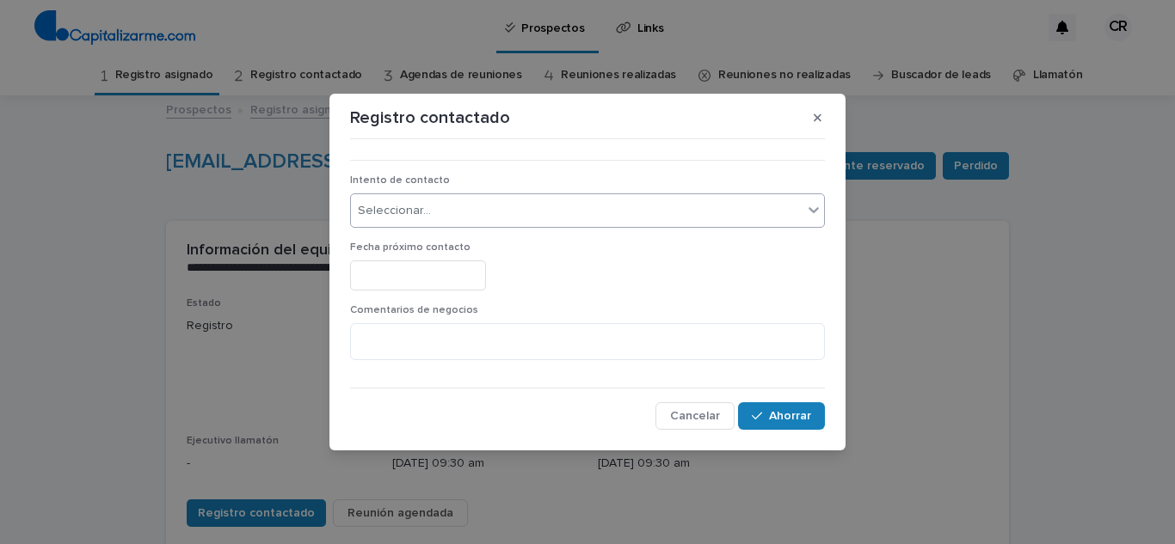
click at [549, 206] on div "Seleccionar..." at bounding box center [576, 211] width 451 height 28
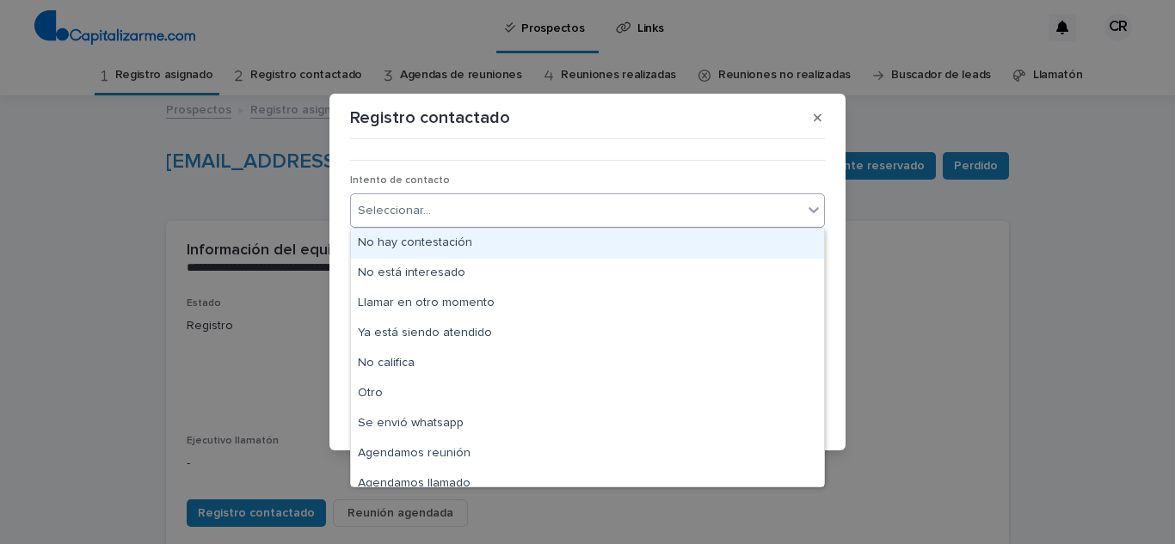
click at [458, 245] on font "No hay contestación" at bounding box center [415, 242] width 114 height 12
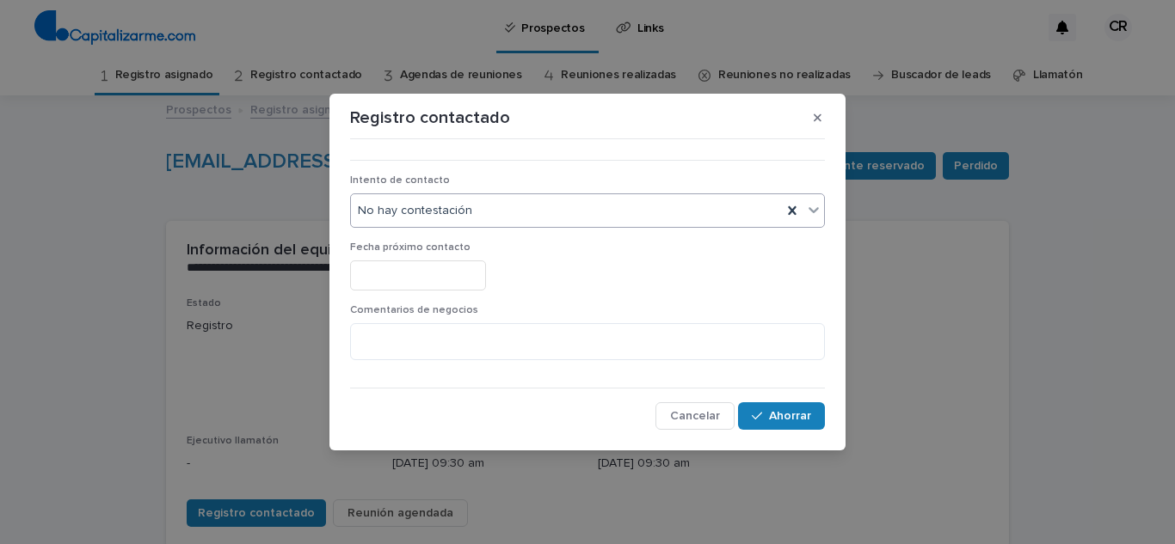
click at [464, 279] on input "text" at bounding box center [418, 276] width 136 height 30
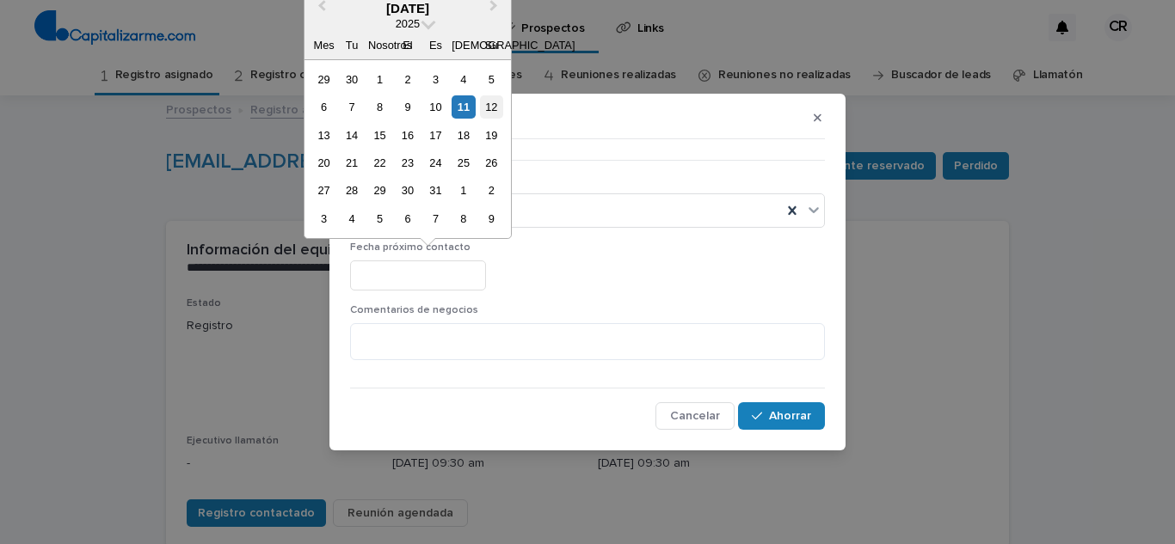
click at [494, 107] on font "12" at bounding box center [491, 107] width 12 height 13
type input "**********"
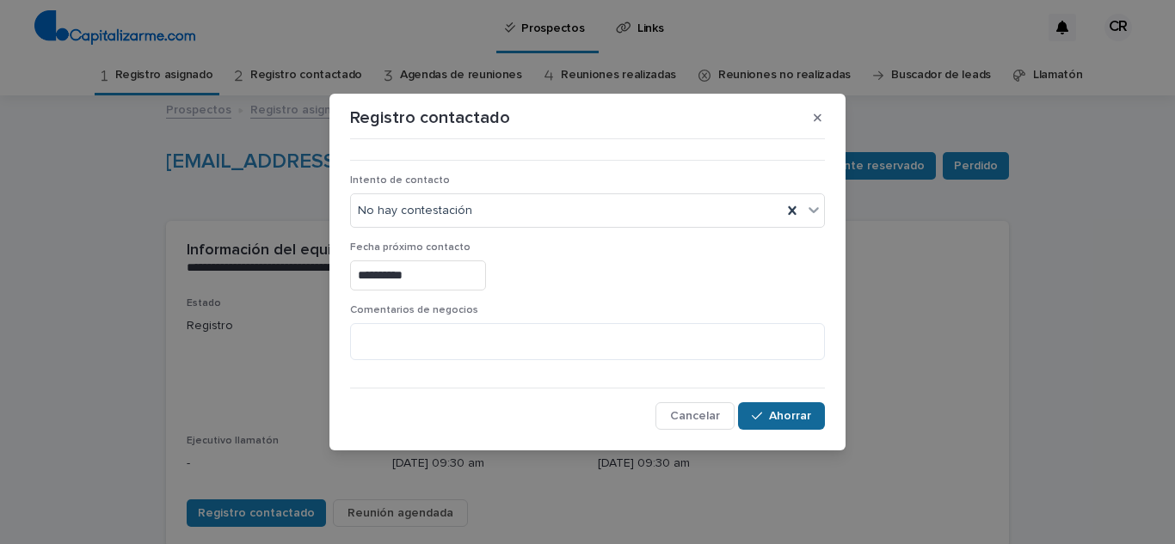
click at [802, 404] on button "Ahorrar" at bounding box center [781, 416] width 87 height 28
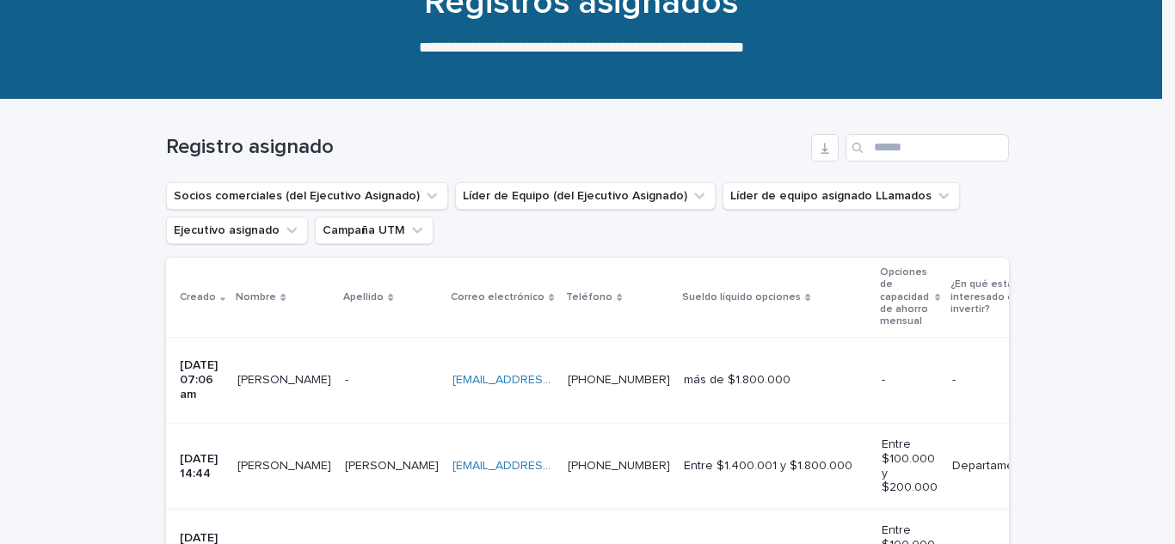
scroll to position [227, 0]
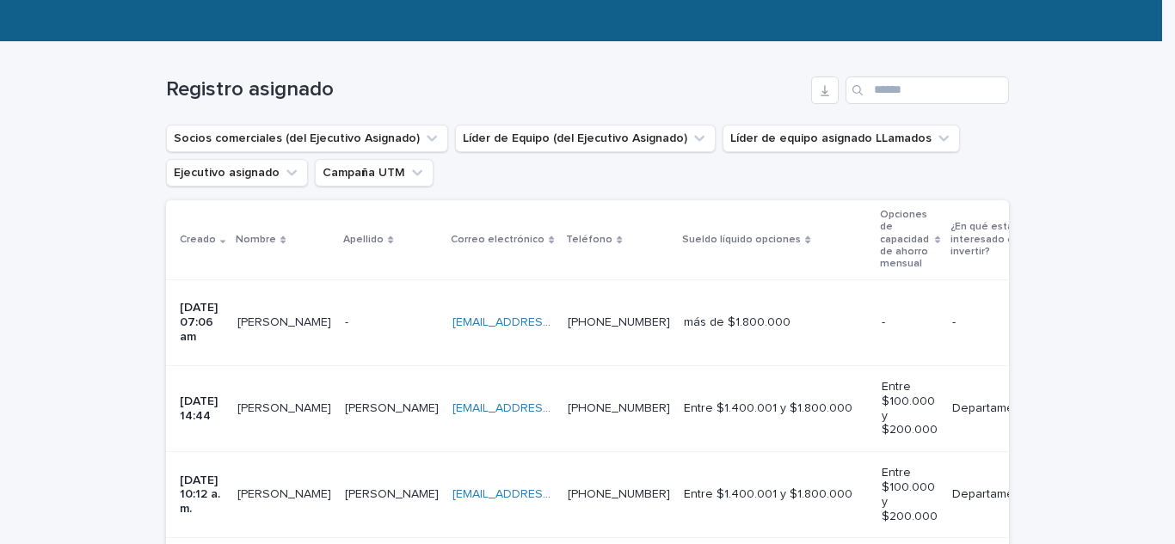
click at [314, 309] on div "[PERSON_NAME] [PERSON_NAME]" at bounding box center [284, 323] width 94 height 28
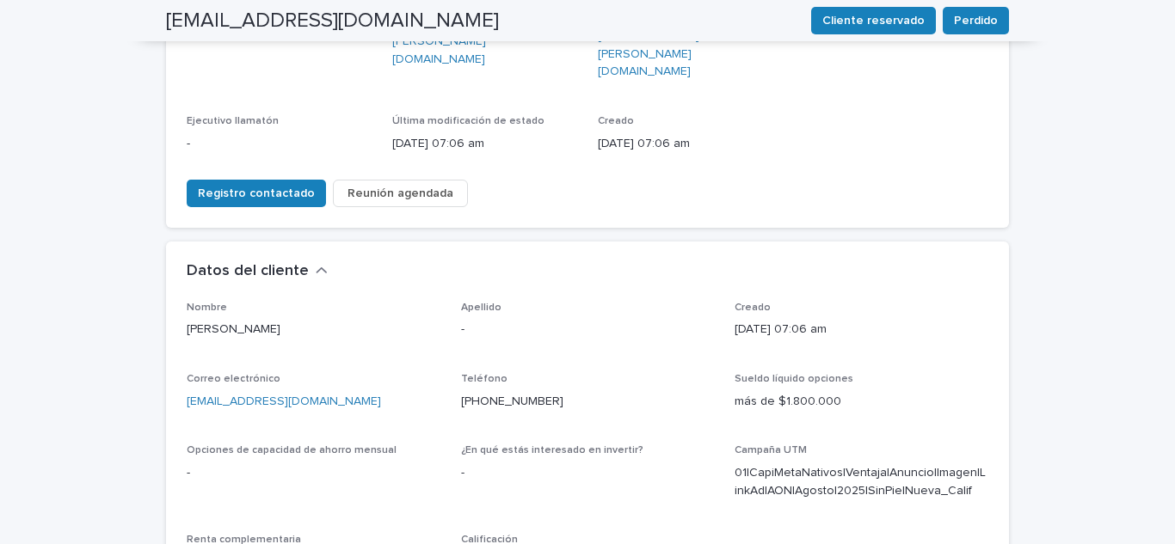
scroll to position [344, 0]
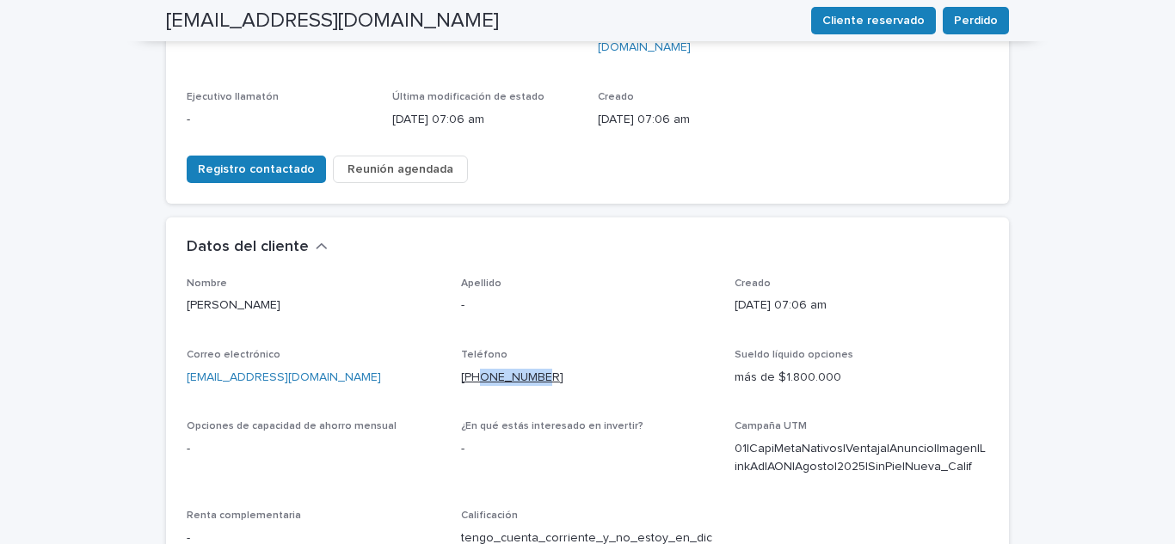
drag, startPoint x: 558, startPoint y: 323, endPoint x: 474, endPoint y: 318, distance: 84.4
click at [474, 369] on p "[PHONE_NUMBER]" at bounding box center [588, 378] width 254 height 18
copy font "944750303"
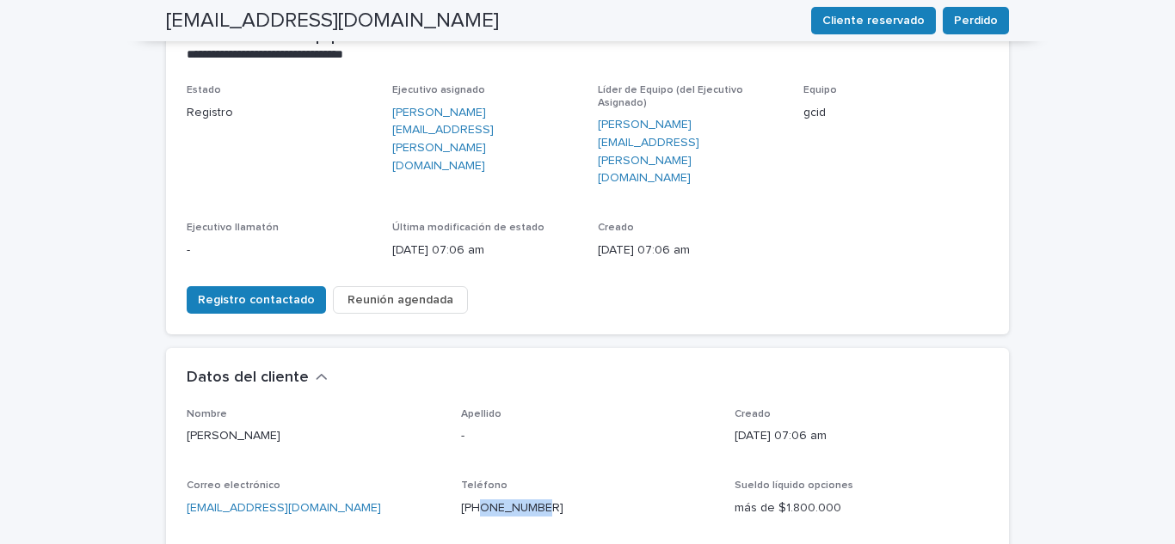
scroll to position [144, 0]
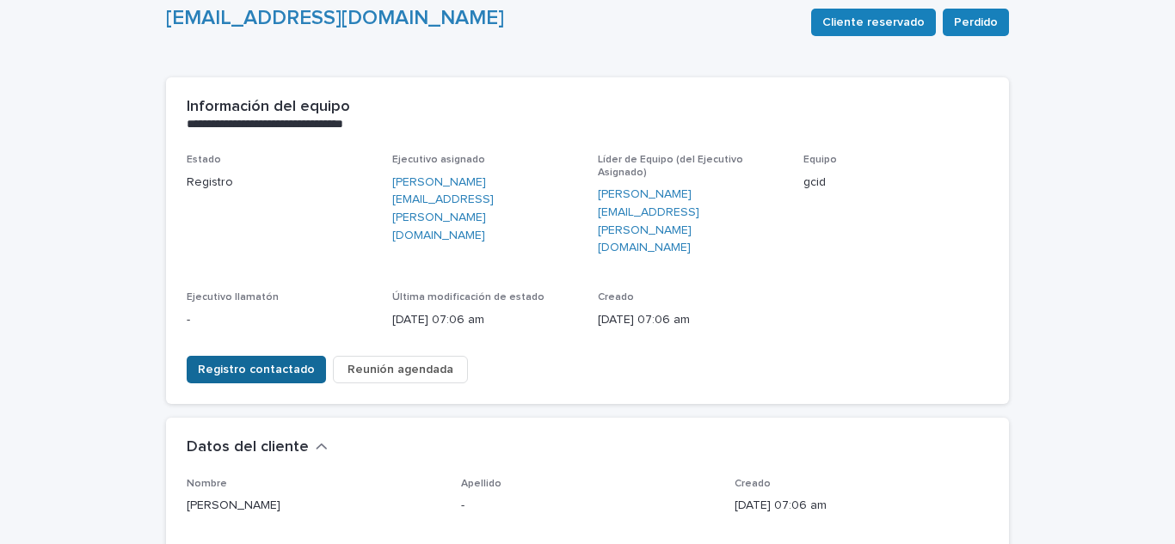
click at [246, 364] on font "Registro contactado" at bounding box center [256, 370] width 117 height 12
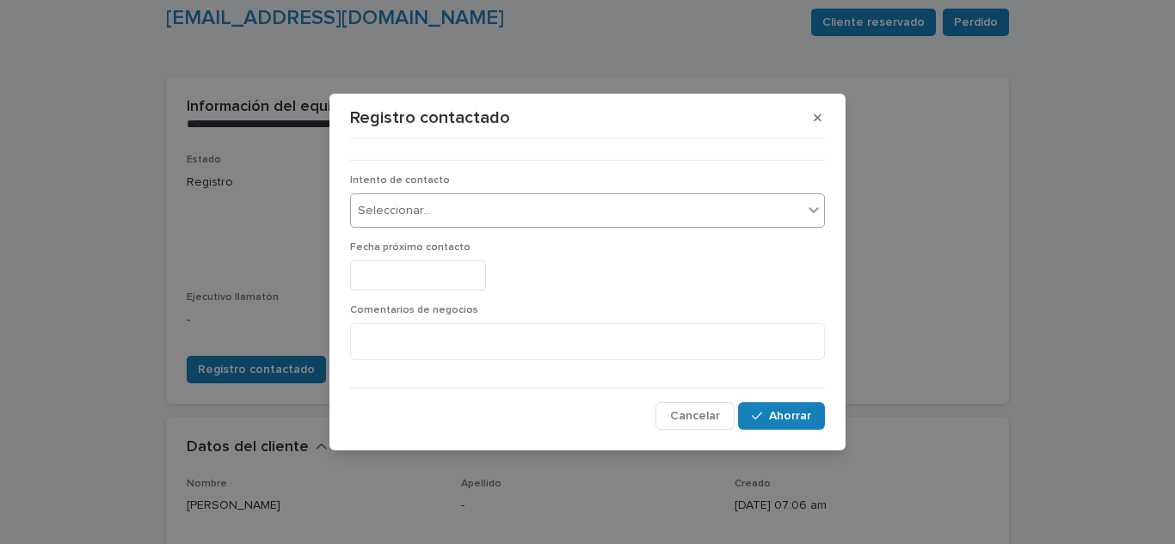
click at [464, 212] on div "Seleccionar..." at bounding box center [576, 211] width 451 height 28
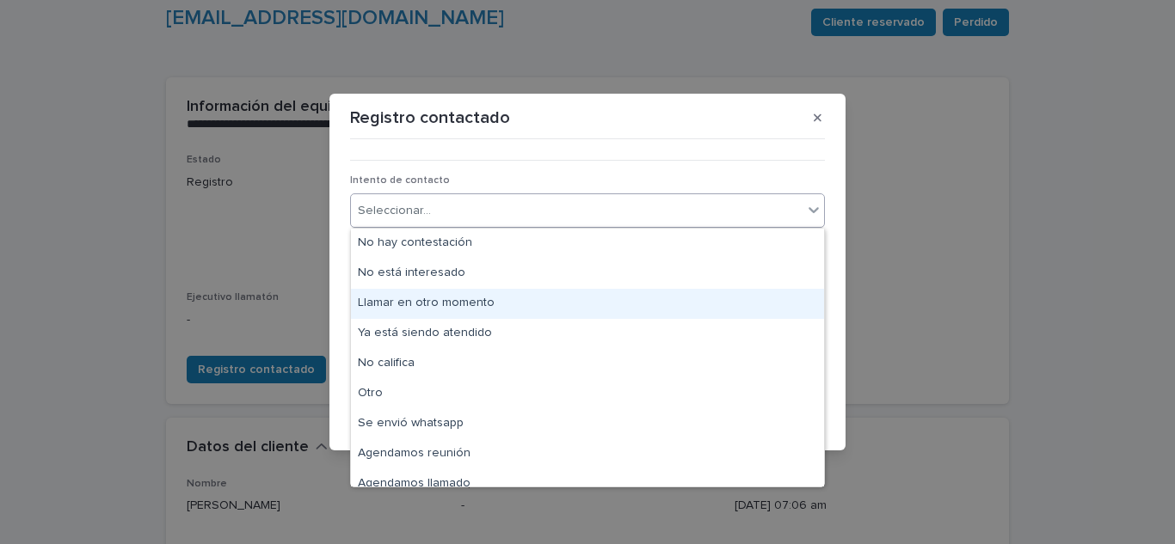
scroll to position [13, 0]
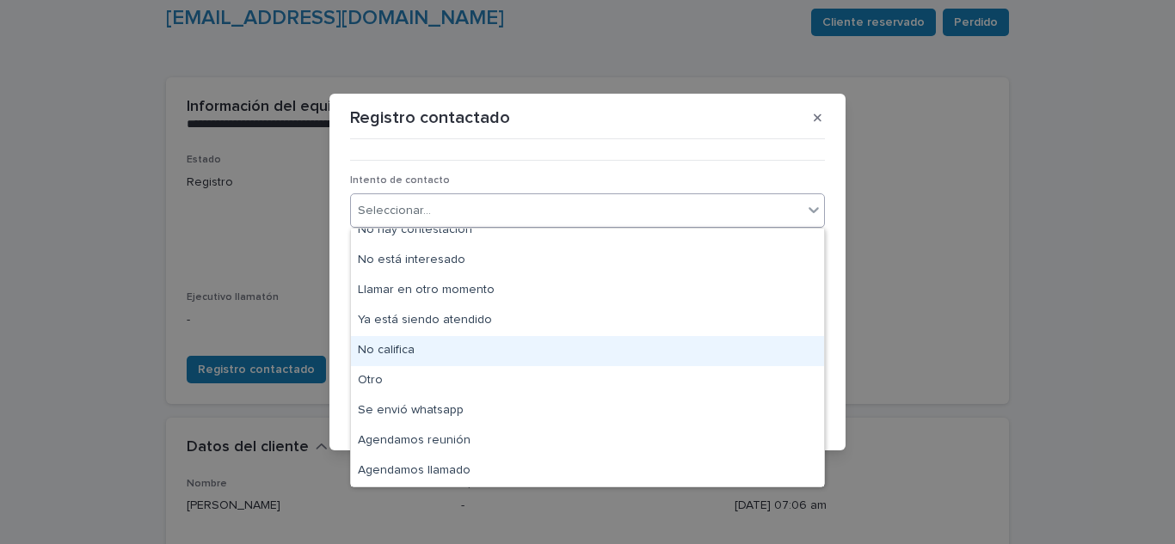
click at [400, 343] on div "No califica" at bounding box center [587, 351] width 473 height 30
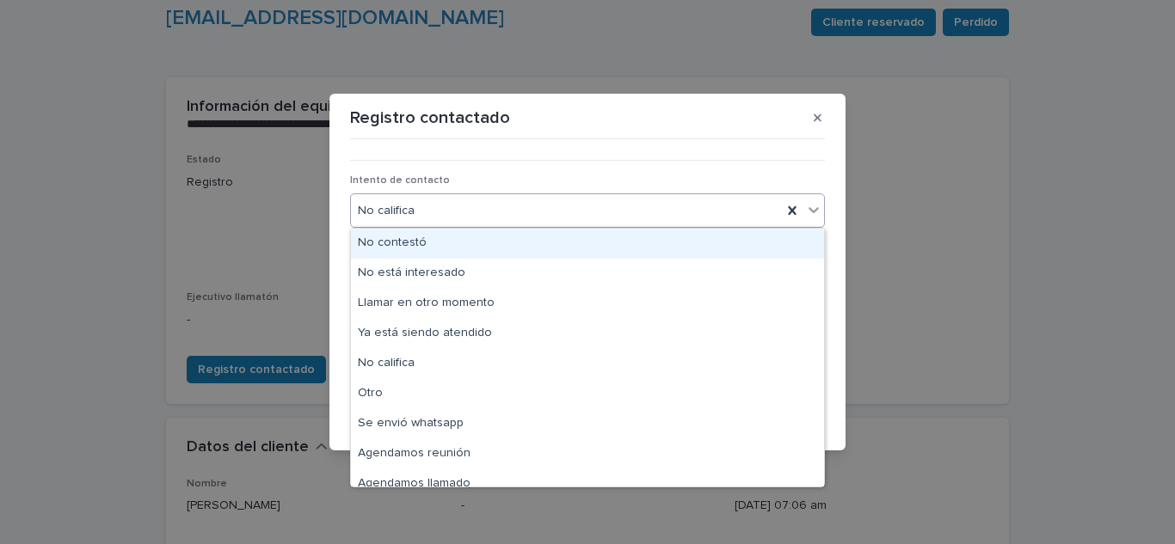
click at [514, 216] on div "No califica" at bounding box center [566, 211] width 431 height 28
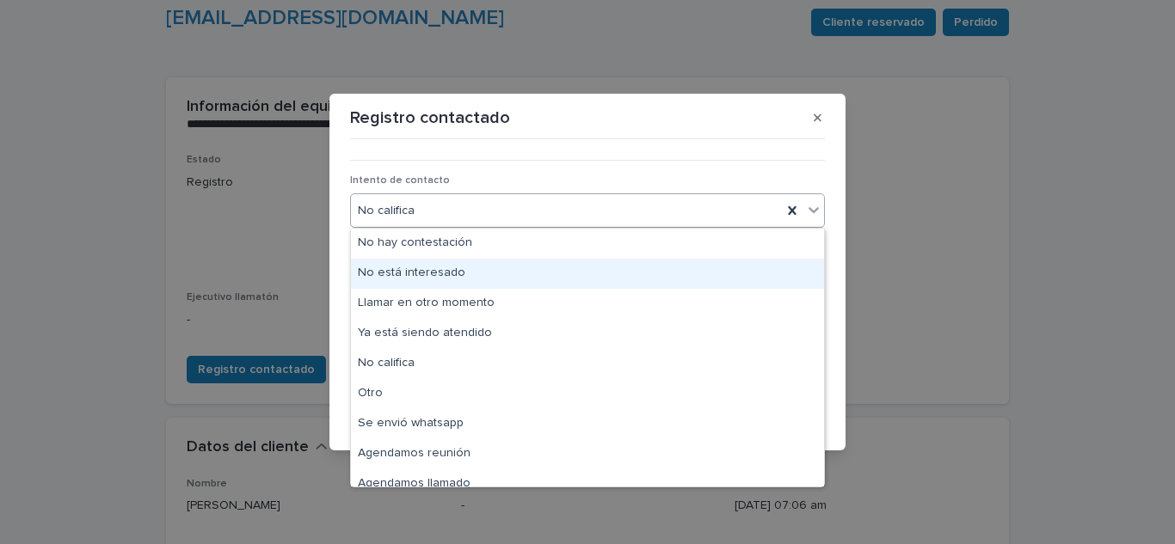
click at [455, 273] on font "No está interesado" at bounding box center [411, 273] width 107 height 12
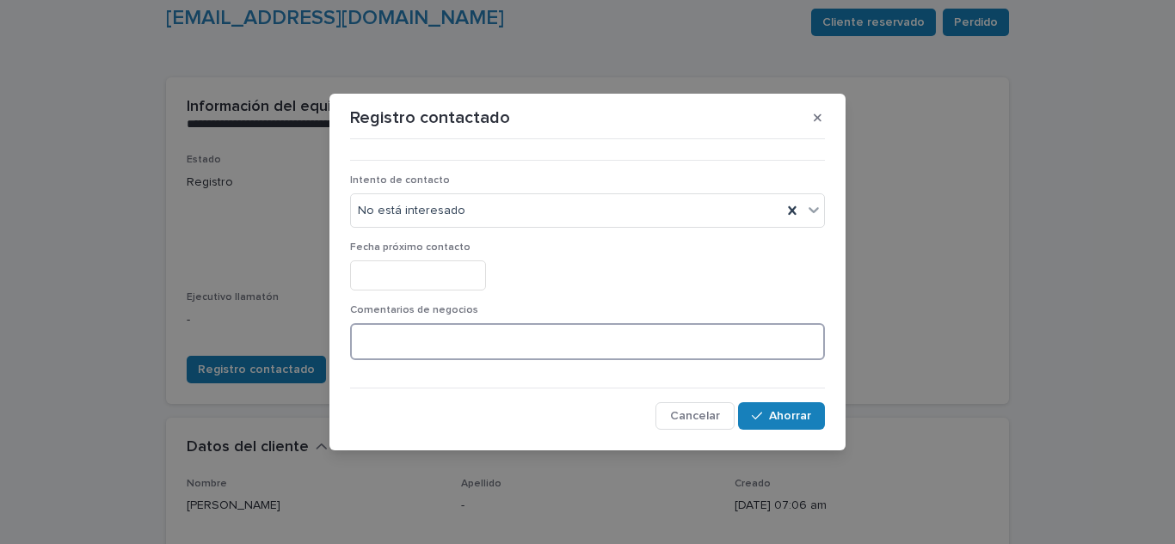
click at [410, 343] on textarea at bounding box center [587, 341] width 475 height 37
type textarea "**********"
click at [778, 404] on button "Ahorrar" at bounding box center [781, 416] width 87 height 28
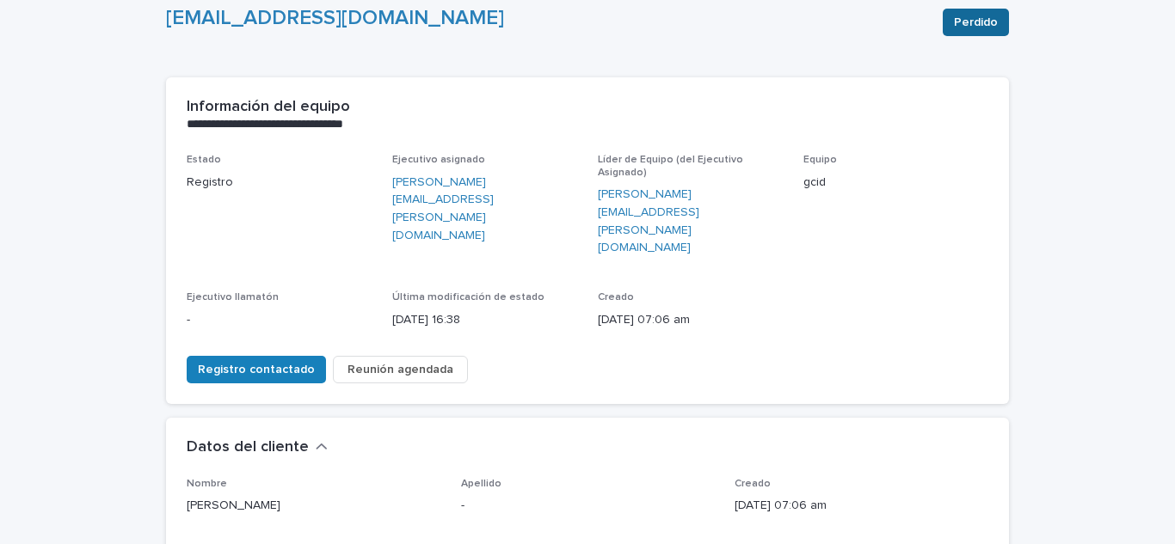
click at [966, 24] on font "Perdido" at bounding box center [976, 22] width 44 height 12
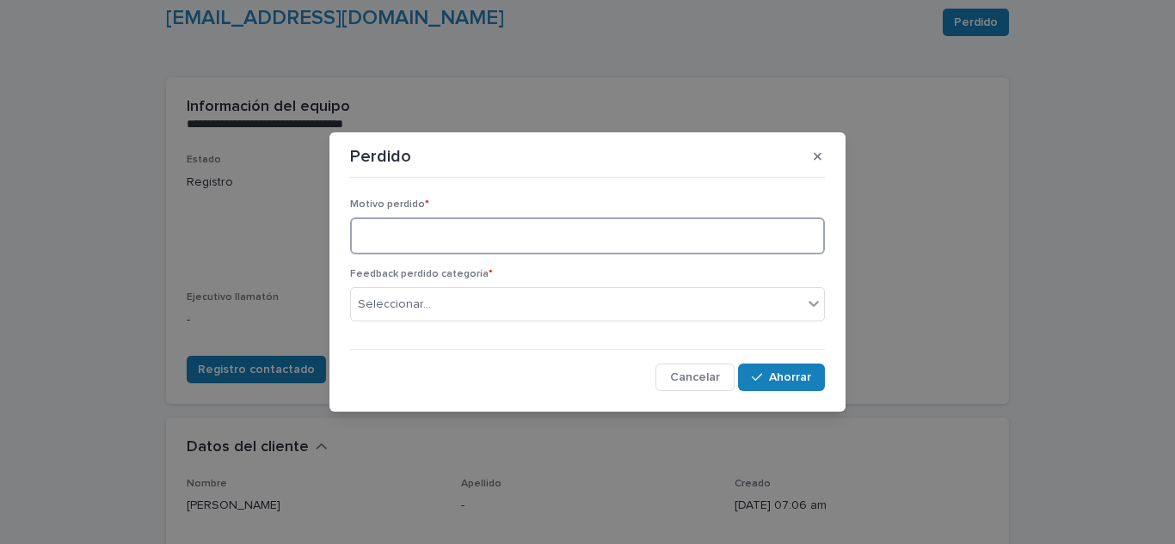
click at [702, 232] on textarea at bounding box center [587, 236] width 475 height 37
type textarea "**********"
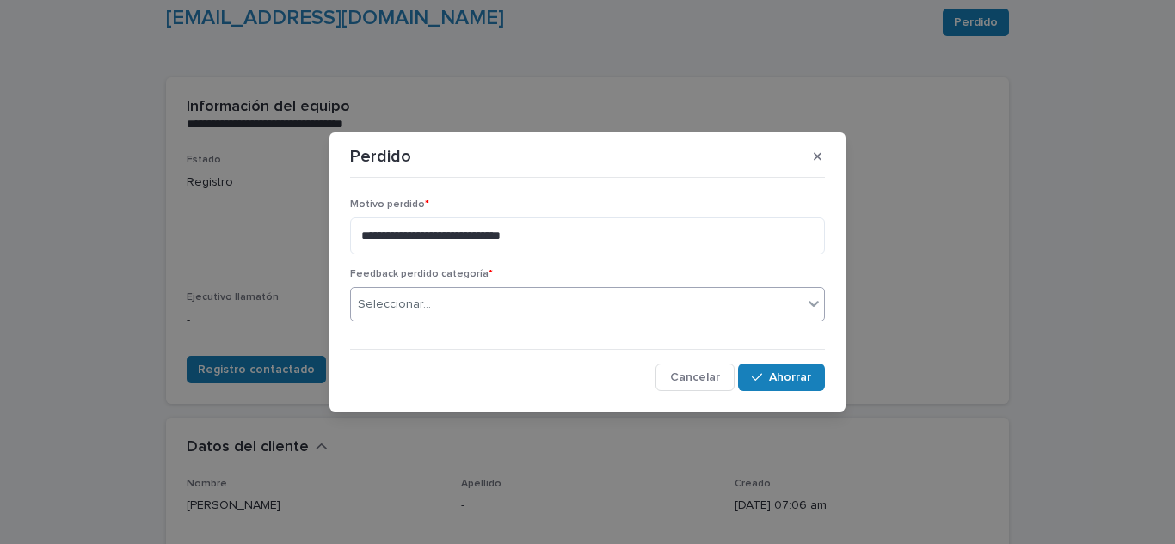
click at [563, 293] on div "Seleccionar..." at bounding box center [576, 305] width 451 height 28
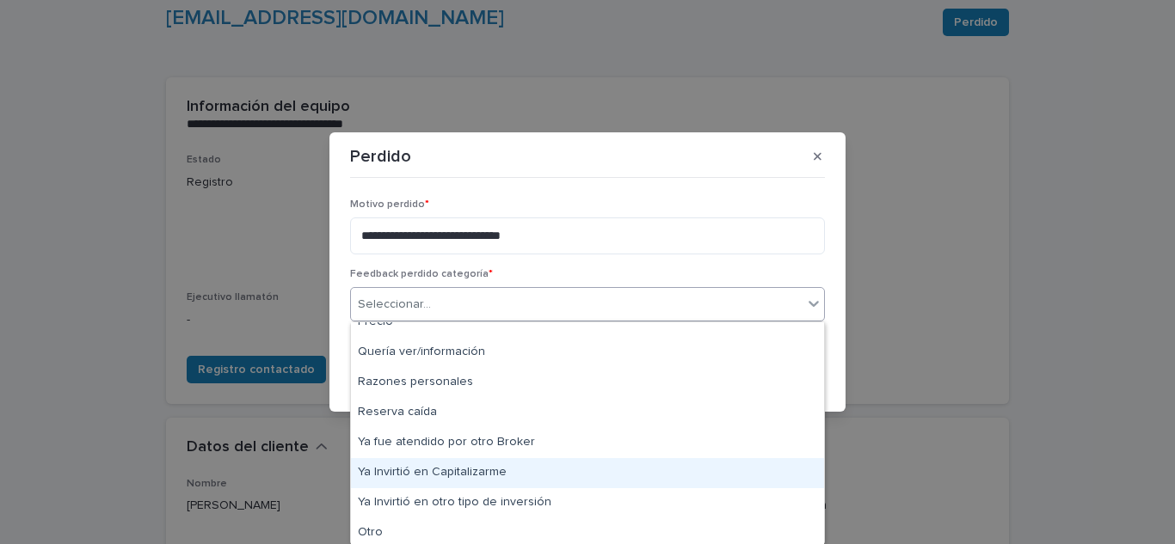
scroll to position [319, 0]
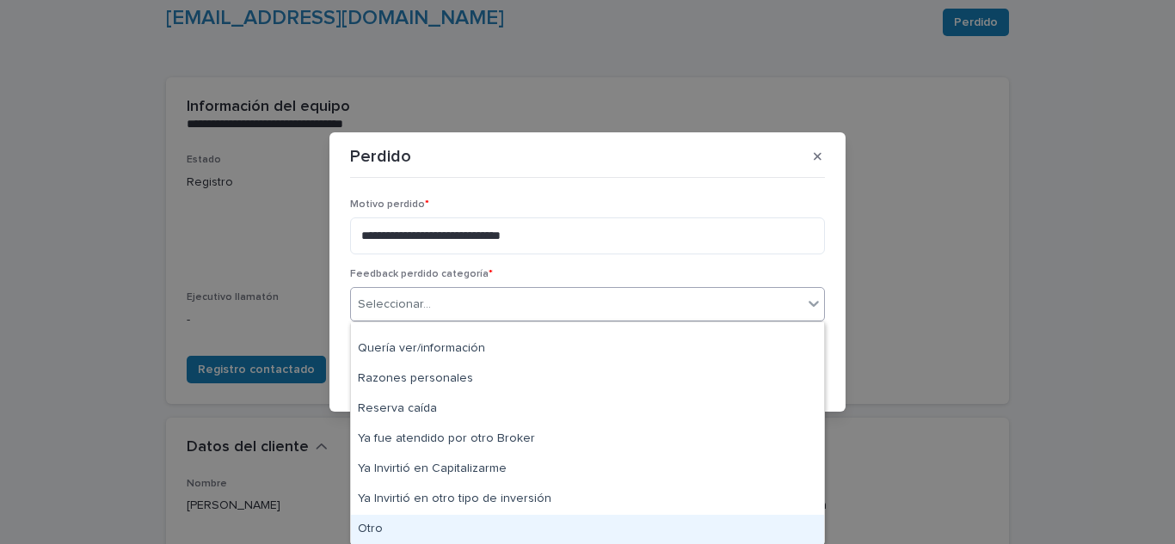
click at [493, 525] on div "Otro" at bounding box center [587, 530] width 473 height 30
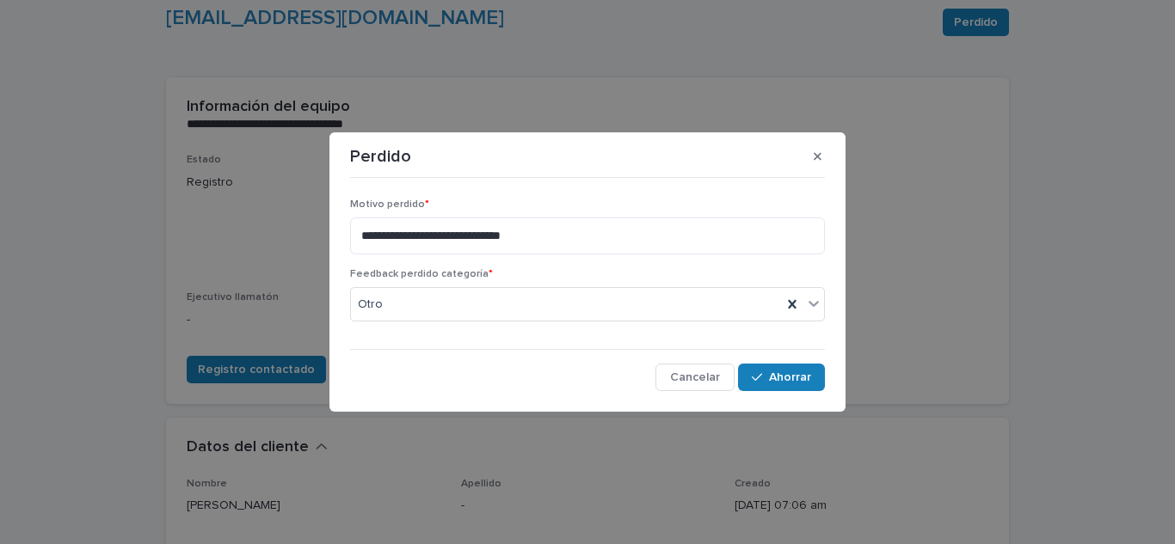
click at [805, 393] on div "**********" at bounding box center [587, 289] width 483 height 216
click at [804, 369] on button "Ahorrar" at bounding box center [781, 378] width 87 height 28
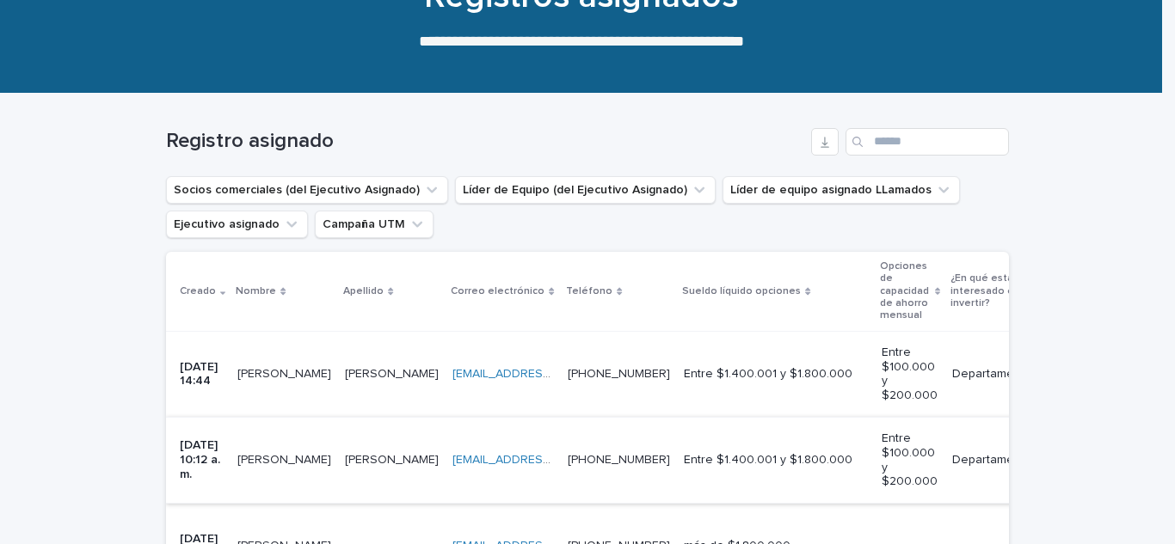
scroll to position [186, 0]
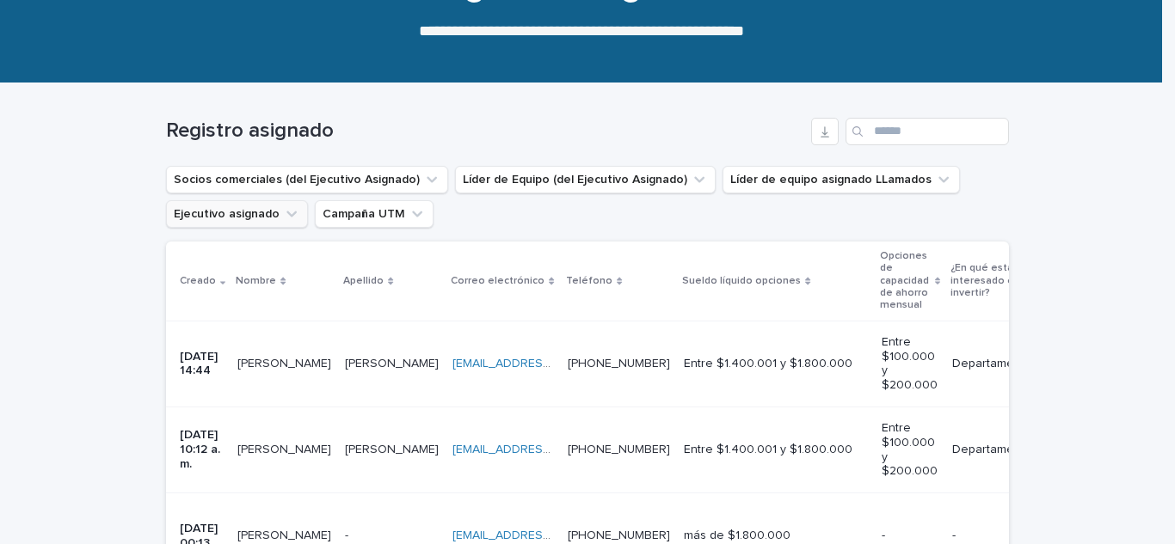
click at [283, 222] on icon "Ejecutivo asignado" at bounding box center [291, 214] width 17 height 17
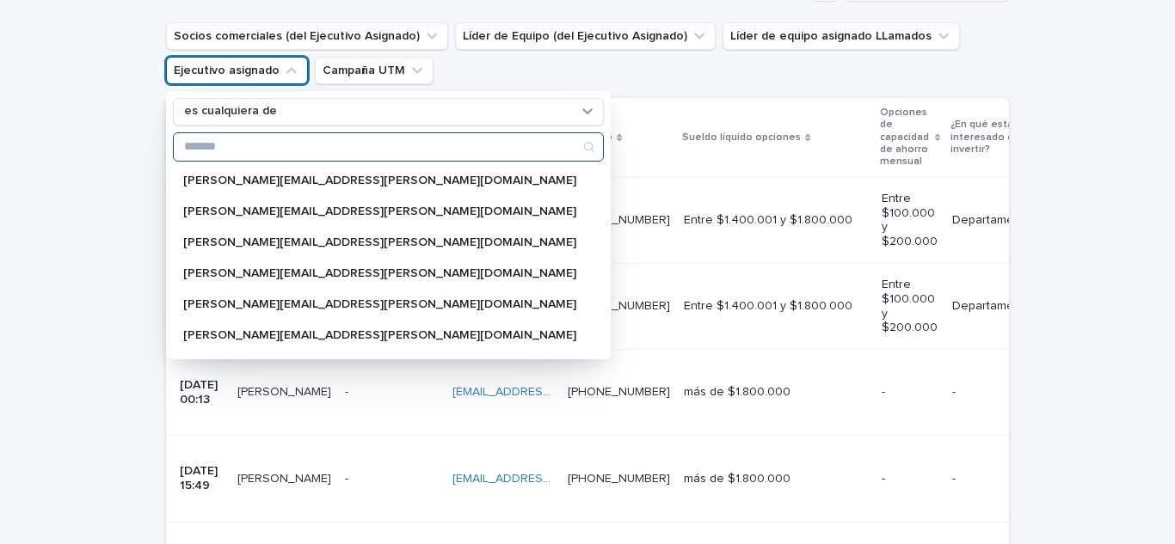
scroll to position [183, 0]
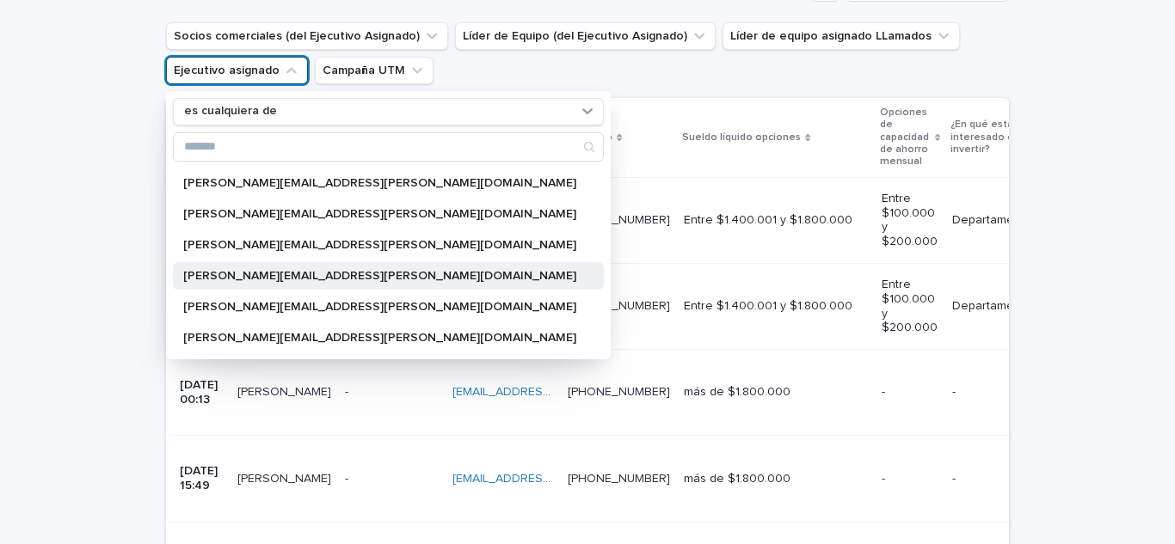
click at [291, 273] on font "[PERSON_NAME][EMAIL_ADDRESS][PERSON_NAME][DOMAIN_NAME]" at bounding box center [379, 276] width 393 height 12
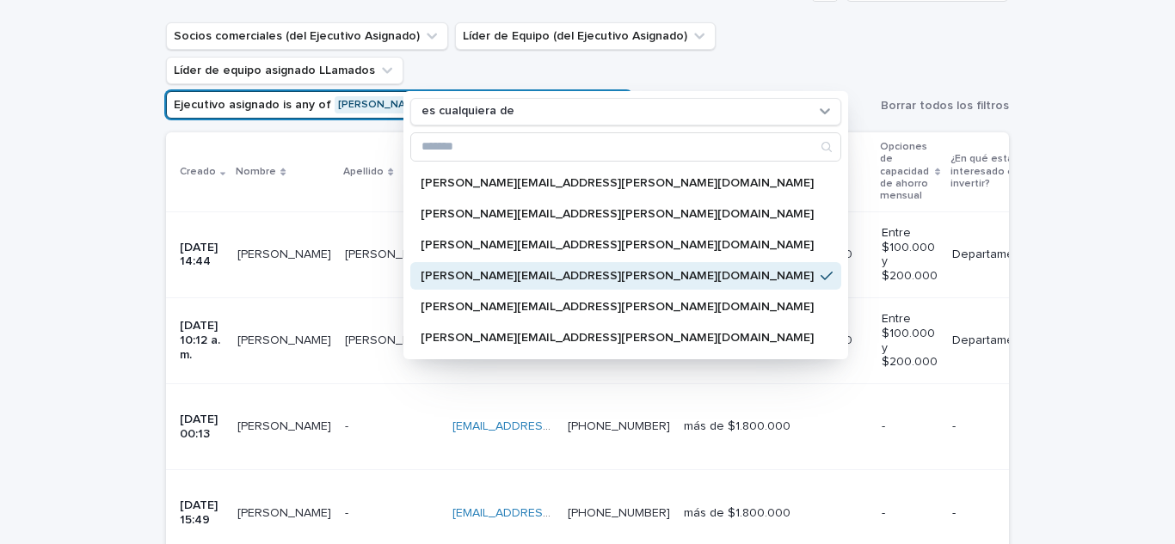
click at [505, 274] on font "[PERSON_NAME][EMAIL_ADDRESS][PERSON_NAME][DOMAIN_NAME]" at bounding box center [617, 276] width 393 height 12
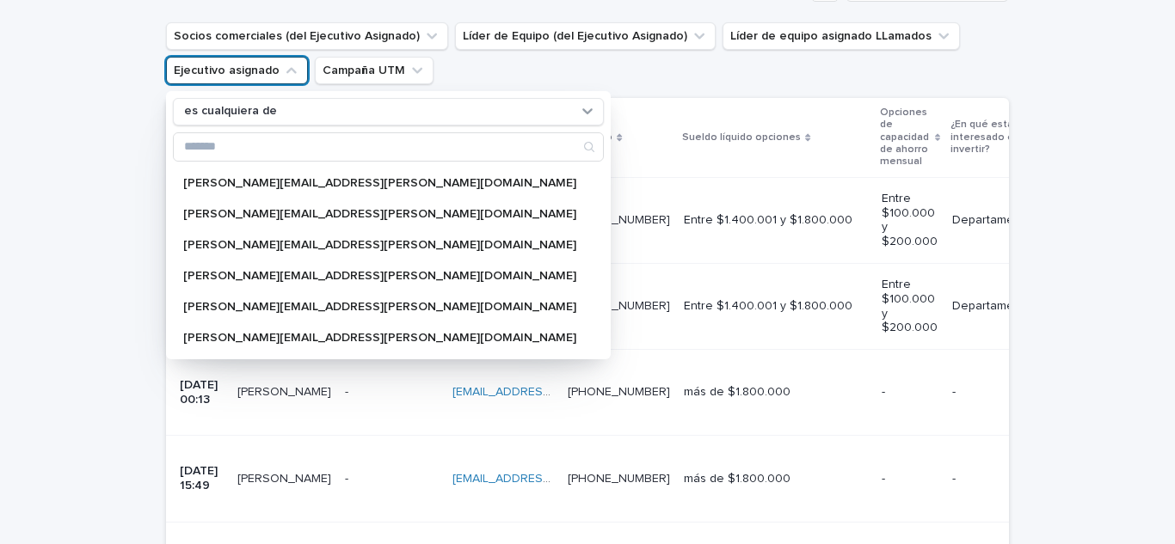
click at [808, 63] on ul "Socios comerciales (del Ejecutivo Asignado) Líder de Equipo (del Ejecutivo Asig…" at bounding box center [588, 53] width 850 height 69
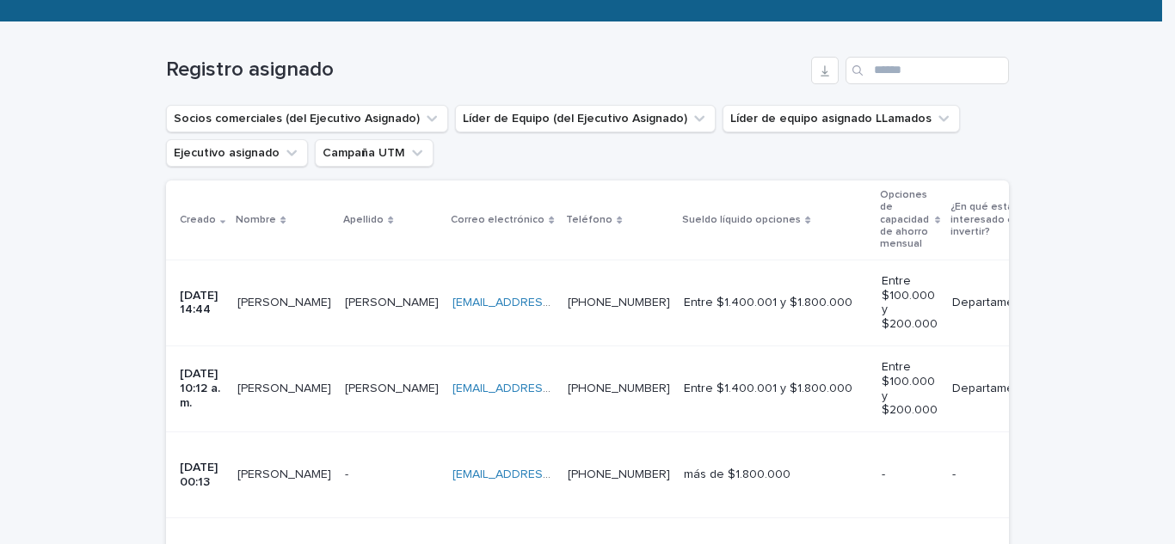
scroll to position [243, 0]
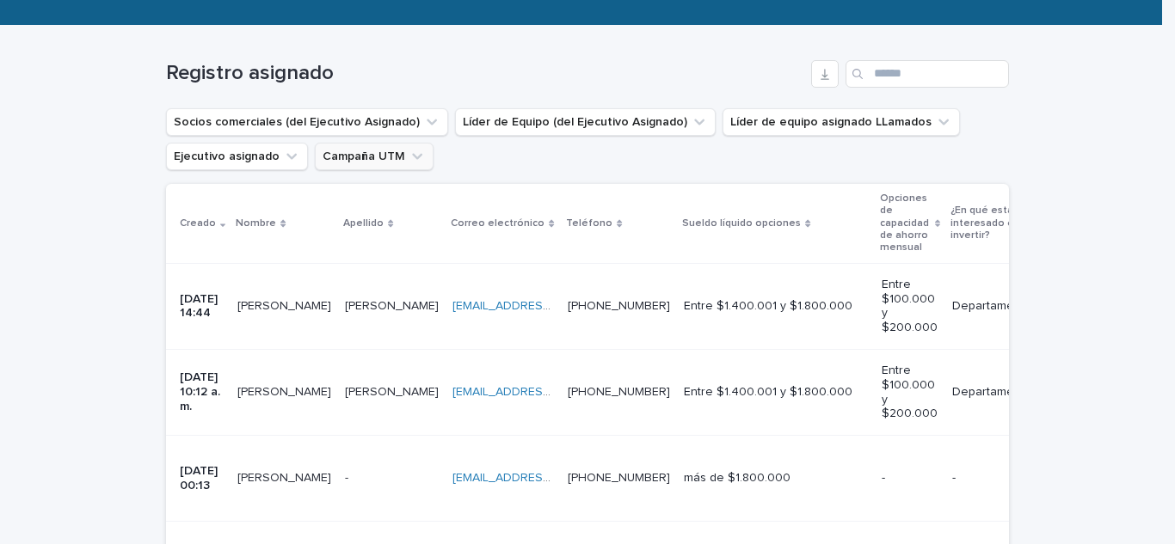
click at [413, 159] on button "Campaña UTM" at bounding box center [374, 157] width 119 height 28
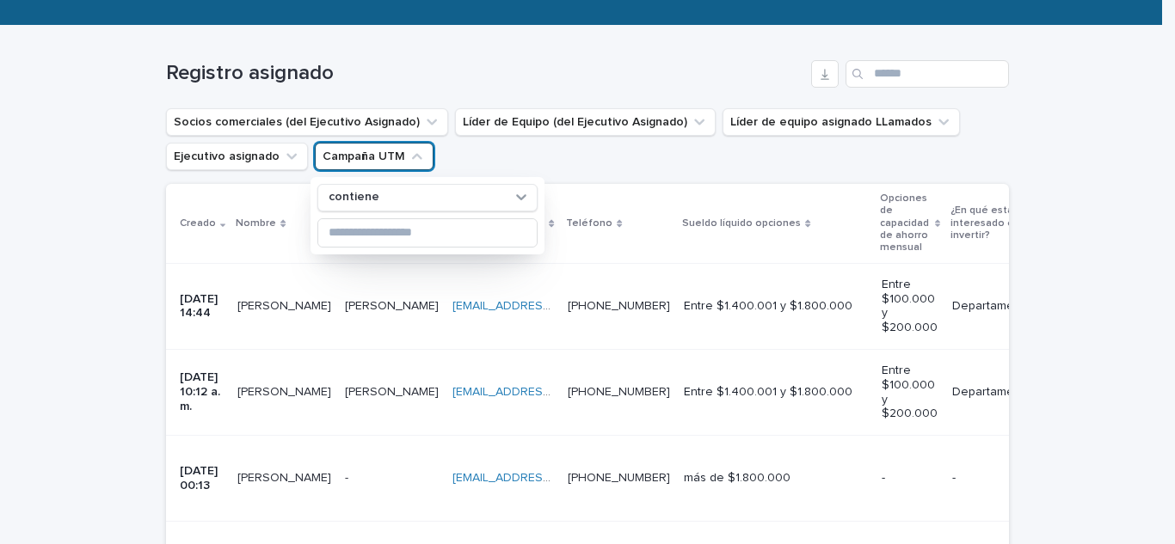
click at [483, 152] on ul "Socios comerciales (del Ejecutivo Asignado) Líder de Equipo (del Ejecutivo Asig…" at bounding box center [588, 139] width 850 height 69
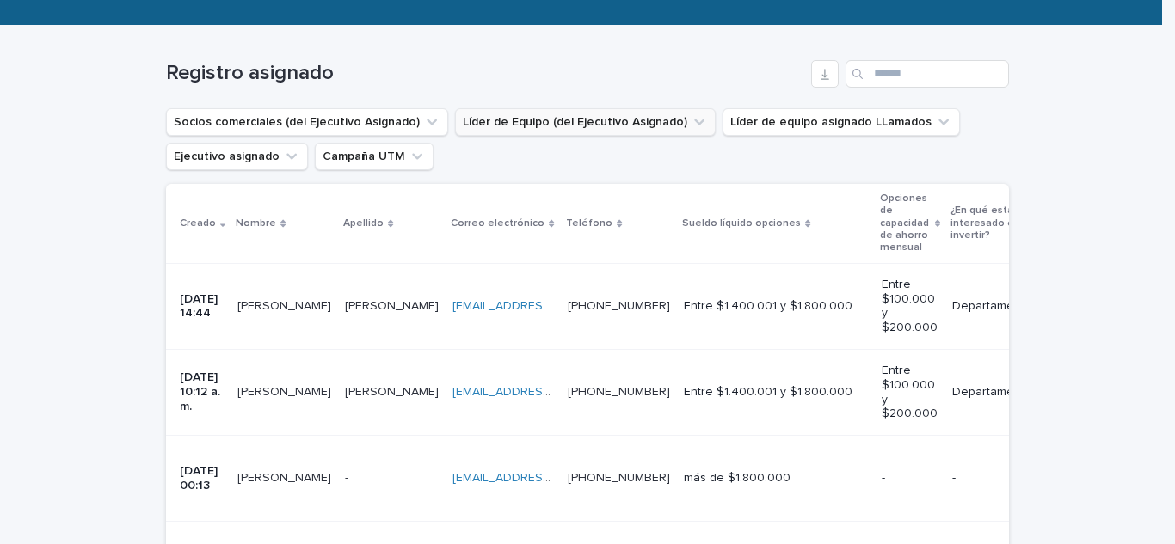
click at [606, 121] on button "Líder de Equipo (del Ejecutivo Asignado)" at bounding box center [585, 122] width 261 height 28
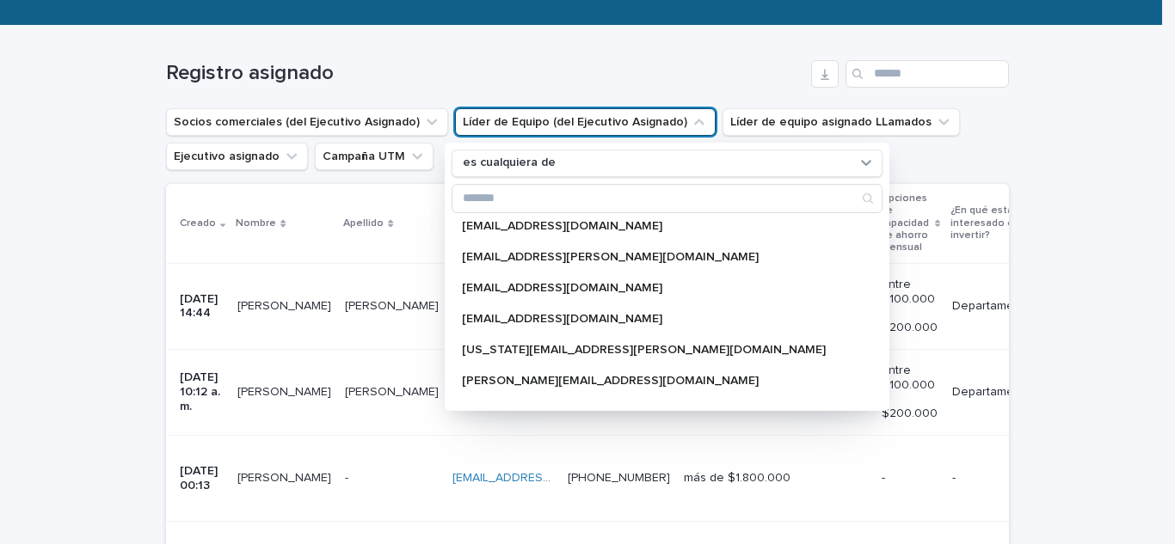
scroll to position [1262, 0]
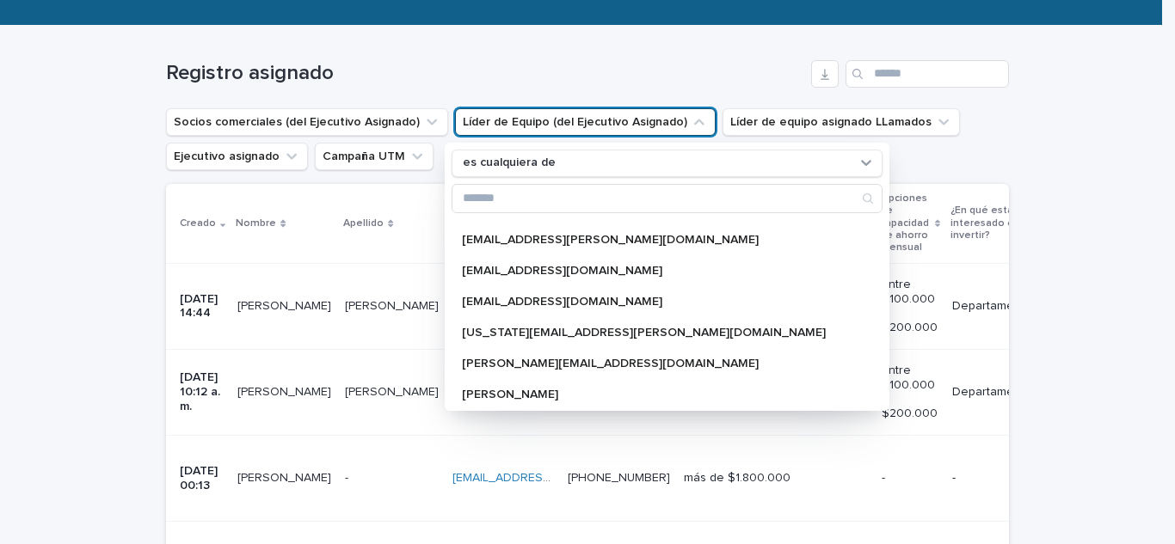
click at [880, 145] on ul "Socios comerciales (del Ejecutivo Asignado) Líder de Equipo (del Ejecutivo Asig…" at bounding box center [588, 139] width 850 height 69
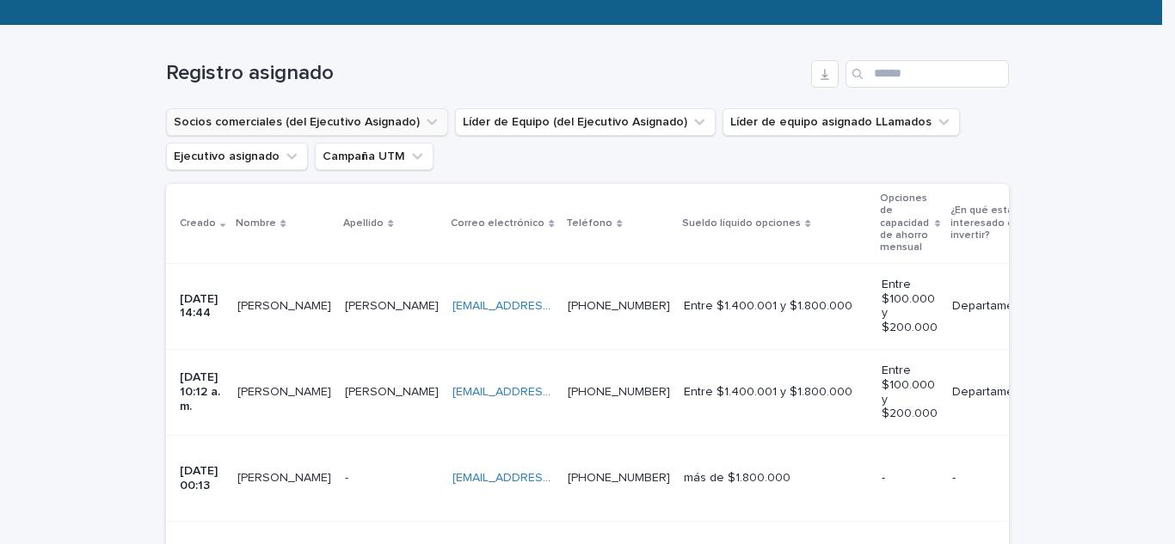
click at [286, 110] on button "Socios comerciales (del Ejecutivo Asignado)" at bounding box center [307, 122] width 282 height 28
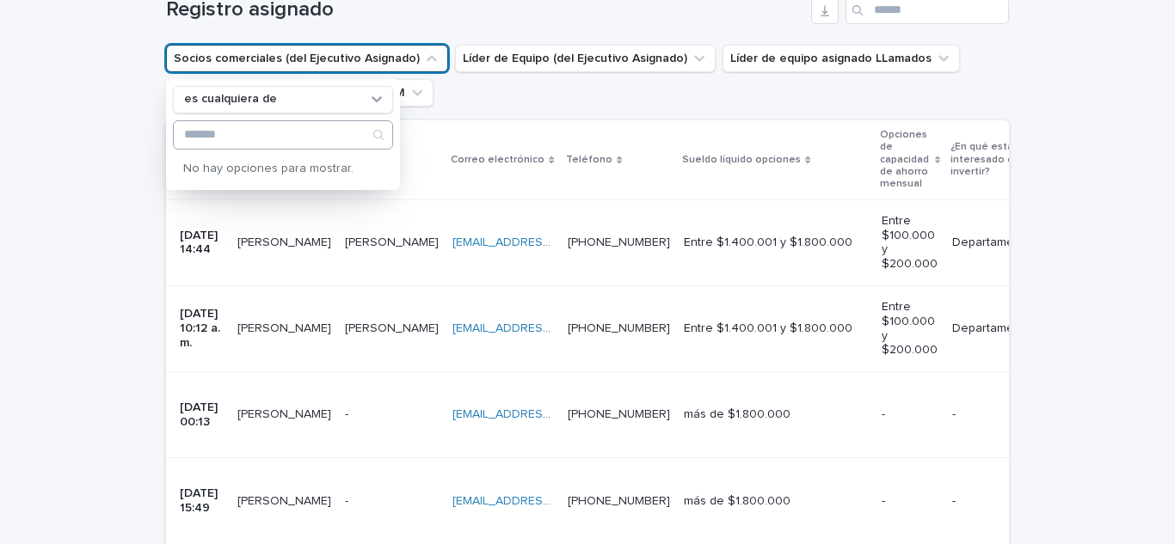
scroll to position [358, 0]
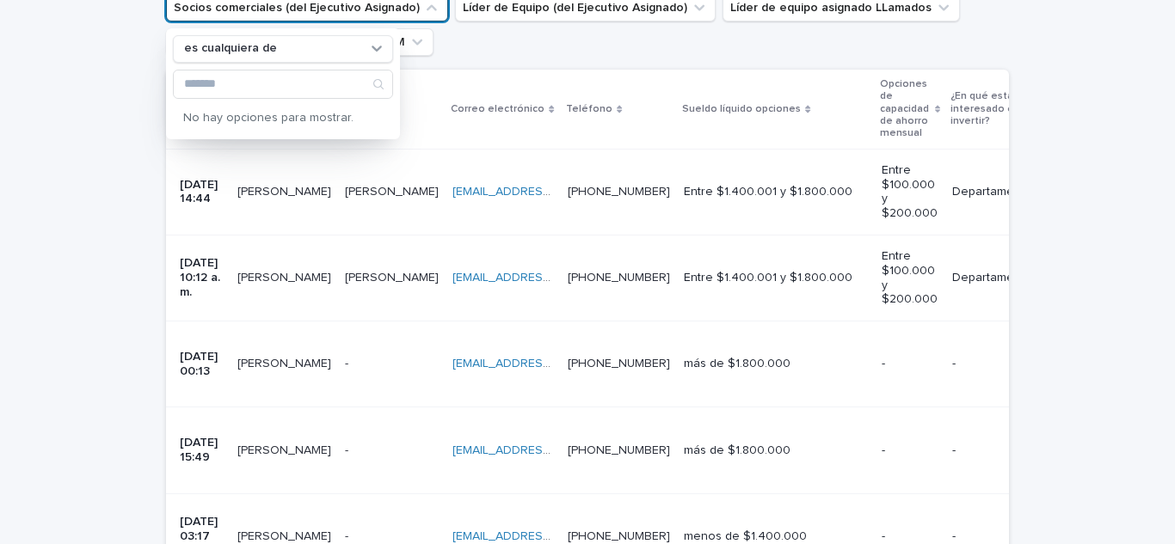
click at [667, 55] on ul "Socios comerciales (del Ejecutivo Asignado) es cualquiera de No hay opciones pa…" at bounding box center [588, 25] width 850 height 69
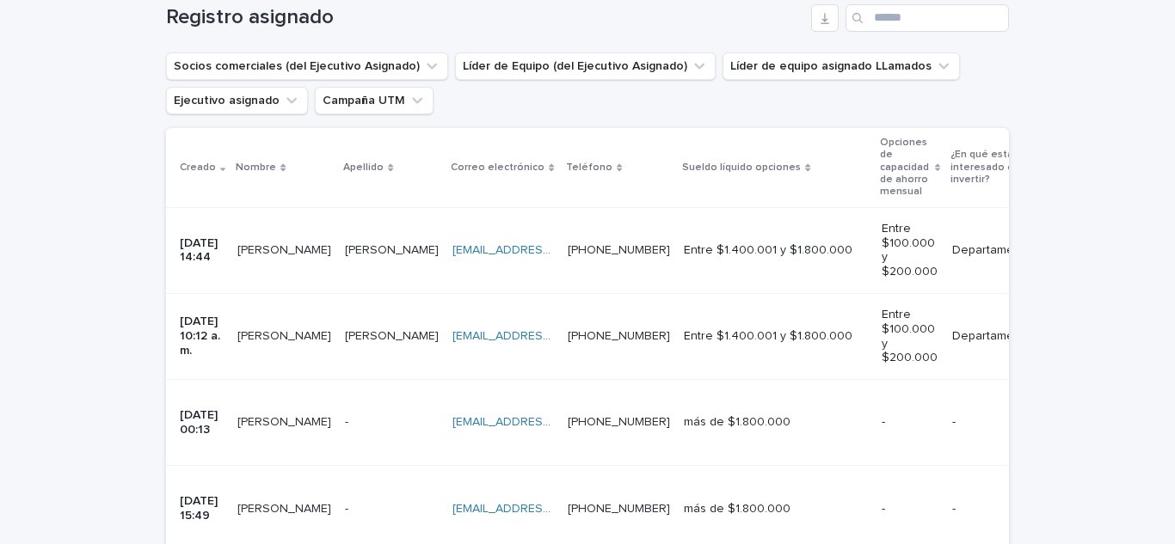
scroll to position [272, 0]
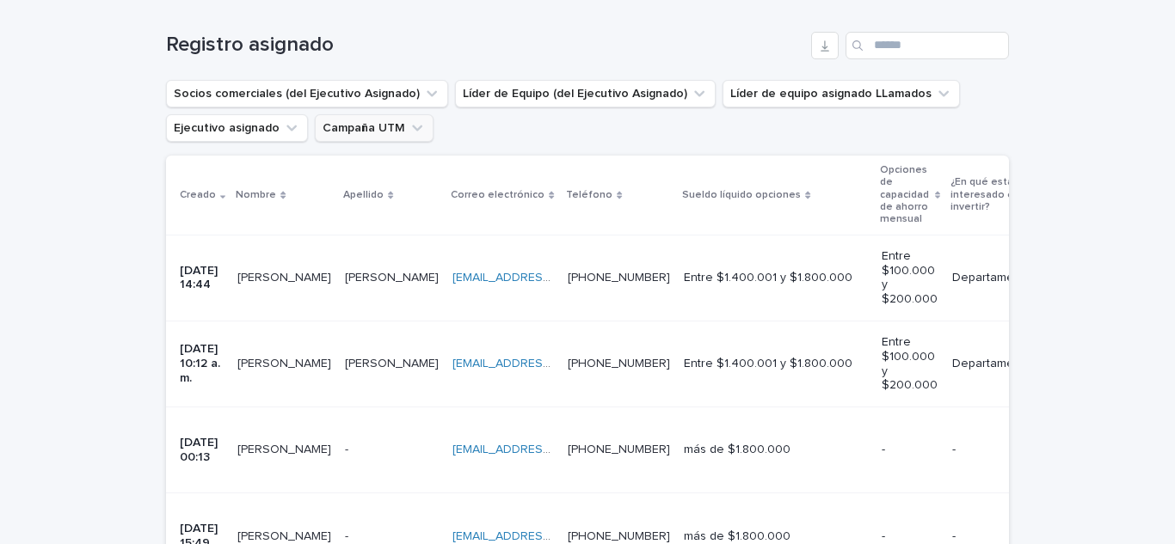
click at [408, 120] on icon "Campaña UTM" at bounding box center [416, 128] width 17 height 17
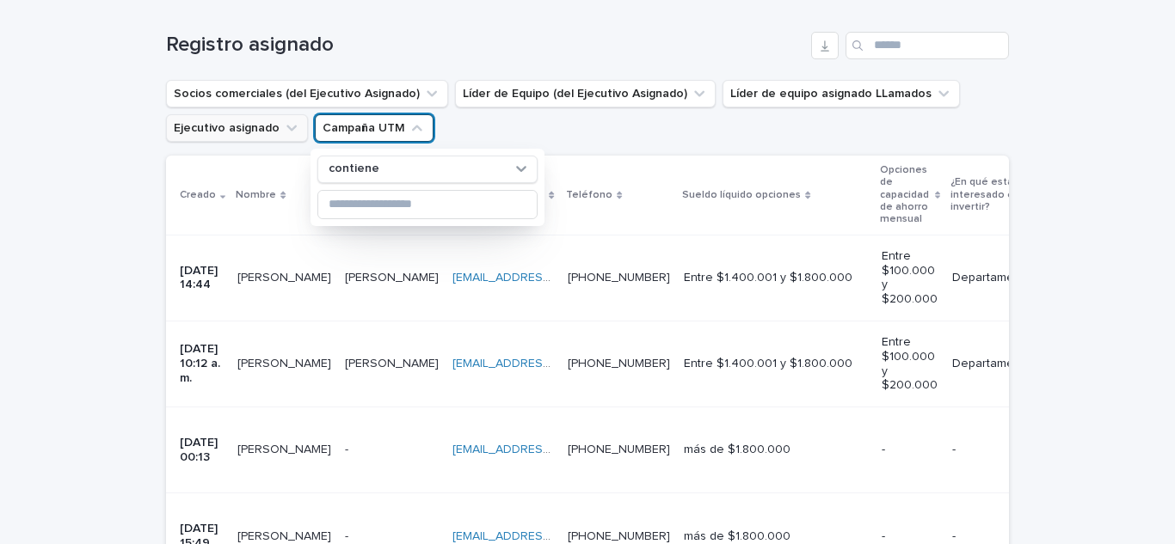
click at [268, 117] on button "Ejecutivo asignado" at bounding box center [237, 128] width 142 height 28
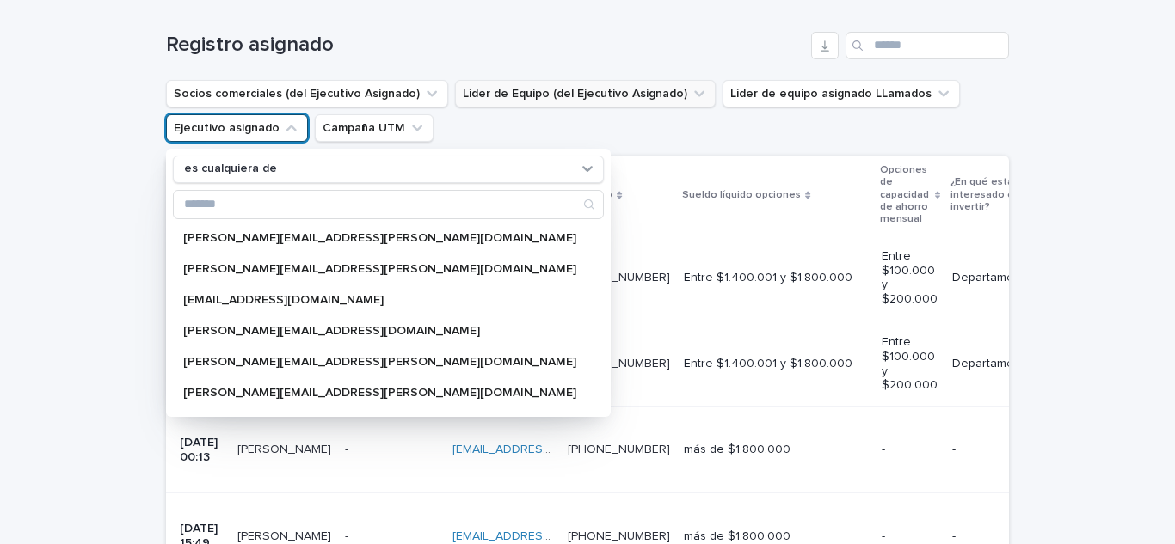
click at [526, 101] on button "Líder de Equipo (del Ejecutivo Asignado)" at bounding box center [585, 94] width 261 height 28
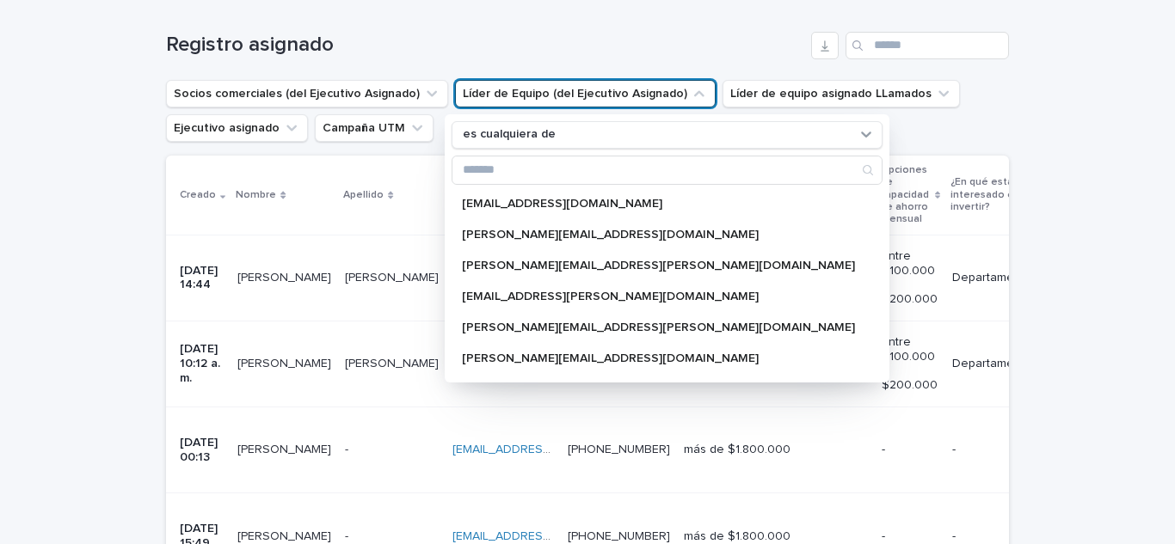
click at [885, 132] on ul "Socios comerciales (del Ejecutivo Asignado) Líder de Equipo (del Ejecutivo Asig…" at bounding box center [588, 111] width 850 height 69
